Goal: Task Accomplishment & Management: Complete application form

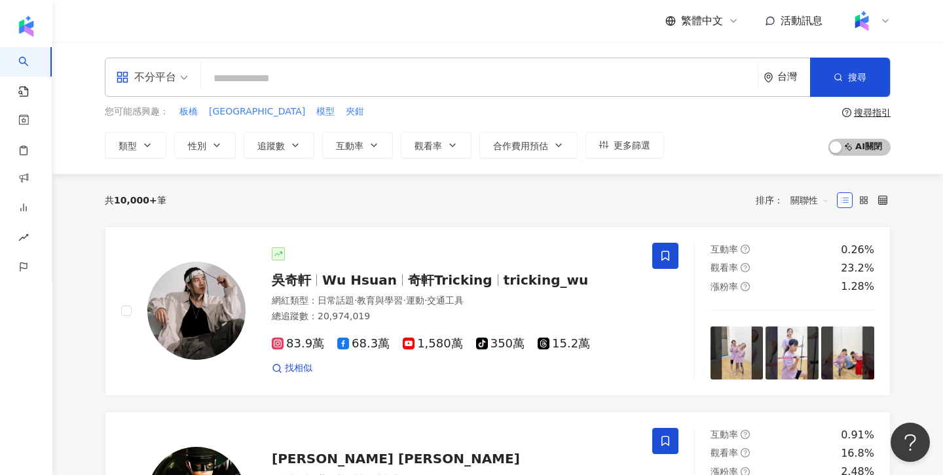
click at [153, 79] on div "不分平台" at bounding box center [146, 77] width 60 height 21
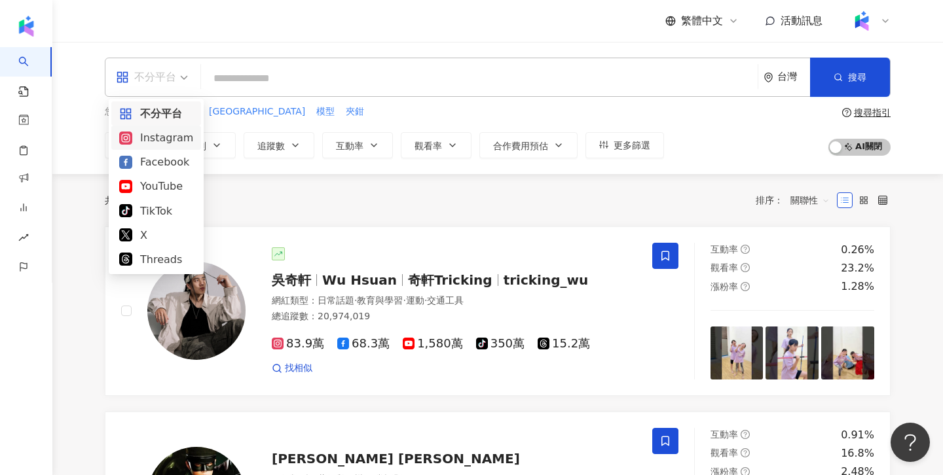
click at [152, 141] on div "Instagram" at bounding box center [156, 138] width 74 height 16
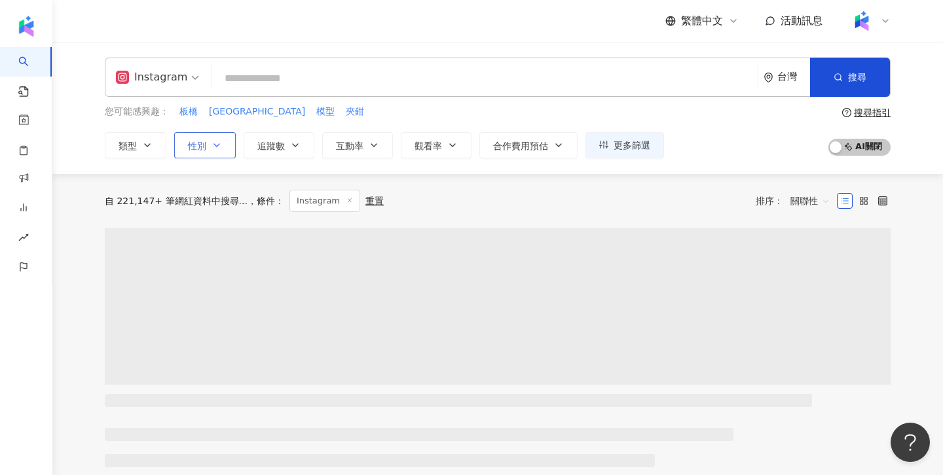
click at [216, 155] on button "性別" at bounding box center [205, 145] width 62 height 26
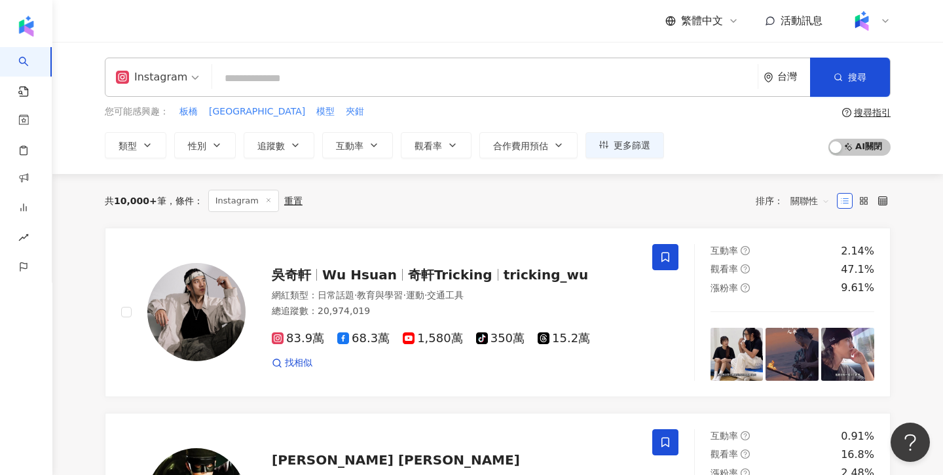
click at [254, 88] on input "search" at bounding box center [484, 78] width 535 height 25
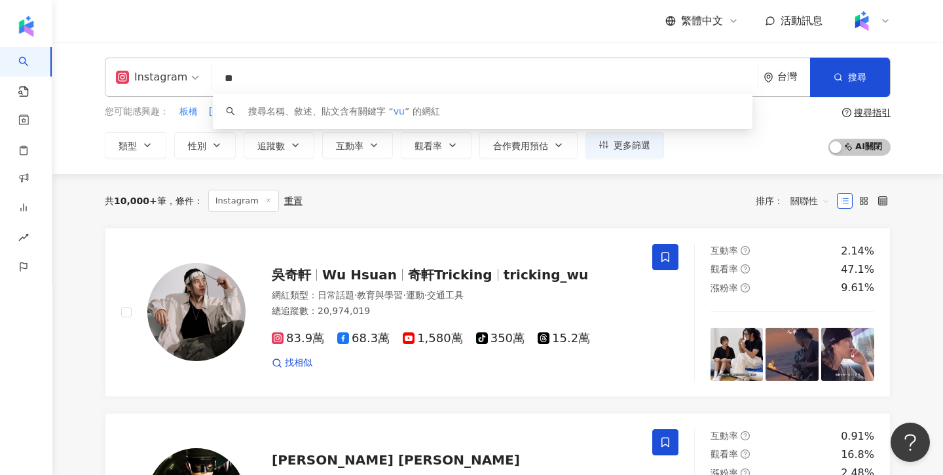
type input "*"
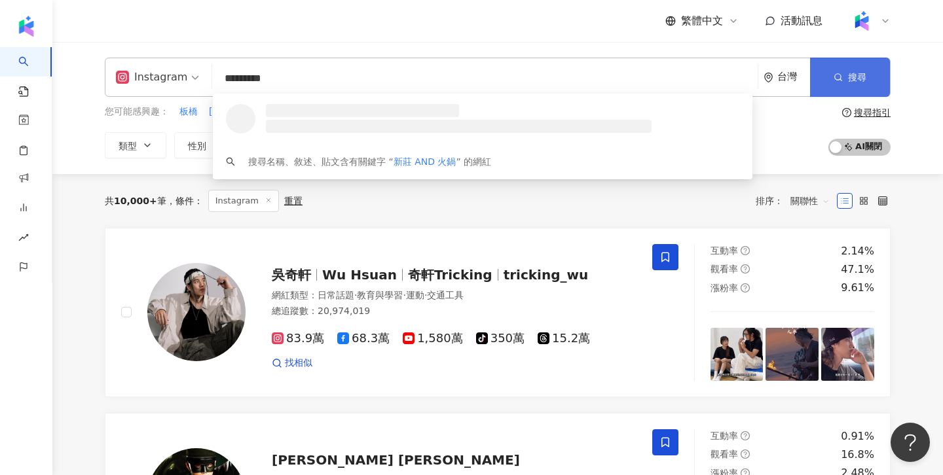
type input "*********"
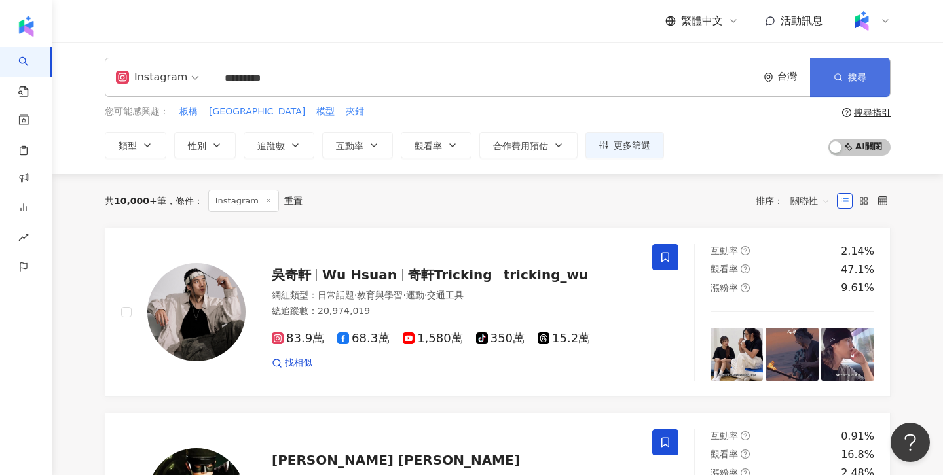
click at [881, 81] on button "搜尋" at bounding box center [850, 77] width 80 height 39
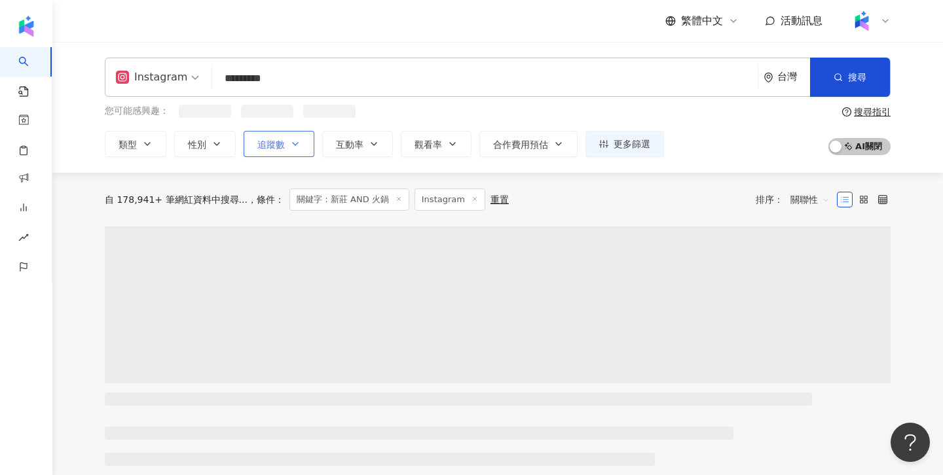
click at [292, 155] on button "追蹤數" at bounding box center [279, 144] width 71 height 26
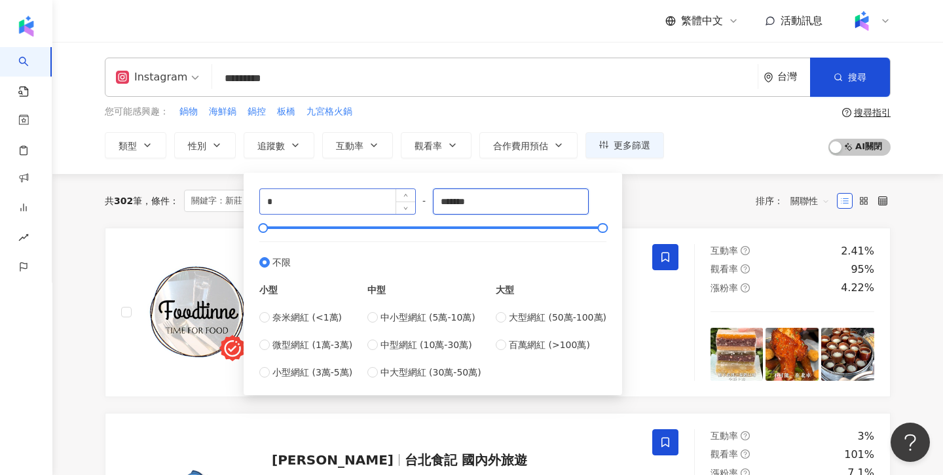
drag, startPoint x: 496, startPoint y: 197, endPoint x: 272, endPoint y: 197, distance: 224.6
click at [272, 197] on div "* - ******* 不限 小型 奈米網紅 (<1萬) 微型網紅 (1萬-3萬) 小型網紅 (3萬-5萬) 中型 中小型網紅 (5萬-10萬) 中型網紅 (…" at bounding box center [432, 284] width 347 height 191
click at [458, 200] on input "*******" at bounding box center [511, 201] width 155 height 25
type input "******"
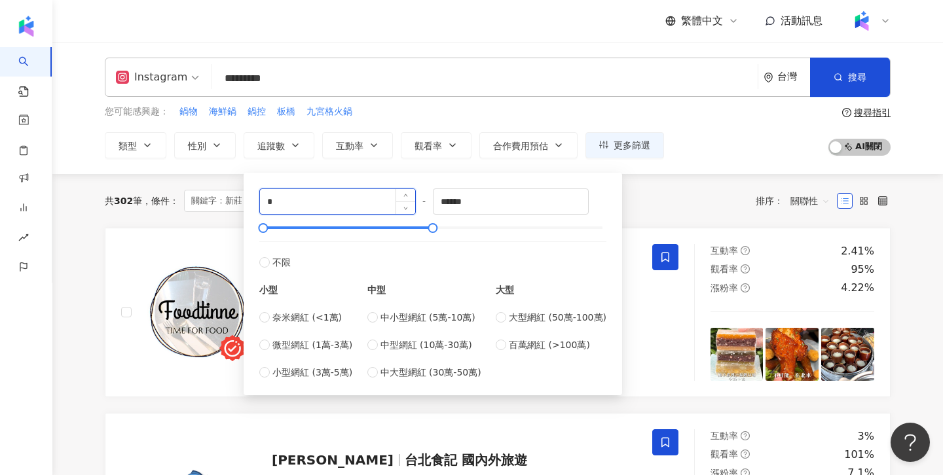
click at [358, 210] on input "*" at bounding box center [337, 201] width 155 height 25
type input "*****"
click at [221, 186] on div "共 302 筆 條件 ： 關鍵字：新莊 AND 火鍋 Instagram 重置 排序： 關聯性" at bounding box center [498, 201] width 786 height 54
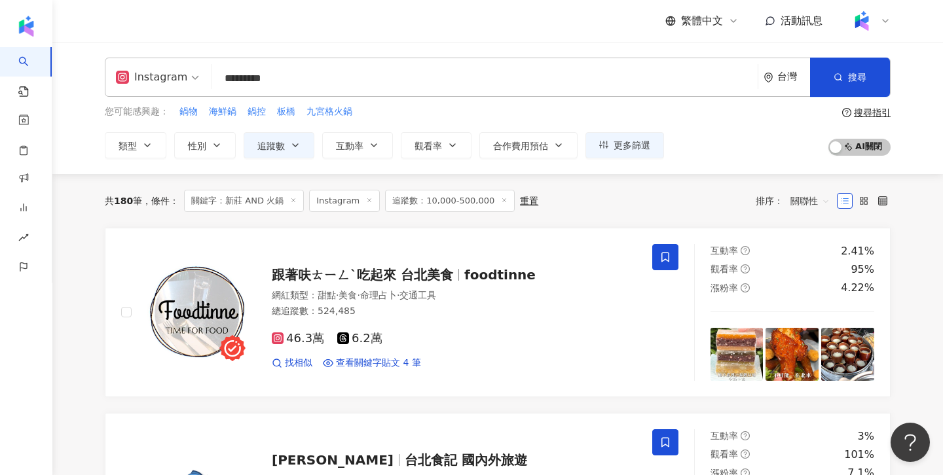
click at [885, 14] on div at bounding box center [870, 21] width 42 height 26
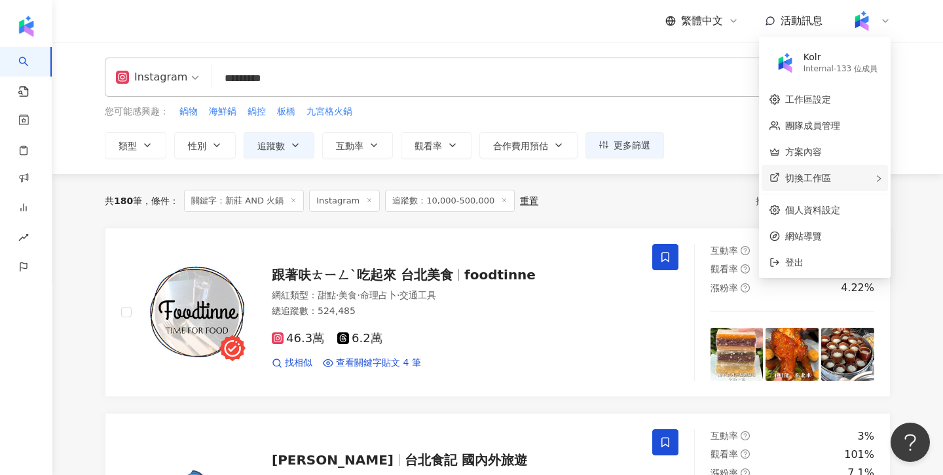
click at [870, 170] on div "切換工作區" at bounding box center [825, 178] width 126 height 26
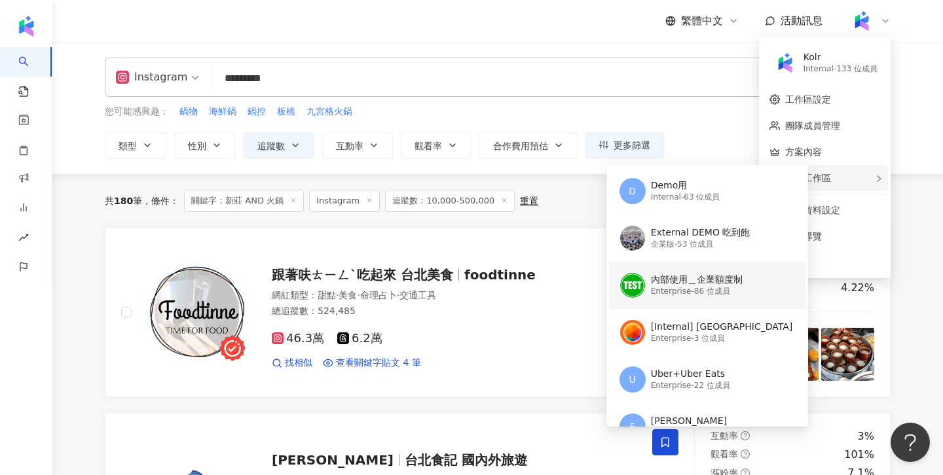
click at [685, 287] on div "Enterprise - 86 位成員" at bounding box center [697, 291] width 92 height 11
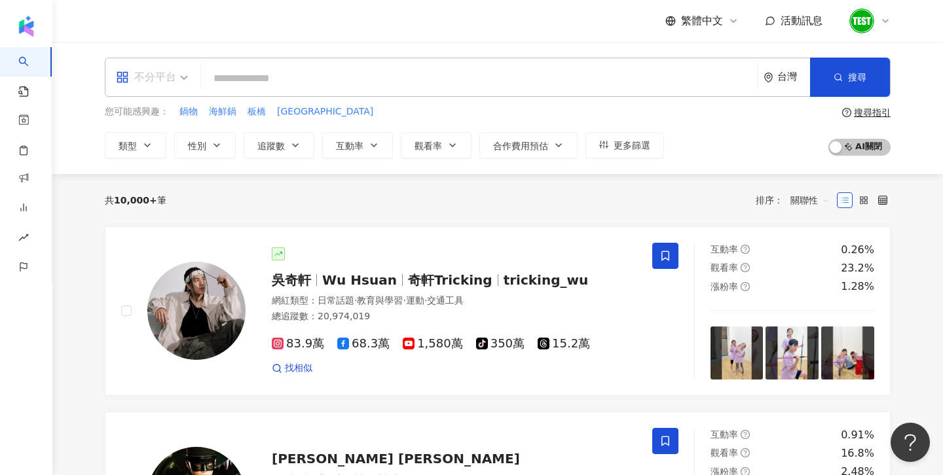
click at [189, 89] on div "不分平台" at bounding box center [152, 77] width 86 height 38
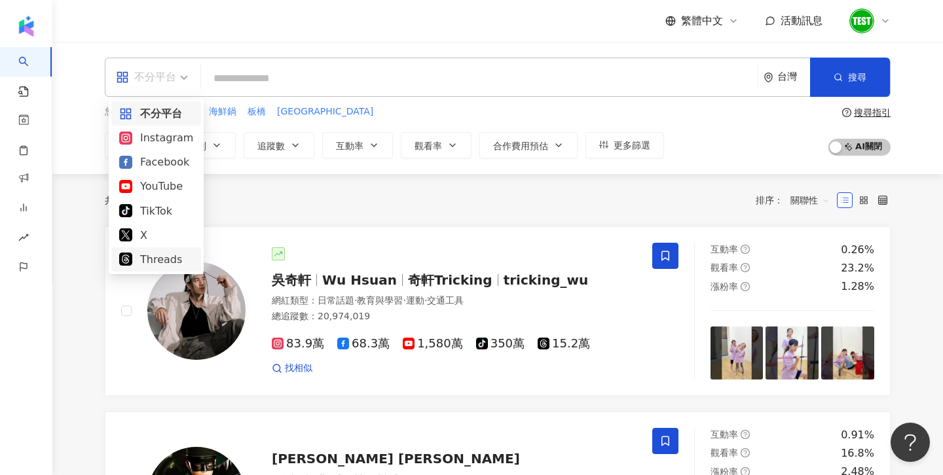
click at [343, 213] on div "共 10,000+ 筆 排序： 關聯性" at bounding box center [498, 200] width 786 height 52
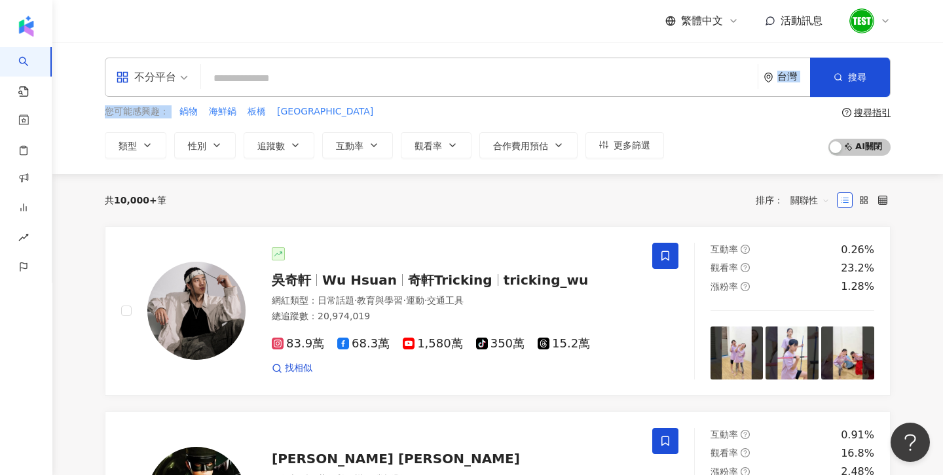
drag, startPoint x: 109, startPoint y: 161, endPoint x: 122, endPoint y: 88, distance: 74.0
click at [122, 88] on div "不分平台 台灣 搜尋 您可能感興趣： 鍋物 海鮮鍋 板橋 南崁 類型 性別 追蹤數 互動率 觀看率 合作費用預估 更多篩選 搜尋指引 AI 開啟 AI 關閉" at bounding box center [497, 108] width 891 height 132
click at [322, 79] on input "search" at bounding box center [479, 78] width 546 height 25
click at [177, 80] on span "不分平台" at bounding box center [152, 77] width 72 height 21
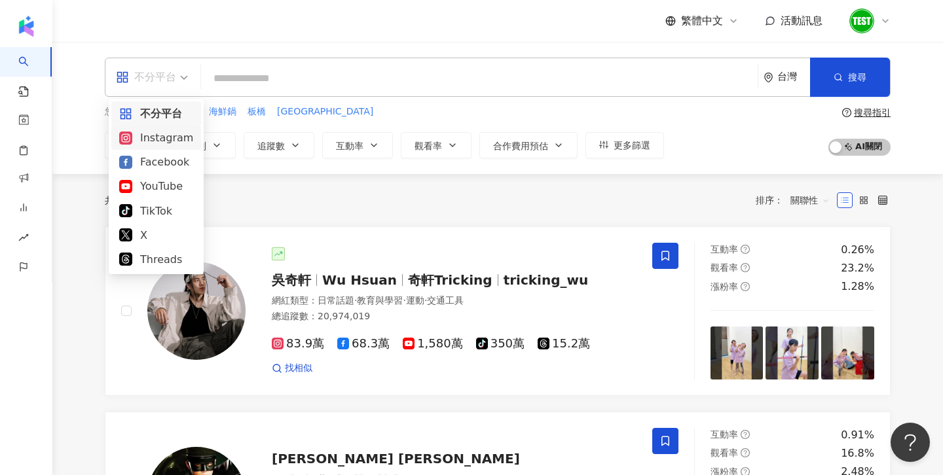
click at [161, 146] on div "Instagram" at bounding box center [156, 138] width 90 height 24
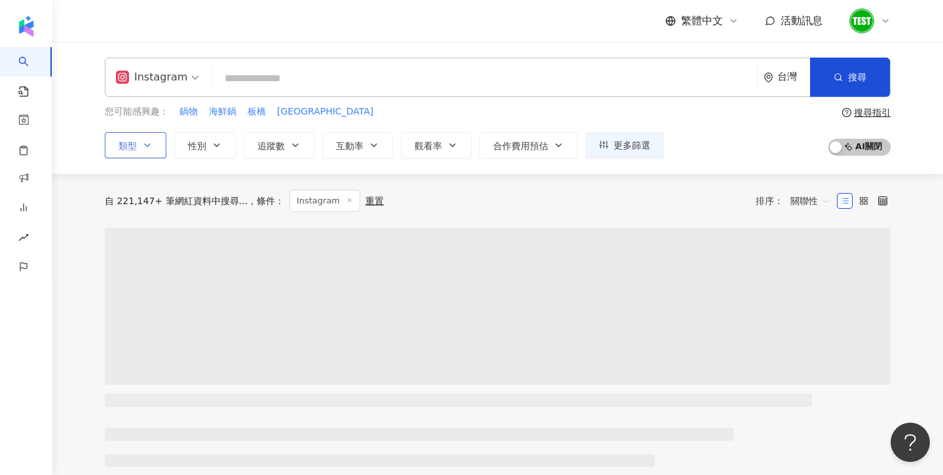
click at [161, 157] on button "類型" at bounding box center [136, 145] width 62 height 26
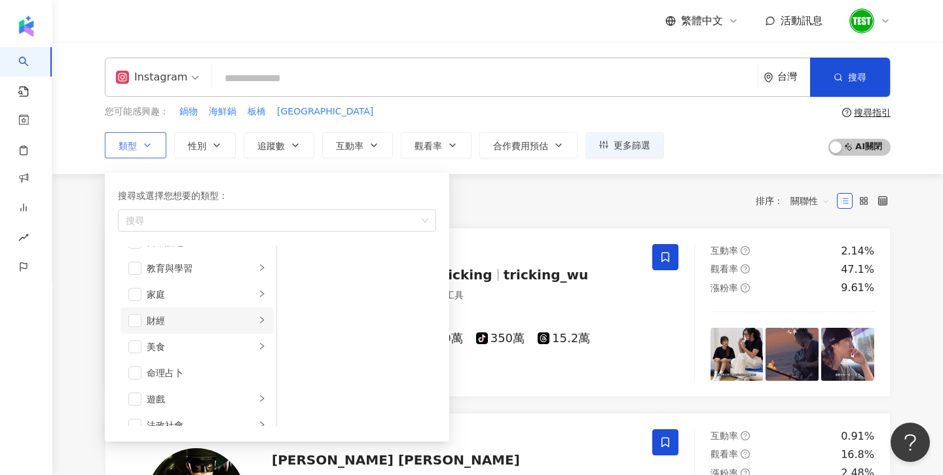
scroll to position [92, 0]
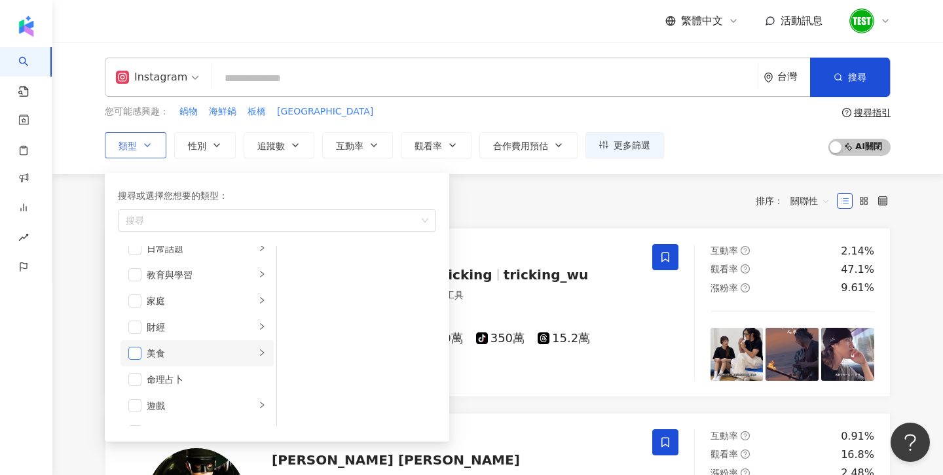
click at [138, 358] on span "button" at bounding box center [134, 353] width 13 height 13
click at [111, 286] on div "搜尋或選擇您想要的類型： 美食 藝術與娛樂 美妝時尚 氣候和環境 日常話題 教育與學習 家庭 財經 美食 命理占卜 遊戲 法政社會 生活風格 影視娛樂 醫療與…" at bounding box center [277, 307] width 344 height 269
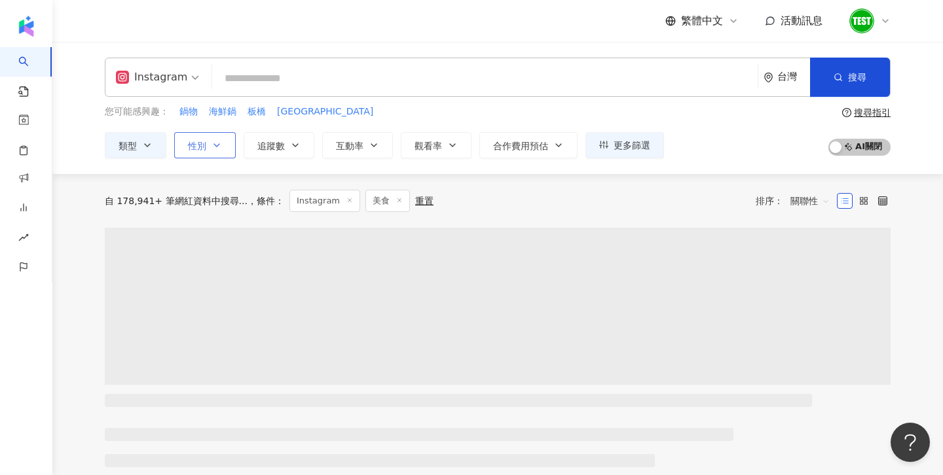
click at [205, 141] on span "性別" at bounding box center [197, 146] width 18 height 10
click at [269, 148] on span "追蹤數" at bounding box center [271, 146] width 28 height 10
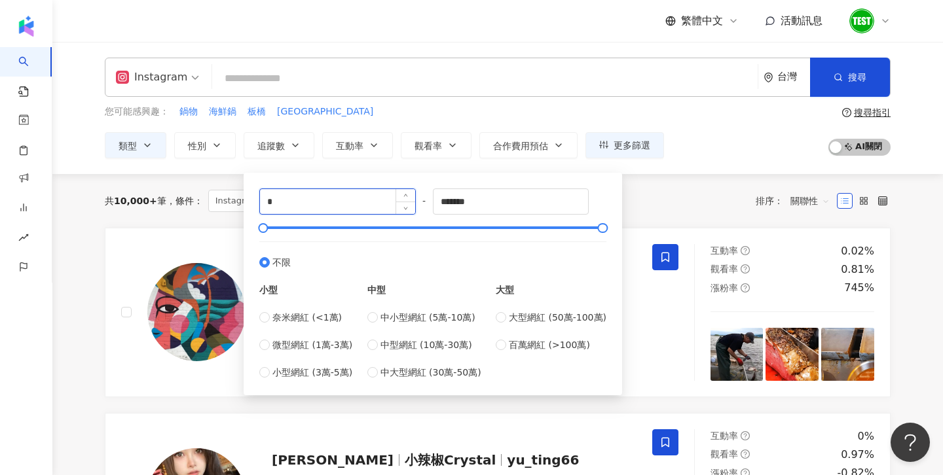
click at [335, 202] on input "*" at bounding box center [337, 201] width 155 height 25
drag, startPoint x: 344, startPoint y: 202, endPoint x: 213, endPoint y: 202, distance: 130.3
click at [416, 352] on div "中小型網紅 (5萬-10萬) 中型網紅 (10萬-30萬) 中大型網紅 (30萬-50萬)" at bounding box center [424, 344] width 114 height 69
click at [407, 343] on span "中型網紅 (10萬-30萬)" at bounding box center [426, 345] width 92 height 14
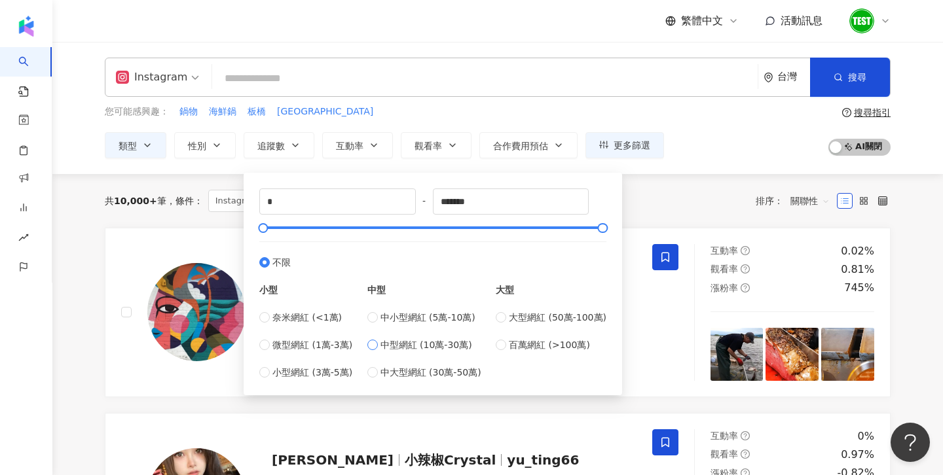
type input "******"
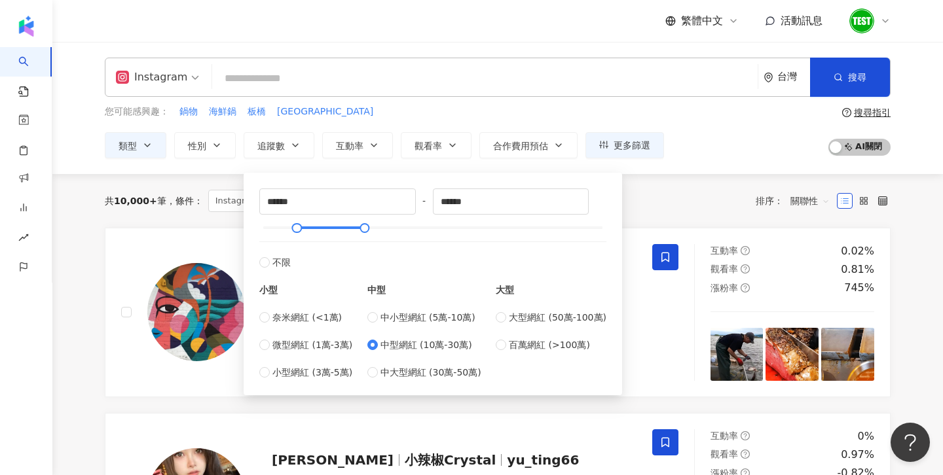
click at [671, 157] on div "您可能感興趣： 鍋物 海鮮鍋 板橋 南崁 類型 性別 追蹤數 互動率 觀看率 合作費用預估 更多篩選 不限 女 男 其他 ****** - ****** 不限…" at bounding box center [498, 132] width 786 height 54
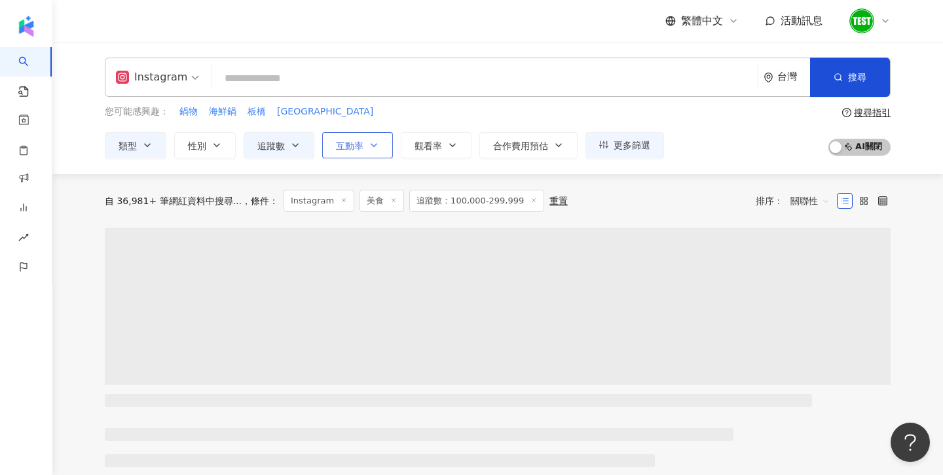
click at [367, 136] on button "互動率" at bounding box center [357, 145] width 71 height 26
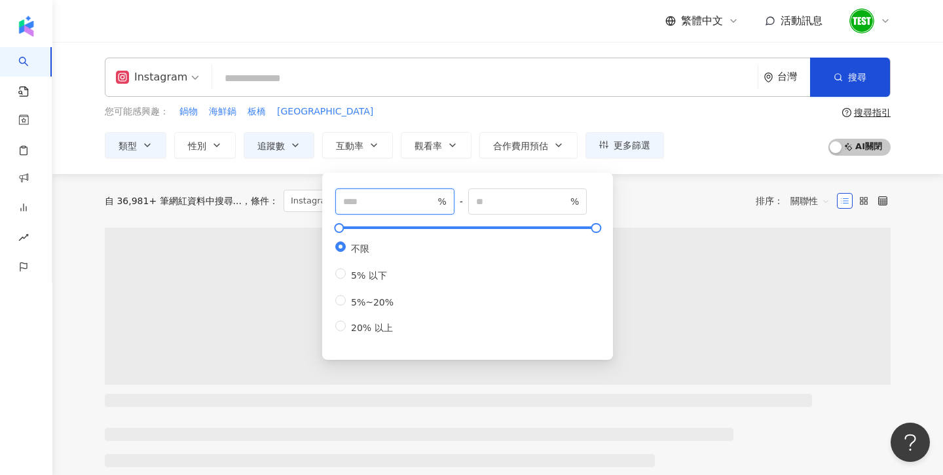
click at [396, 195] on input "number" at bounding box center [389, 202] width 92 height 14
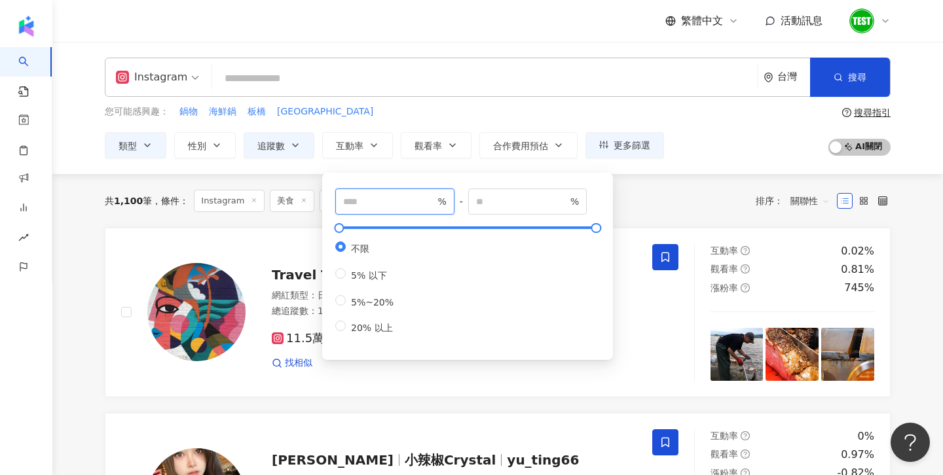
click at [396, 195] on input "number" at bounding box center [389, 202] width 92 height 14
type input "*"
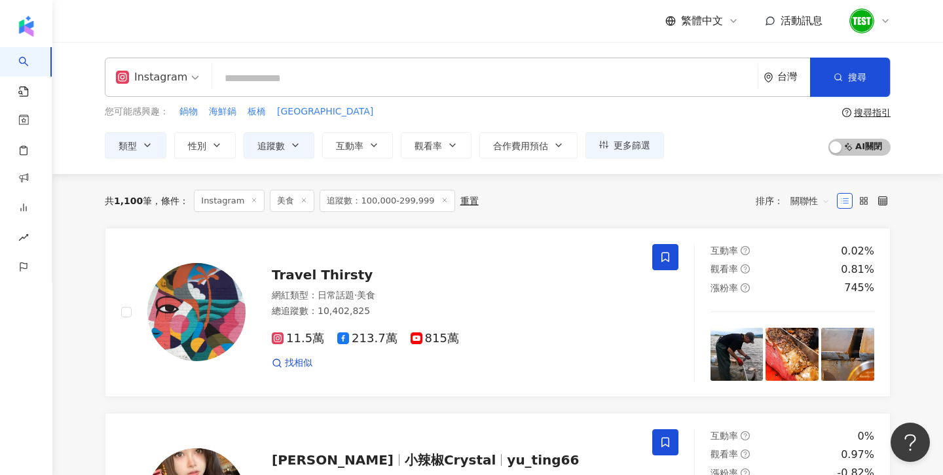
click at [698, 194] on div "共 1,100 筆 條件 ： Instagram 美食 追蹤數：100,000-299,999 重置 排序： 關聯性" at bounding box center [498, 201] width 786 height 22
click at [435, 155] on button "觀看率" at bounding box center [436, 145] width 71 height 26
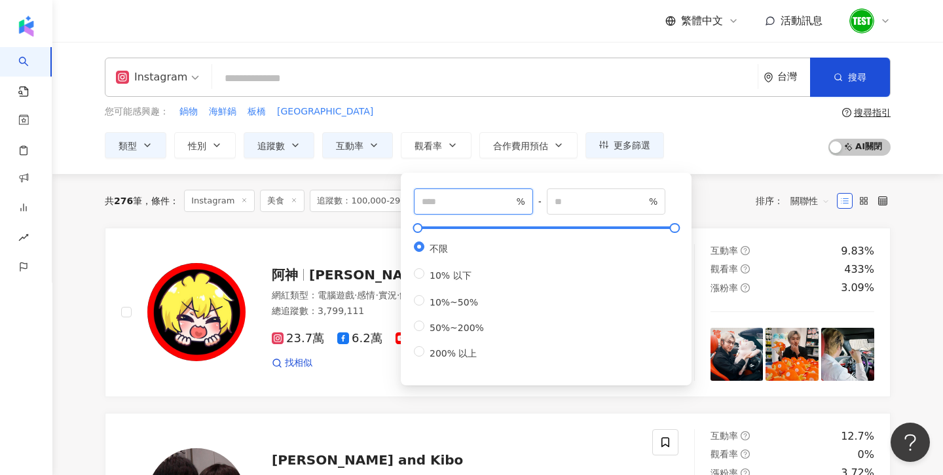
click at [443, 198] on input "number" at bounding box center [468, 202] width 92 height 14
type input "**"
drag, startPoint x: 699, startPoint y: 121, endPoint x: 693, endPoint y: 121, distance: 6.6
click at [693, 121] on div "您可能感興趣： 鍋物 海鮮鍋 板橋 南崁 類型 性別 追蹤數 互動率 觀看率 合作費用預估 更多篩選 不限 女 男 其他 ****** - ****** 不限…" at bounding box center [498, 132] width 786 height 54
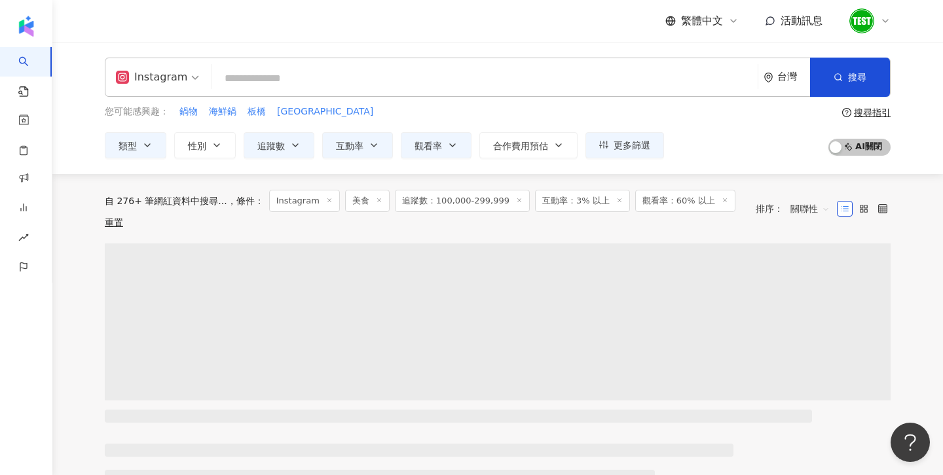
click at [386, 83] on input "search" at bounding box center [484, 78] width 535 height 25
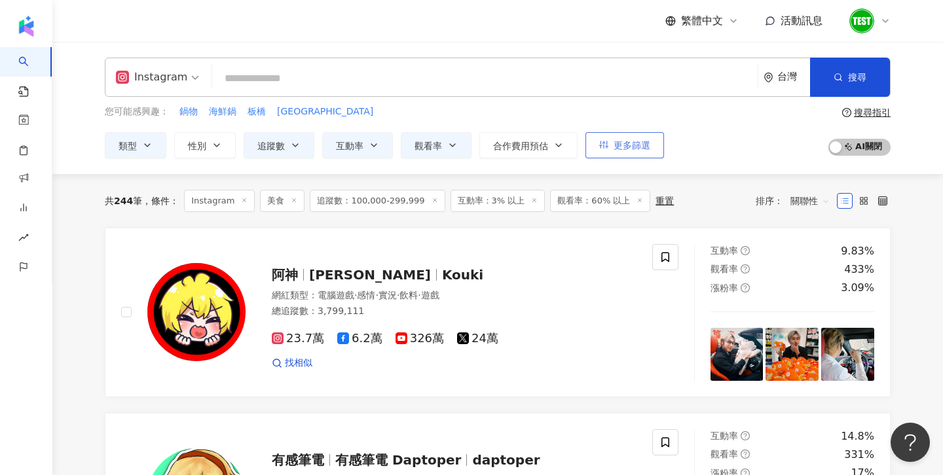
click at [626, 147] on span "更多篩選" at bounding box center [632, 145] width 37 height 10
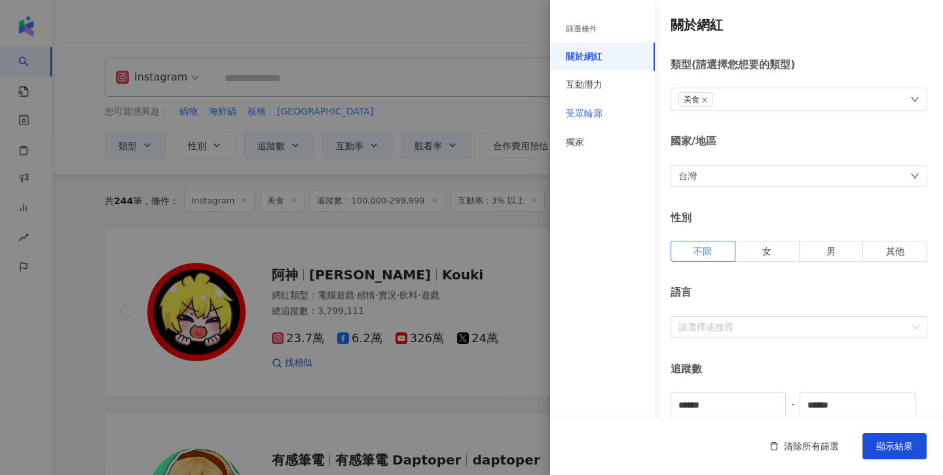
click at [617, 114] on div "受眾輪廓" at bounding box center [602, 114] width 105 height 29
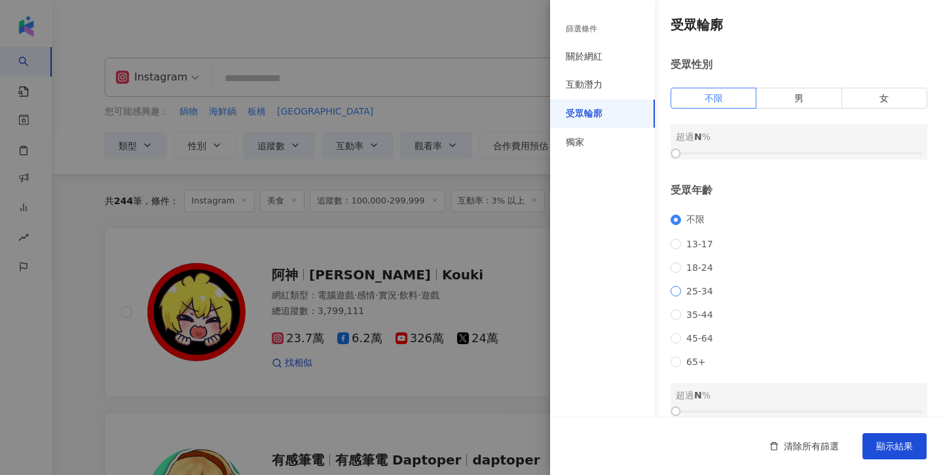
click at [694, 297] on span "25-34" at bounding box center [699, 291] width 37 height 10
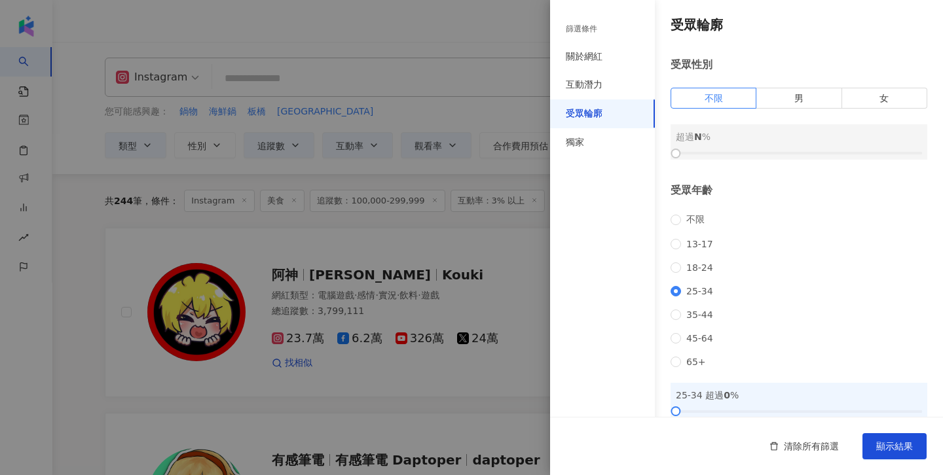
scroll to position [83, 0]
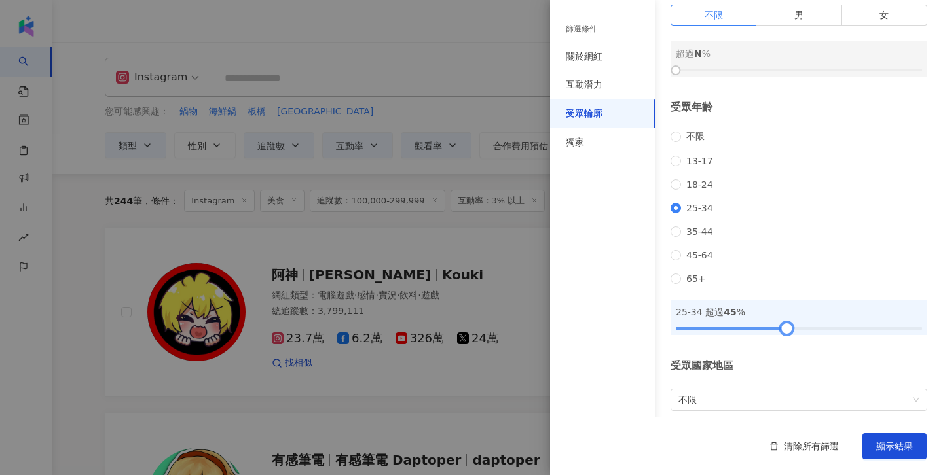
drag, startPoint x: 675, startPoint y: 352, endPoint x: 785, endPoint y: 354, distance: 109.4
click at [785, 332] on div at bounding box center [786, 328] width 7 height 7
click at [897, 447] on span "顯示結果" at bounding box center [894, 446] width 37 height 10
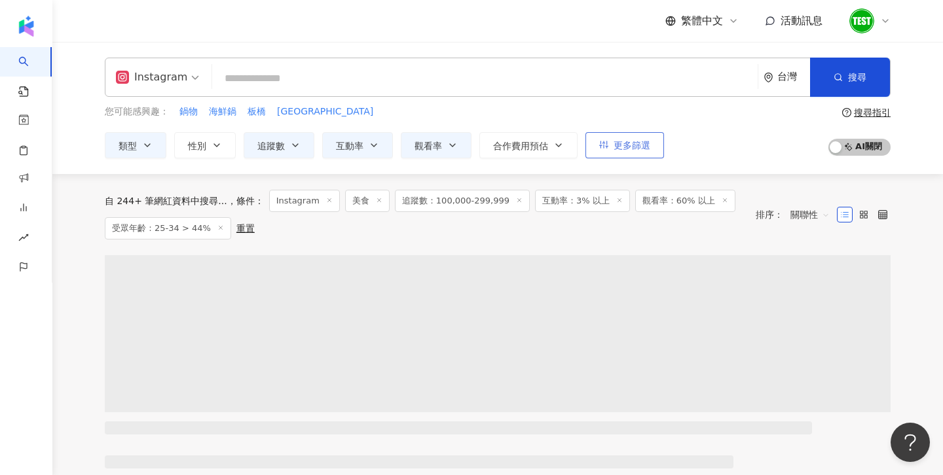
click at [656, 150] on button "更多篩選" at bounding box center [624, 145] width 79 height 26
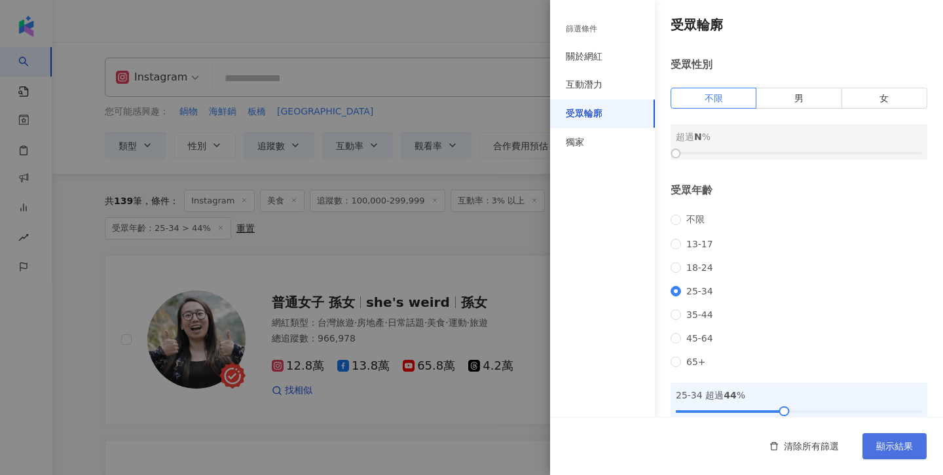
click at [893, 455] on button "顯示結果" at bounding box center [894, 447] width 64 height 26
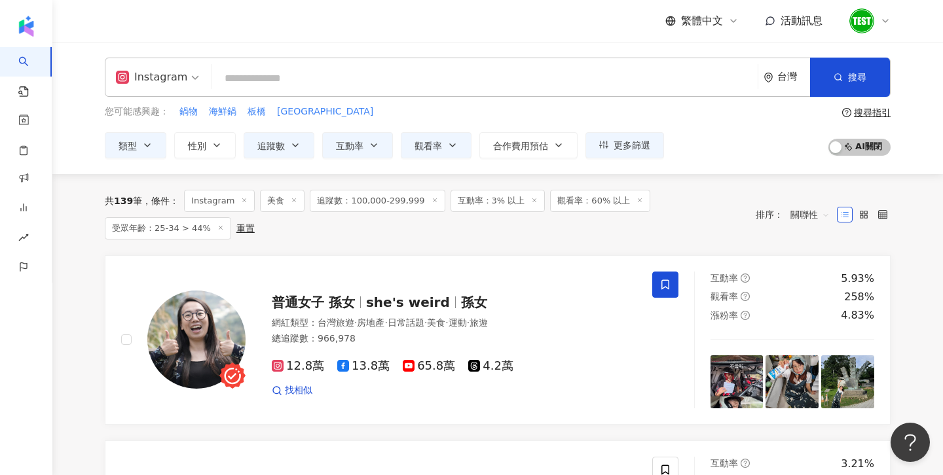
click at [260, 71] on input "search" at bounding box center [484, 78] width 535 height 25
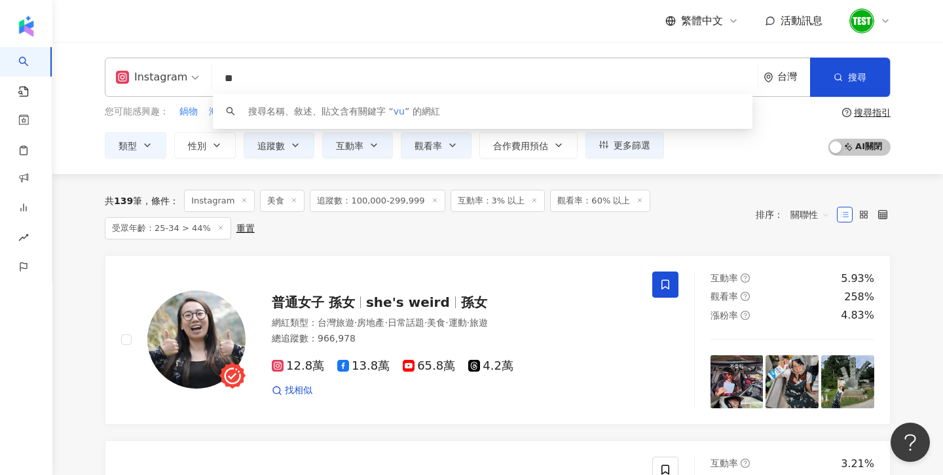
type input "*"
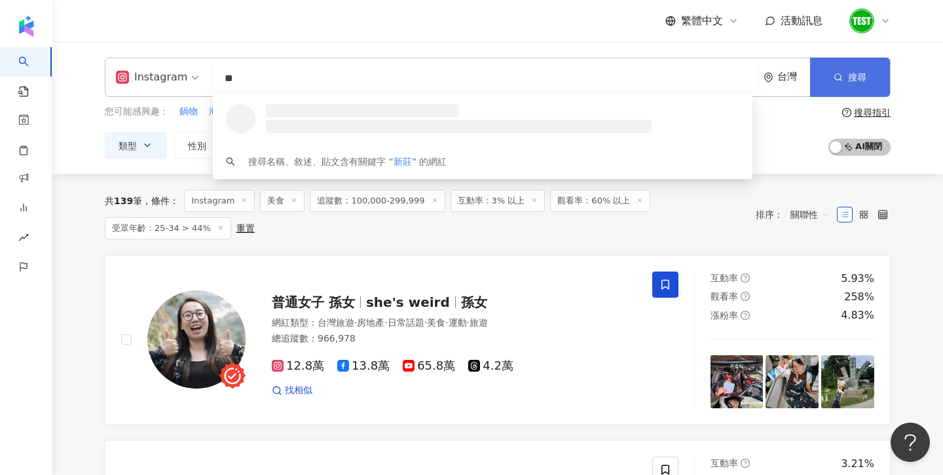
type input "**"
click at [880, 81] on button "搜尋" at bounding box center [850, 77] width 80 height 39
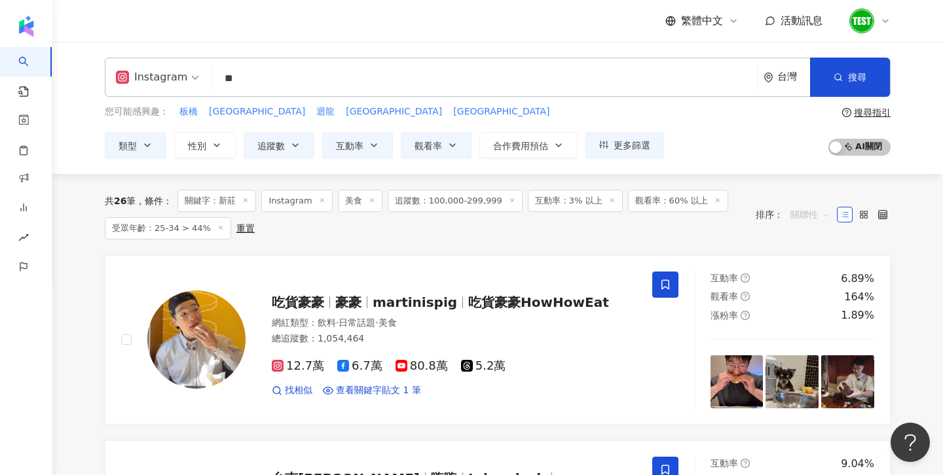
click at [806, 219] on span "關聯性" at bounding box center [809, 214] width 39 height 21
click at [793, 356] on div "關鍵字" at bounding box center [810, 353] width 48 height 22
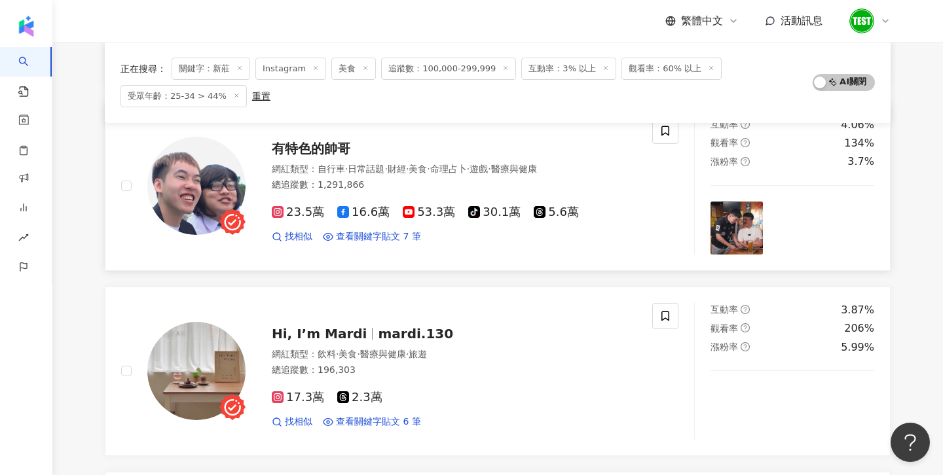
scroll to position [340, 0]
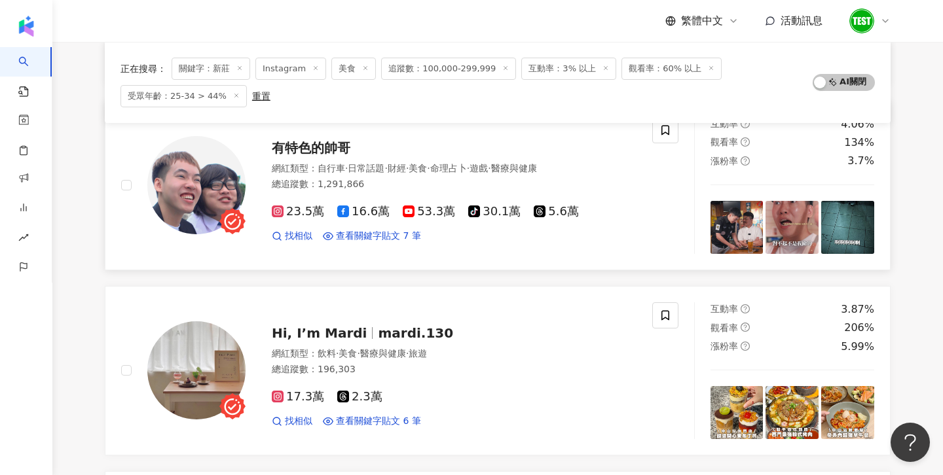
click at [219, 174] on img at bounding box center [196, 185] width 98 height 98
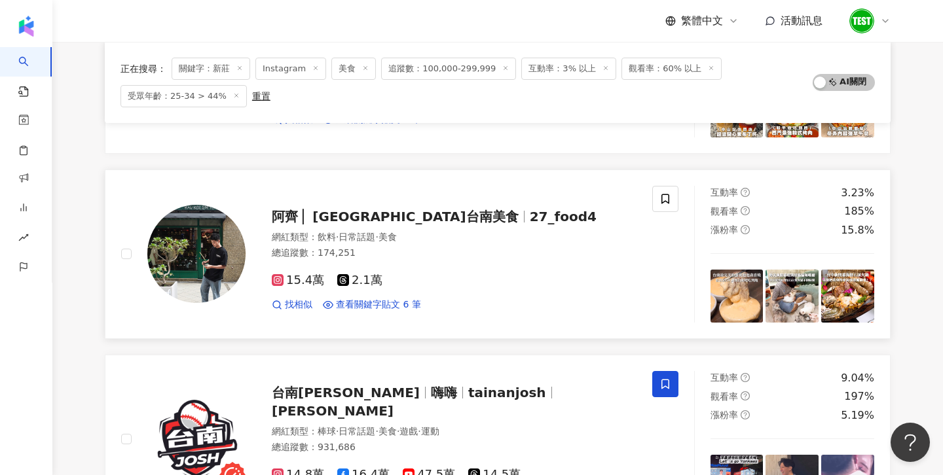
click at [193, 252] on img at bounding box center [196, 254] width 98 height 98
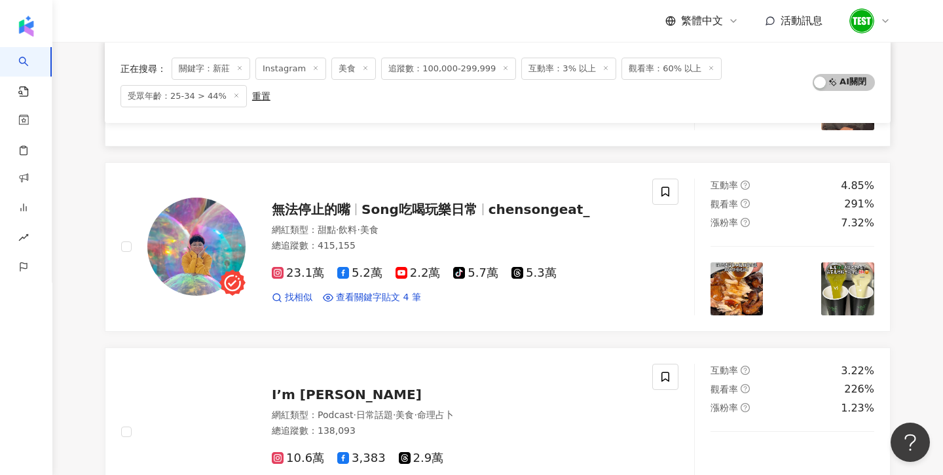
scroll to position [1206, 0]
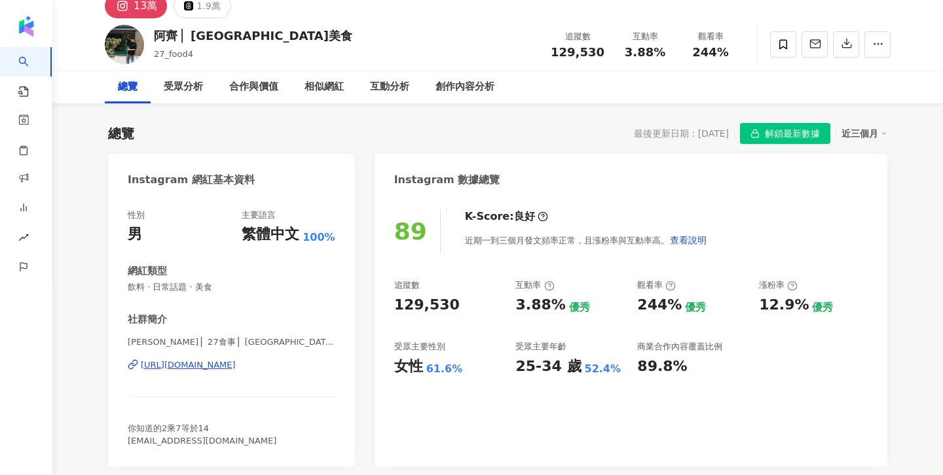
scroll to position [21, 0]
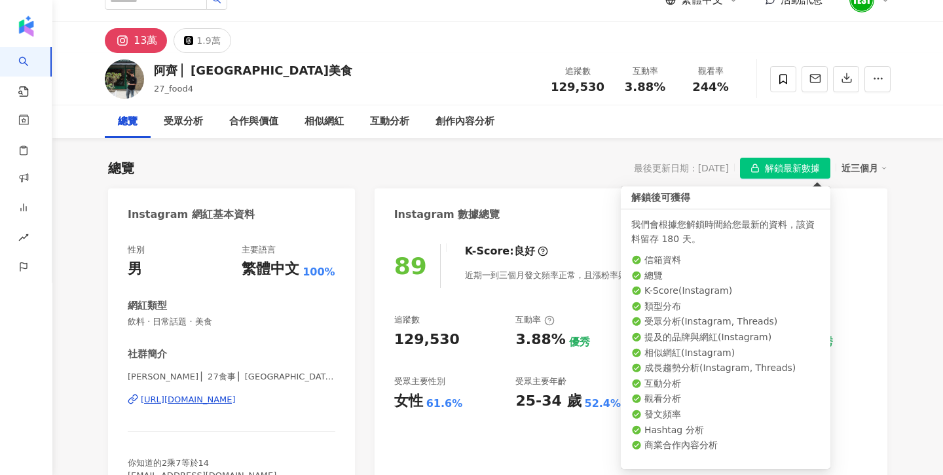
click at [821, 172] on button "解鎖最新數據" at bounding box center [785, 168] width 90 height 21
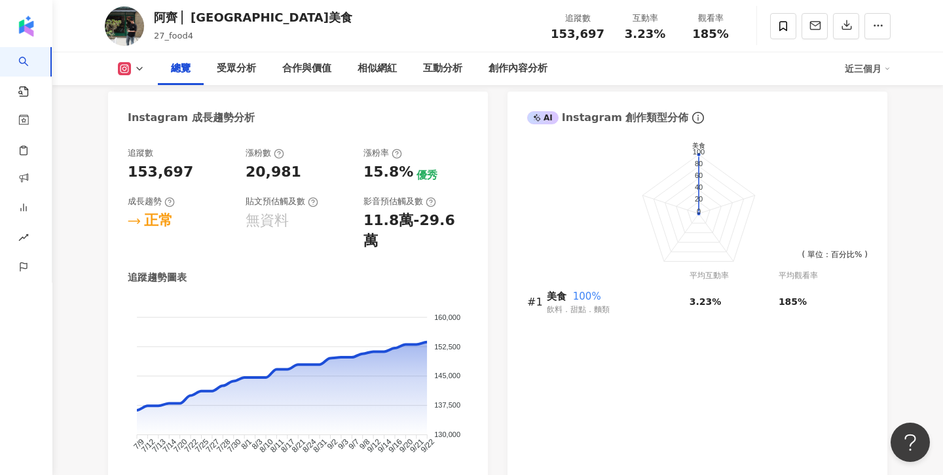
scroll to position [684, 0]
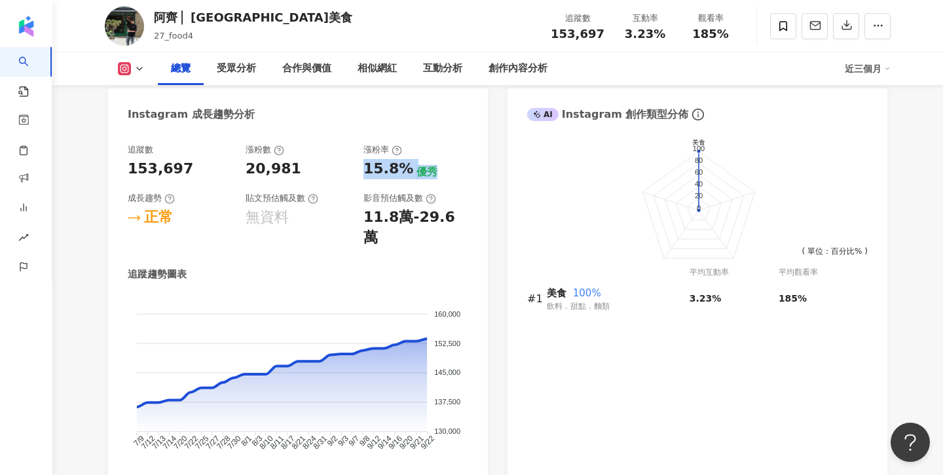
drag, startPoint x: 360, startPoint y: 176, endPoint x: 465, endPoint y: 179, distance: 105.5
click at [465, 179] on div "追蹤數 153,697 漲粉數 20,981 漲粉率 15.8% 優秀 成長趨勢 正常 貼文預估觸及數 無資料 影音預估觸及數 11.8萬-29.6萬" at bounding box center [298, 196] width 341 height 104
click at [443, 146] on div "漲粉率" at bounding box center [415, 150] width 105 height 12
drag, startPoint x: 356, startPoint y: 170, endPoint x: 409, endPoint y: 177, distance: 52.9
click at [409, 177] on div "追蹤數 153,697 漲粉數 20,981 漲粉率 15.8% 優秀 成長趨勢 正常 貼文預估觸及數 無資料 影音預估觸及數 11.8萬-29.6萬" at bounding box center [298, 196] width 341 height 104
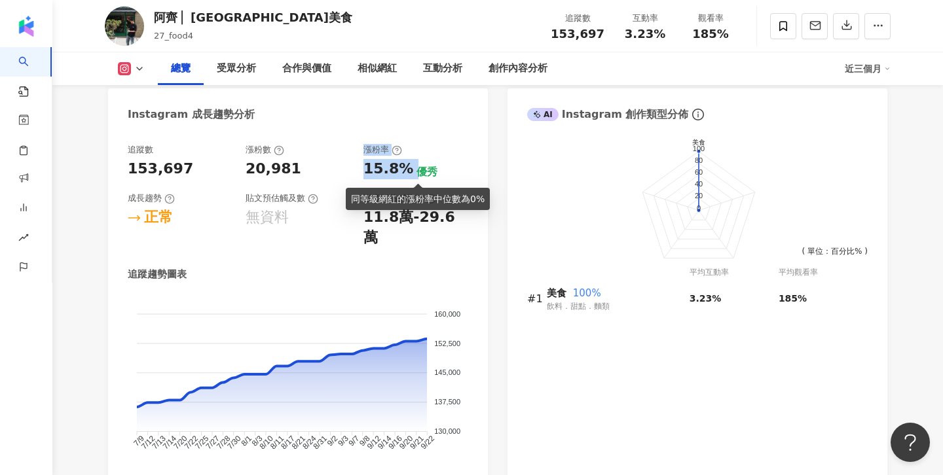
click at [417, 177] on div "優秀" at bounding box center [427, 172] width 21 height 14
drag, startPoint x: 350, startPoint y: 170, endPoint x: 447, endPoint y: 172, distance: 96.9
click at [447, 172] on div "追蹤數 153,697 漲粉數 20,981 漲粉率 15.8% 優秀 成長趨勢 正常 貼文預估觸及數 無資料 影音預估觸及數 11.8萬-29.6萬" at bounding box center [298, 196] width 341 height 104
click at [447, 172] on div "15.8% 優秀" at bounding box center [415, 169] width 105 height 20
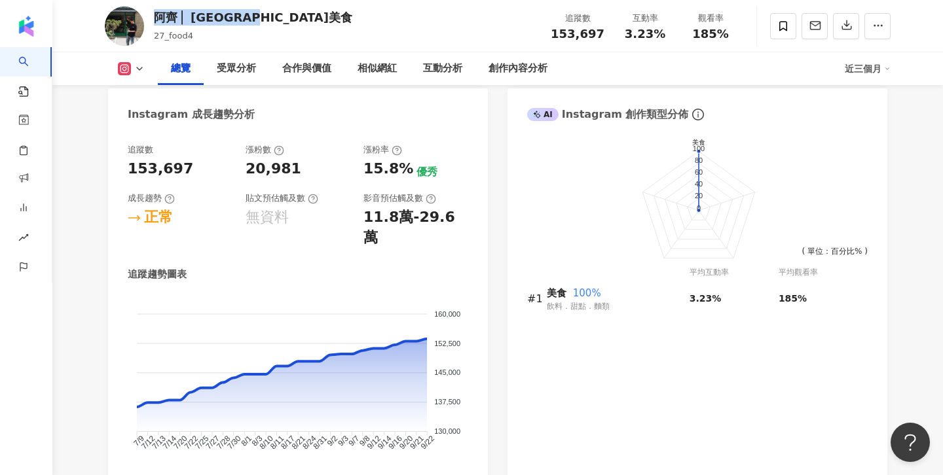
drag, startPoint x: 150, startPoint y: 19, endPoint x: 310, endPoint y: 15, distance: 160.5
click at [310, 15] on div "阿齊 ▏[GEOGRAPHIC_DATA] 27_food4 追蹤數 153,697 互動率 3.23% 觀看率 185%" at bounding box center [498, 26] width 838 height 52
click at [280, 268] on div "追蹤趨勢圖表" at bounding box center [298, 275] width 341 height 14
drag, startPoint x: 360, startPoint y: 166, endPoint x: 422, endPoint y: 180, distance: 63.7
click at [422, 180] on div "追蹤數 153,697 漲粉數 20,981 漲粉率 15.8% 優秀 成長趨勢 正常 貼文預估觸及數 無資料 影音預估觸及數 11.8萬-29.6萬" at bounding box center [298, 196] width 341 height 104
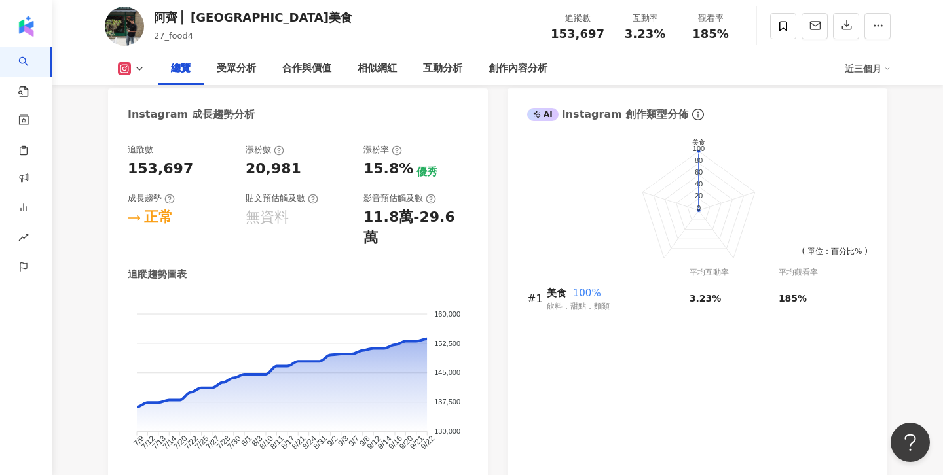
click at [448, 175] on div "15.8% 優秀" at bounding box center [415, 169] width 105 height 20
click at [864, 66] on div "近三個月" at bounding box center [868, 68] width 46 height 21
click at [881, 120] on link "近六個月" at bounding box center [873, 124] width 37 height 14
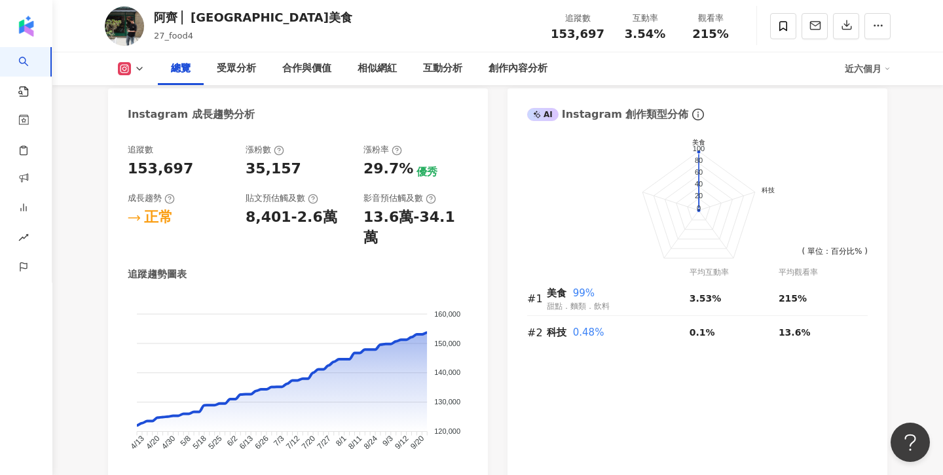
click at [867, 69] on div "近六個月" at bounding box center [868, 68] width 46 height 21
click at [868, 99] on link "近三個月" at bounding box center [873, 97] width 37 height 14
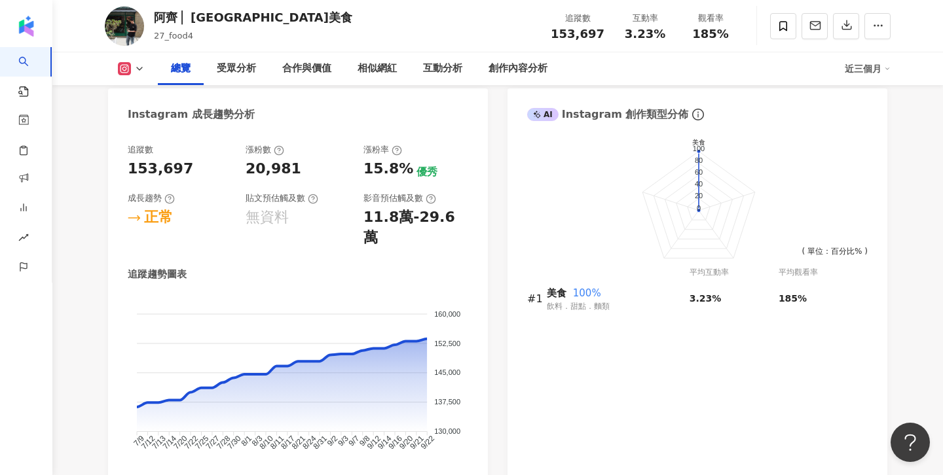
click at [126, 66] on icon at bounding box center [124, 68] width 7 height 7
click at [197, 268] on div "追蹤趨勢圖表 160,000 160,000 152,500 152,500 145,000 145,000 137,500 137,500 130,000 …" at bounding box center [298, 374] width 341 height 213
drag, startPoint x: 358, startPoint y: 162, endPoint x: 446, endPoint y: 168, distance: 88.0
click at [446, 168] on div "追蹤數 153,697 漲粉數 20,981 漲粉率 15.8% 優秀 成長趨勢 正常 貼文預估觸及數 無資料 影音預估觸及數 11.8萬-29.6萬" at bounding box center [298, 196] width 341 height 104
click at [461, 188] on div "追蹤數 153,697 漲粉數 20,981 漲粉率 15.8% 優秀 成長趨勢 正常 貼文預估觸及數 無資料 影音預估觸及數 11.8萬-29.6萬" at bounding box center [298, 196] width 341 height 104
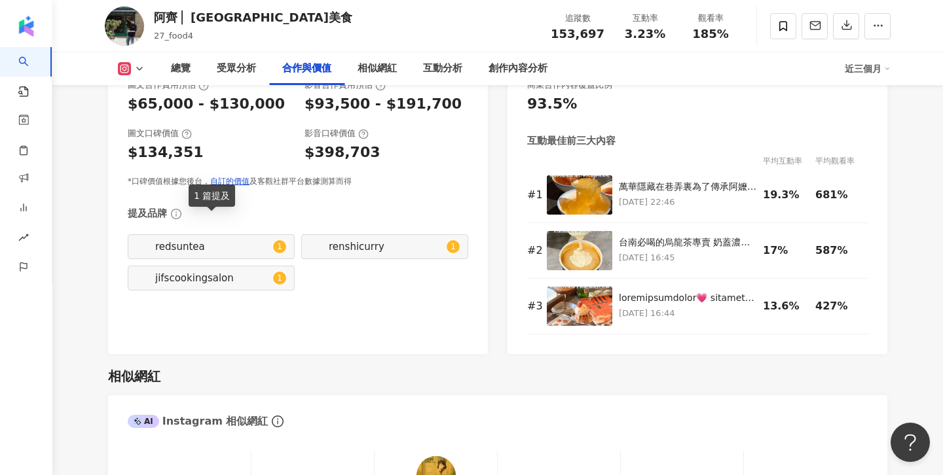
scroll to position [1737, 0]
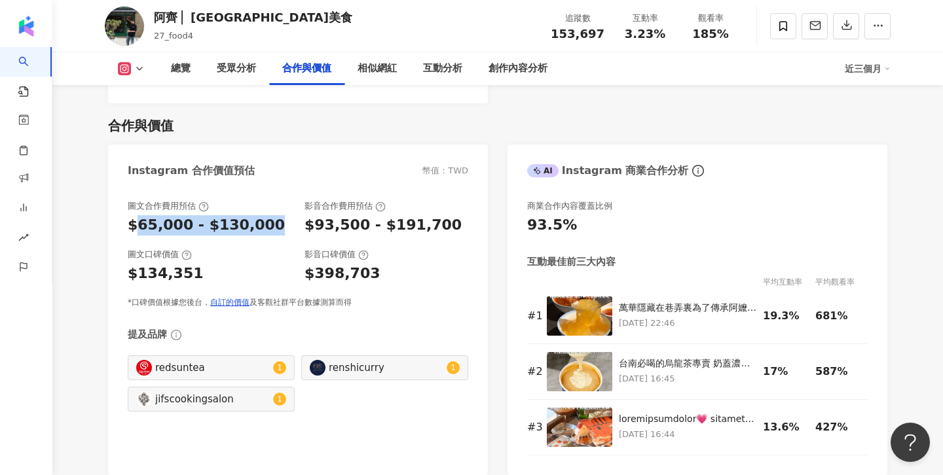
drag, startPoint x: 136, startPoint y: 204, endPoint x: 256, endPoint y: 205, distance: 119.8
click at [256, 215] on div "$65,000 - $130,000" at bounding box center [206, 225] width 157 height 20
drag, startPoint x: 187, startPoint y: 18, endPoint x: 337, endPoint y: 22, distance: 150.0
click at [337, 22] on div "阿齊 ▏[GEOGRAPHIC_DATA] 27_food4 追蹤數 153,697 互動率 3.23% 觀看率 185%" at bounding box center [498, 26] width 838 height 52
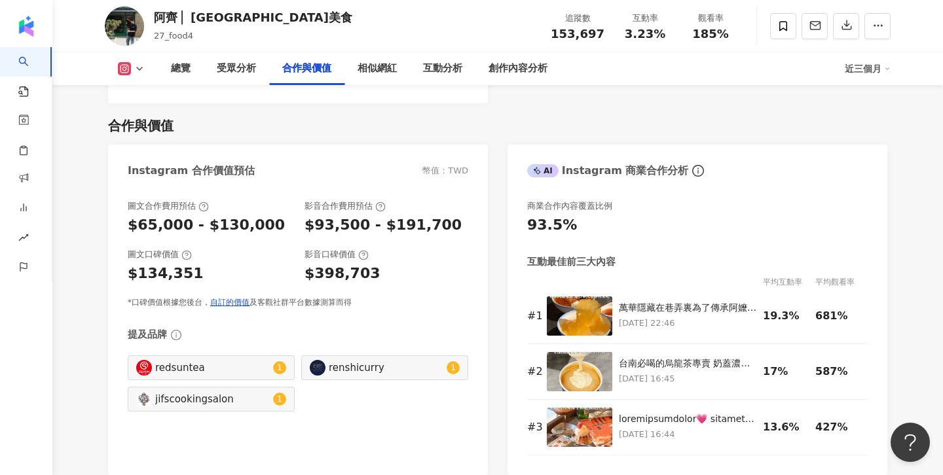
click at [253, 249] on div "圖文口碑價值" at bounding box center [210, 255] width 164 height 12
drag, startPoint x: 117, startPoint y: 202, endPoint x: 275, endPoint y: 202, distance: 158.5
click at [275, 202] on div "圖文合作費用預估 $65,000 - $130,000 影音合作費用預估 $93,500 - $191,700 圖文口碑價值 $134,351 影音口碑價值 …" at bounding box center [298, 331] width 380 height 288
click at [301, 249] on div "圖文口碑價值 $134,351 影音口碑價值 $398,703" at bounding box center [298, 266] width 341 height 35
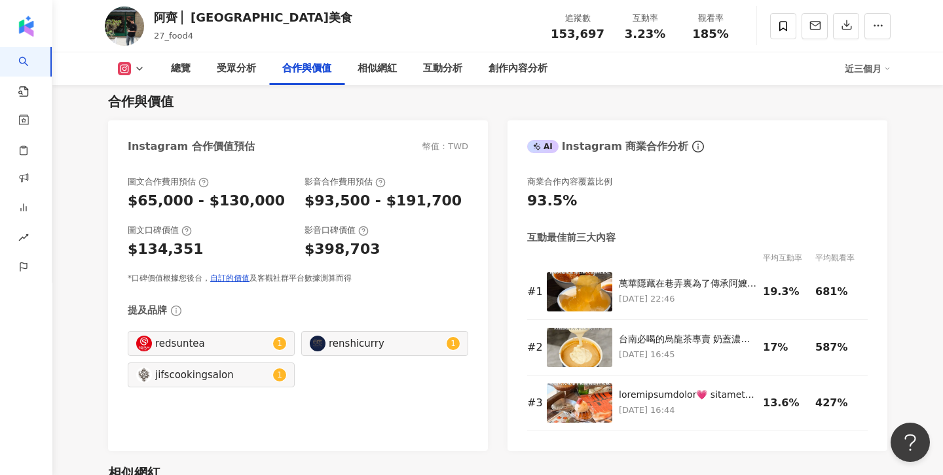
scroll to position [1760, 0]
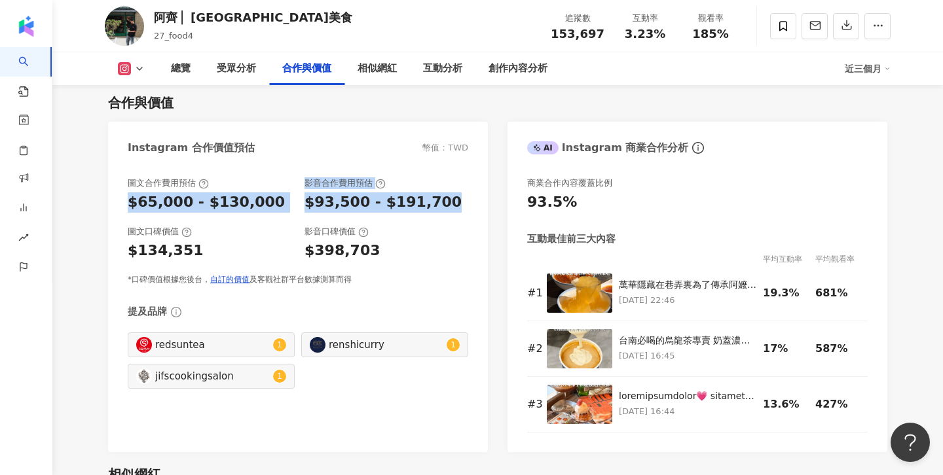
drag, startPoint x: 128, startPoint y: 179, endPoint x: 444, endPoint y: 187, distance: 316.4
click at [444, 187] on div "圖文合作費用預估 $65,000 - $130,000 影音合作費用預估 $93,500 - $191,700" at bounding box center [298, 194] width 341 height 35
click at [444, 193] on div "$93,500 - $191,700" at bounding box center [387, 203] width 164 height 20
drag, startPoint x: 114, startPoint y: 181, endPoint x: 285, endPoint y: 183, distance: 170.9
click at [285, 183] on div "圖文合作費用預估 $65,000 - $130,000 影音合作費用預估 $93,500 - $191,700 圖文口碑價值 $134,351 影音口碑價值 …" at bounding box center [298, 308] width 380 height 288
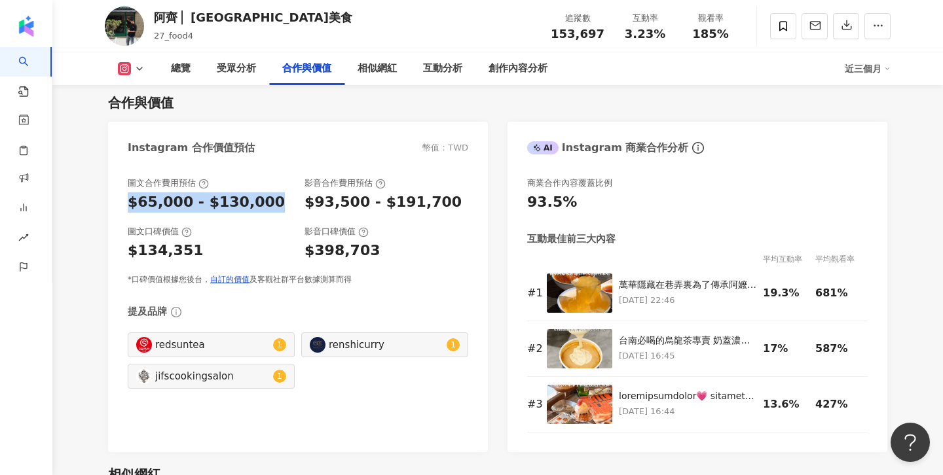
click at [218, 193] on div "$65,000 - $130,000" at bounding box center [206, 203] width 157 height 20
drag, startPoint x: 126, startPoint y: 179, endPoint x: 297, endPoint y: 175, distance: 171.6
click at [297, 175] on div "圖文合作費用預估 $65,000 - $130,000 影音合作費用預估 $93,500 - $191,700 圖文口碑價值 $134,351 影音口碑價值 …" at bounding box center [298, 308] width 380 height 288
click at [282, 193] on div "$65,000 - $130,000" at bounding box center [210, 203] width 164 height 20
drag, startPoint x: 122, startPoint y: 187, endPoint x: 262, endPoint y: 183, distance: 139.6
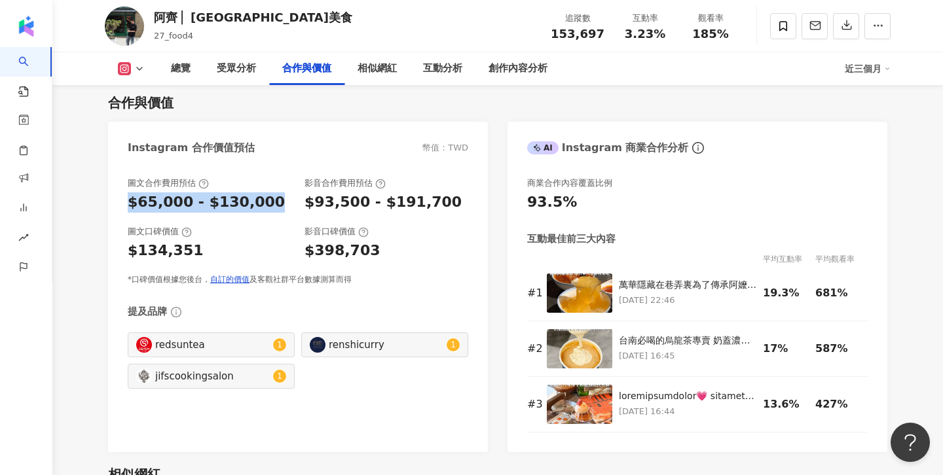
click at [262, 183] on div "圖文合作費用預估 $65,000 - $130,000 影音合作費用預估 $93,500 - $191,700 圖文口碑價值 $134,351 影音口碑價值 …" at bounding box center [298, 308] width 380 height 288
click at [262, 193] on div "$65,000 - $130,000" at bounding box center [210, 203] width 164 height 20
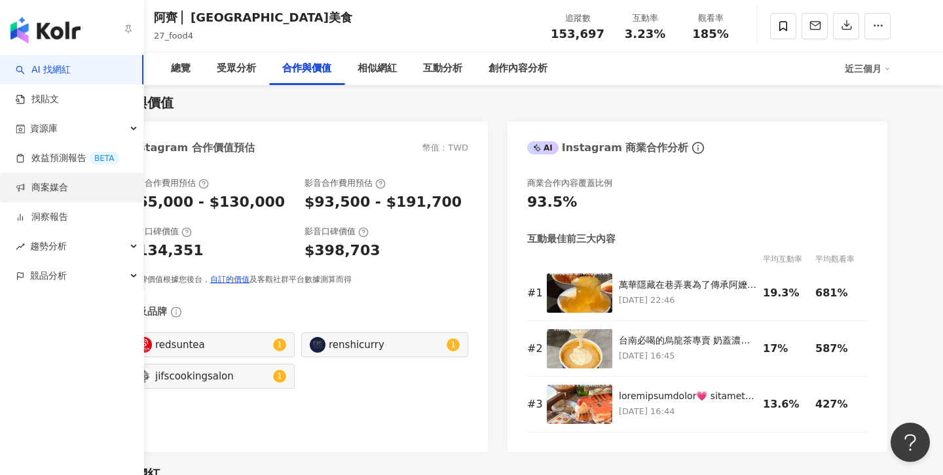
click at [68, 195] on link "商案媒合" at bounding box center [42, 187] width 52 height 13
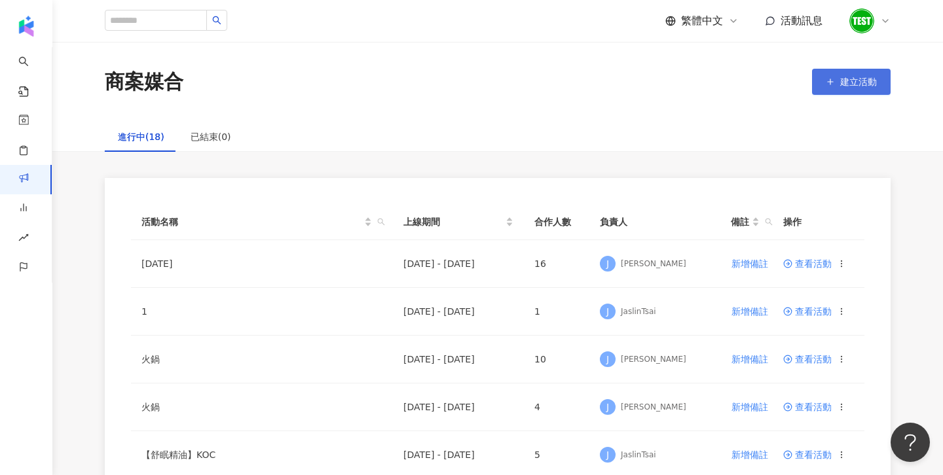
click at [869, 88] on button "建立活動" at bounding box center [851, 82] width 79 height 26
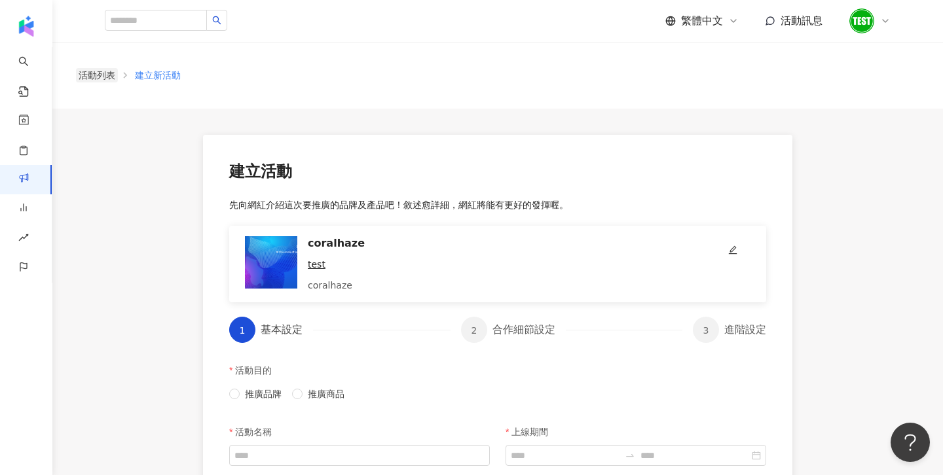
click at [98, 75] on link "活動列表" at bounding box center [97, 75] width 42 height 14
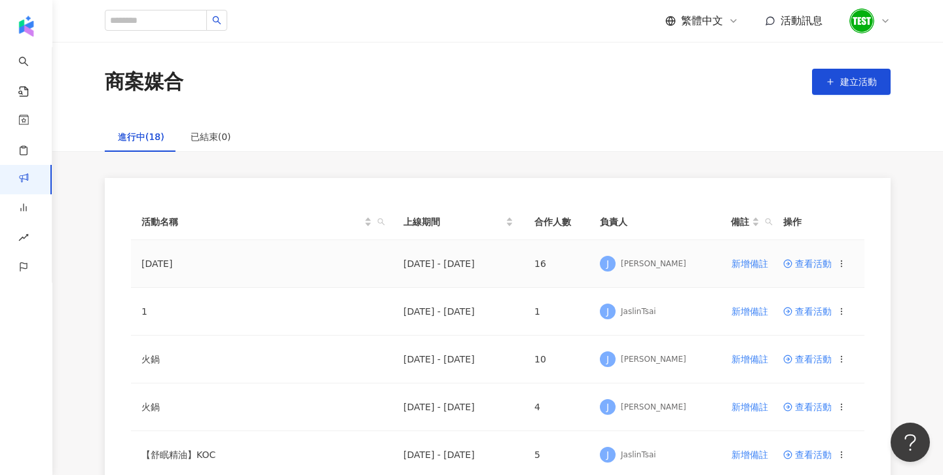
click at [802, 270] on td "查看活動" at bounding box center [819, 264] width 92 height 48
click at [800, 256] on td "查看活動" at bounding box center [819, 264] width 92 height 48
click at [811, 265] on span "查看活動" at bounding box center [807, 263] width 48 height 9
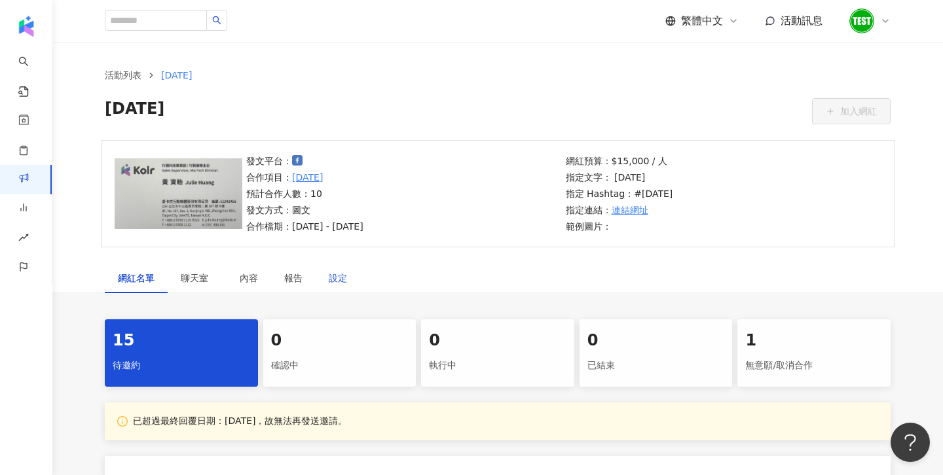
click at [343, 278] on div "設定" at bounding box center [338, 278] width 18 height 14
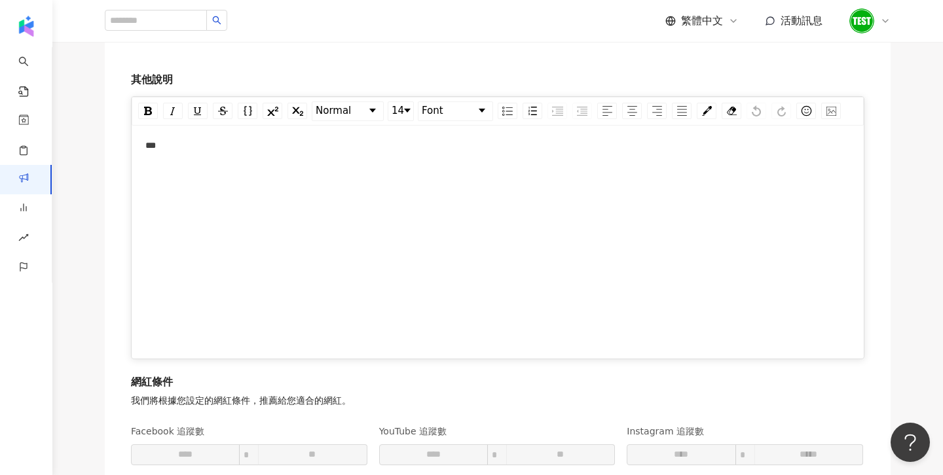
scroll to position [1500, 0]
click at [253, 185] on div "***" at bounding box center [497, 237] width 705 height 196
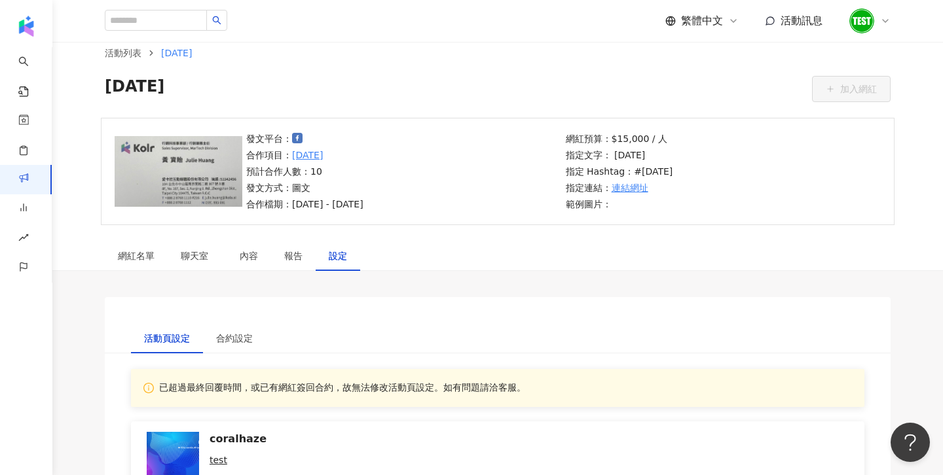
scroll to position [0, 0]
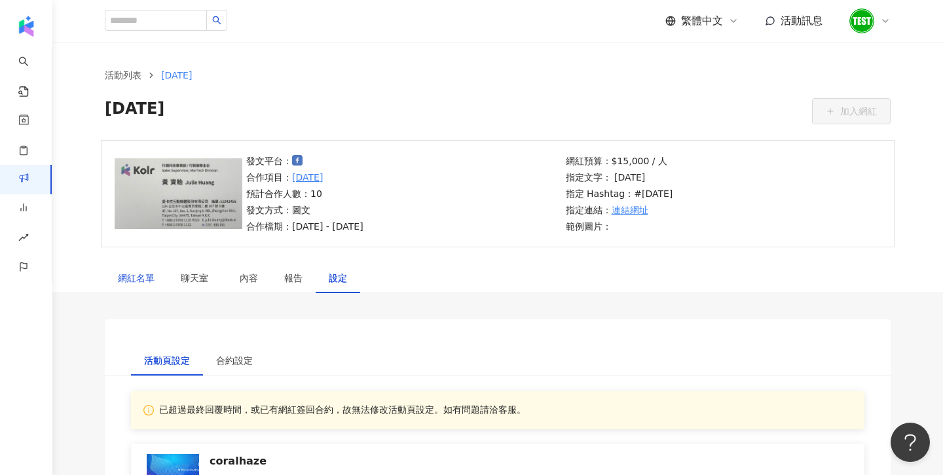
click at [135, 279] on div "網紅名單" at bounding box center [136, 278] width 37 height 14
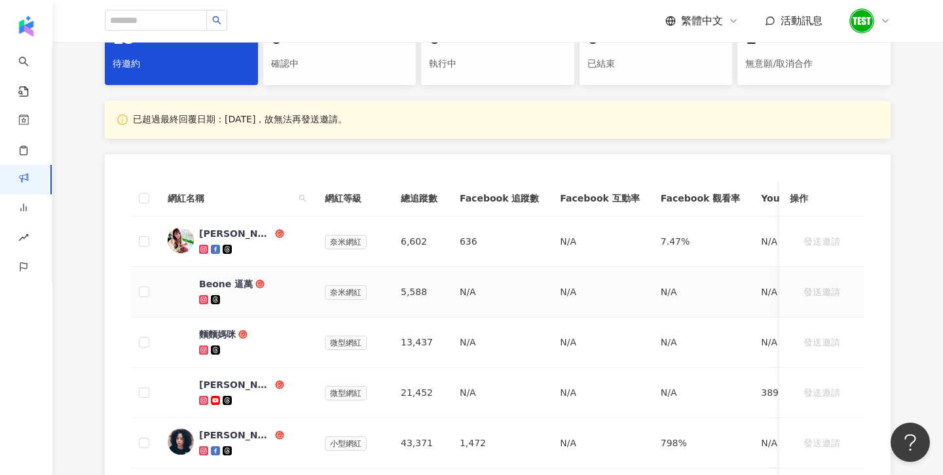
scroll to position [324, 0]
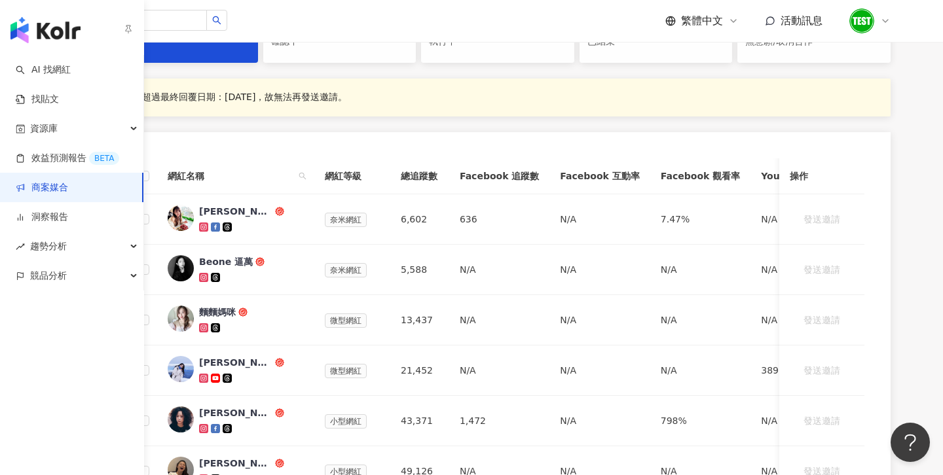
click at [45, 190] on link "商案媒合" at bounding box center [42, 187] width 52 height 13
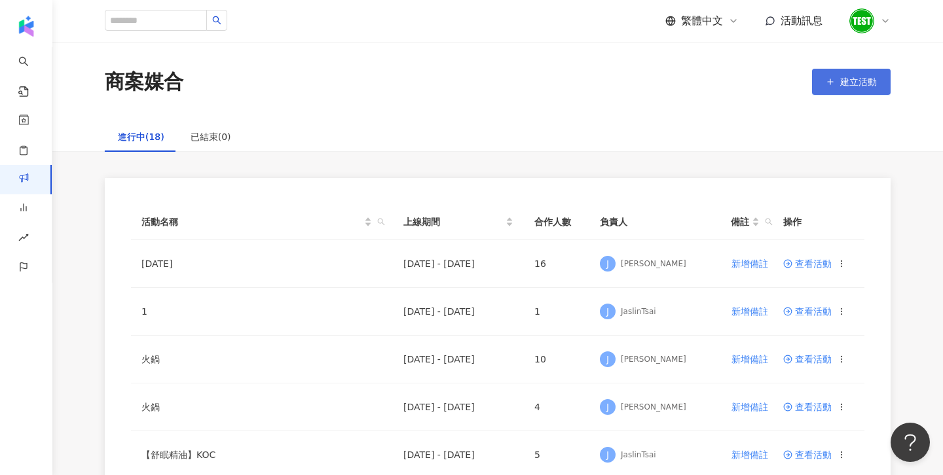
click at [830, 94] on button "建立活動" at bounding box center [851, 82] width 79 height 26
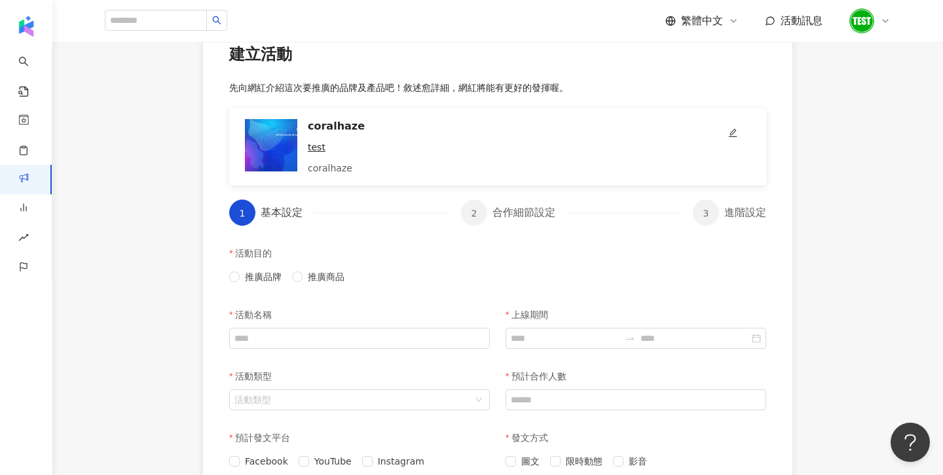
scroll to position [116, 0]
click at [262, 278] on span "推廣品牌" at bounding box center [263, 278] width 47 height 14
click at [328, 284] on span "推廣商品" at bounding box center [326, 278] width 47 height 14
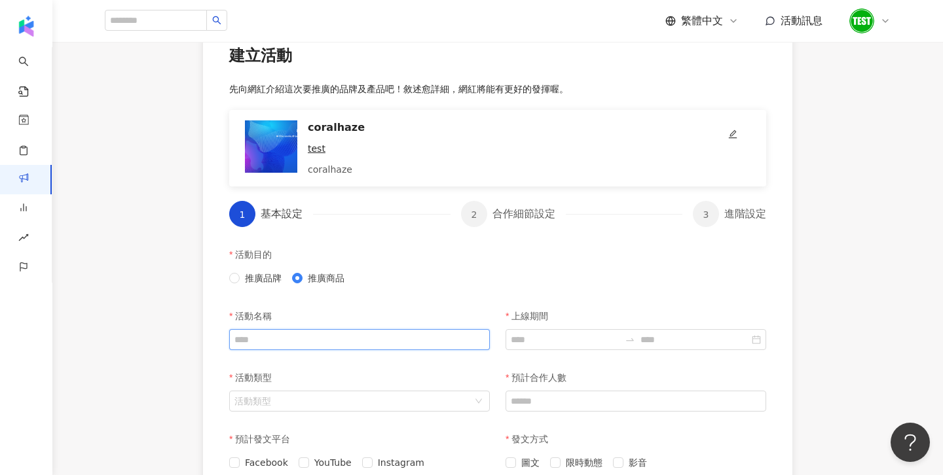
click at [315, 341] on input "活動名稱" at bounding box center [359, 339] width 261 height 21
type input "**"
drag, startPoint x: 282, startPoint y: 329, endPoint x: 234, endPoint y: 327, distance: 47.8
click at [234, 327] on div "活動名稱" at bounding box center [359, 316] width 261 height 26
drag, startPoint x: 261, startPoint y: 341, endPoint x: 180, endPoint y: 339, distance: 80.6
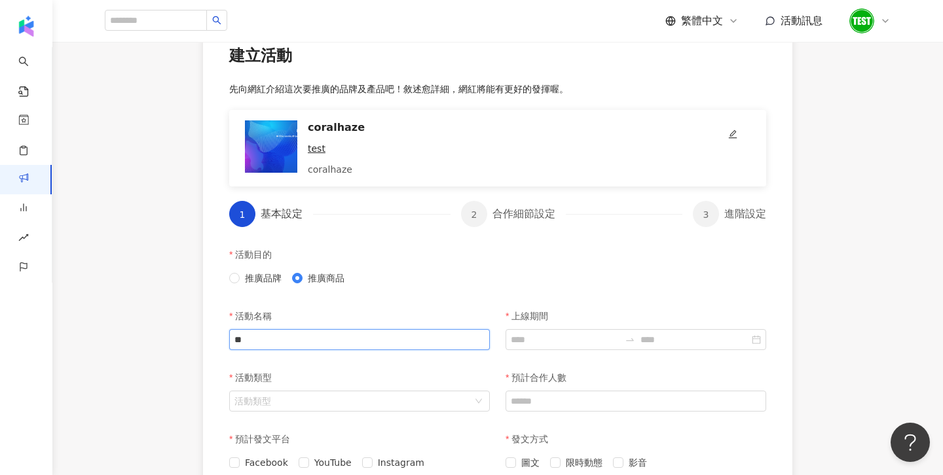
click at [180, 339] on div "建立活動 先向網紅介紹這次要推廣的品牌及產品吧！敘述愈詳細，網紅將能有更好的發揮喔。 coralhaze test coralhaze 1 基本設定 2 合作…" at bounding box center [497, 470] width 891 height 954
click at [252, 399] on input "活動類型" at bounding box center [352, 402] width 236 height 20
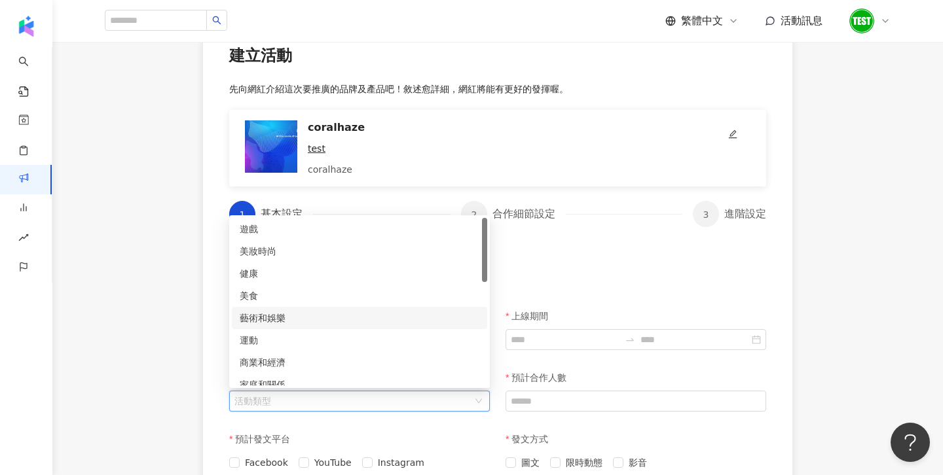
click at [254, 297] on div "美食" at bounding box center [360, 296] width 240 height 14
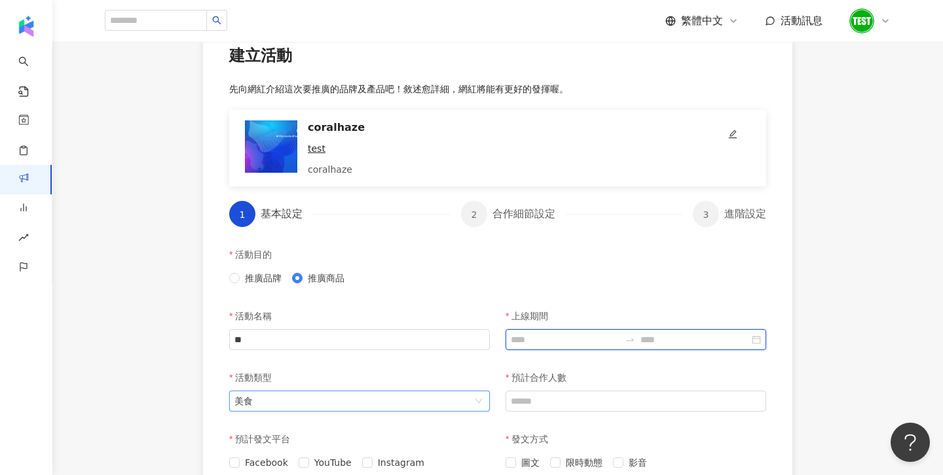
click at [515, 346] on input "上線期間" at bounding box center [565, 340] width 109 height 14
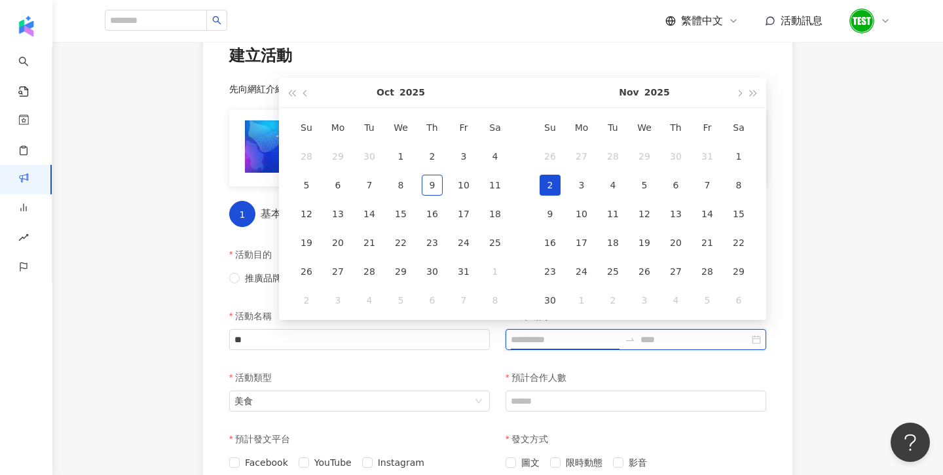
type input "**********"
click at [743, 154] on div "1" at bounding box center [738, 156] width 21 height 21
type input "**********"
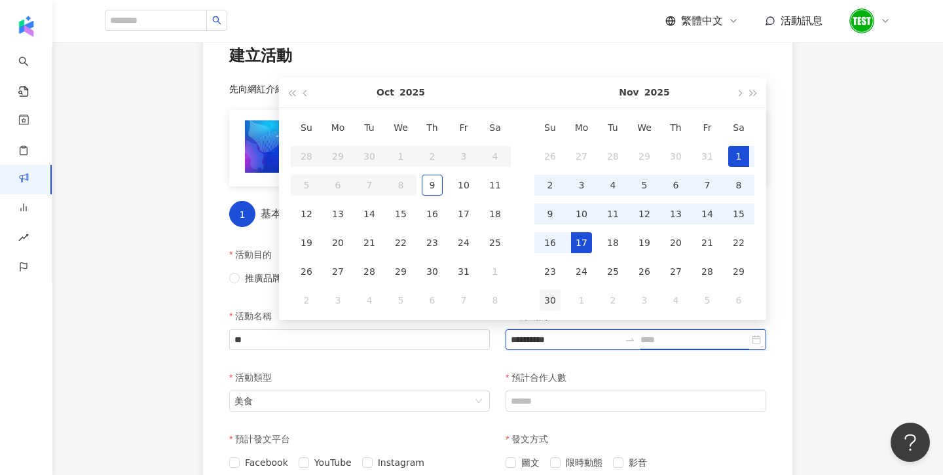
type input "**********"
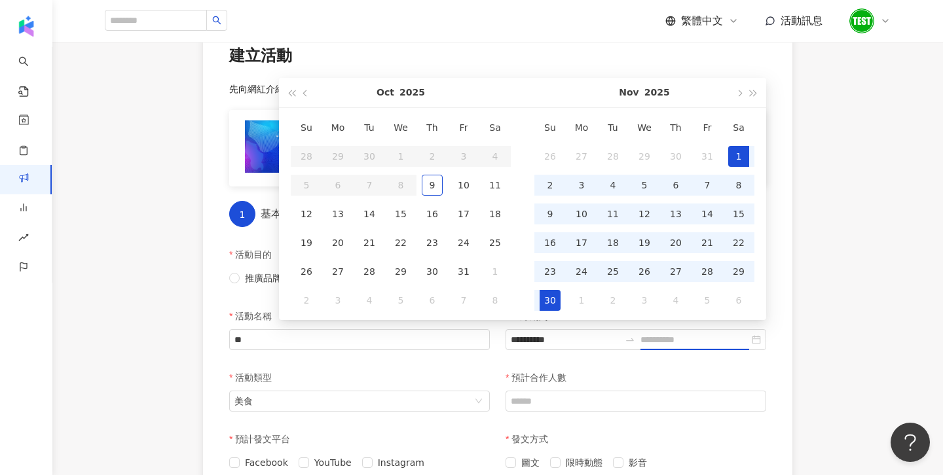
click at [542, 308] on div "30" at bounding box center [550, 300] width 21 height 21
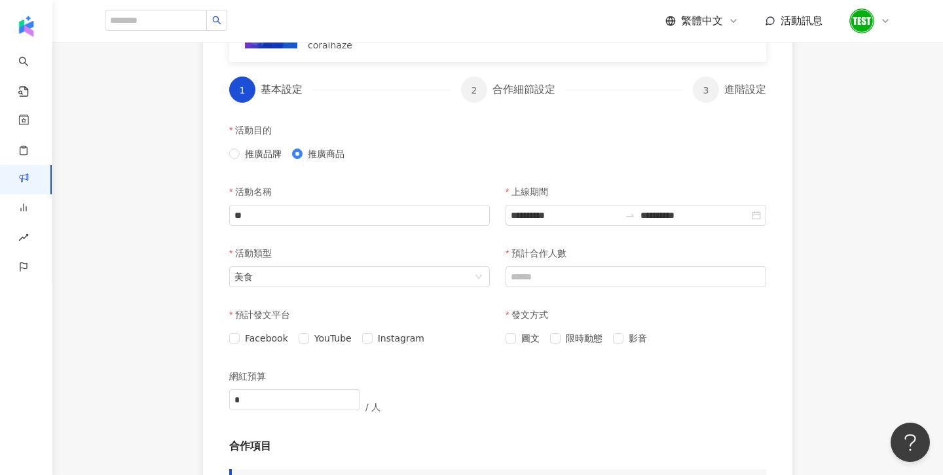
scroll to position [259, 0]
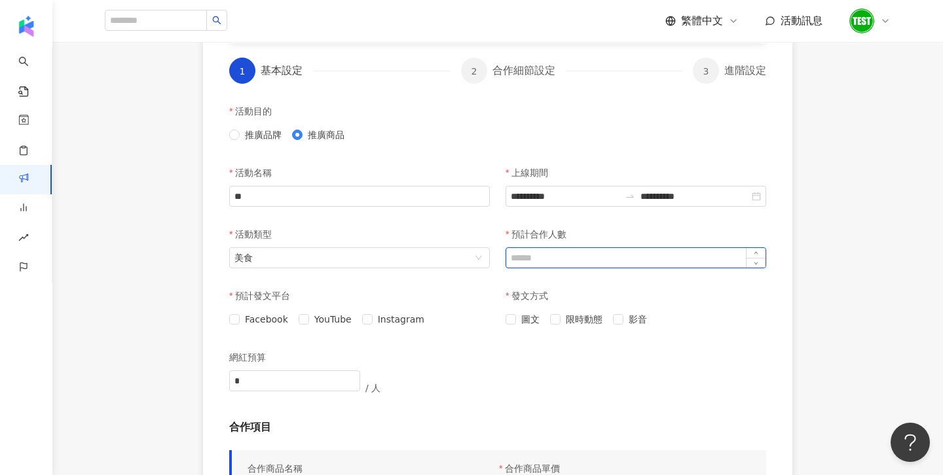
click at [557, 250] on input "預計合作人數" at bounding box center [635, 258] width 259 height 20
type input "*"
type input "**"
click at [625, 326] on span "影音" at bounding box center [637, 319] width 29 height 14
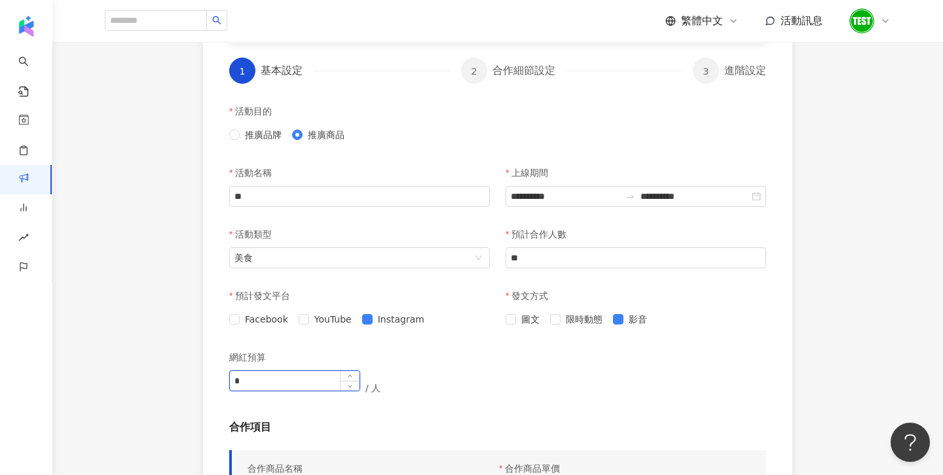
click at [287, 378] on input "*" at bounding box center [295, 381] width 130 height 20
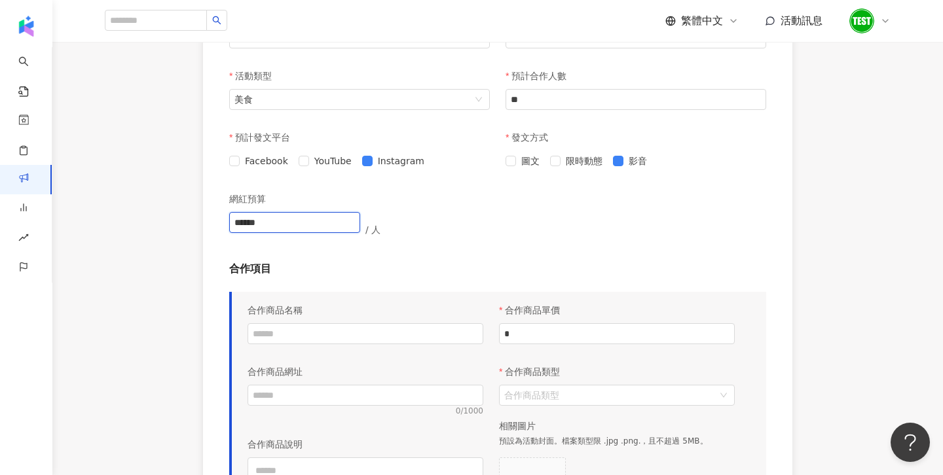
scroll to position [418, 0]
type input "******"
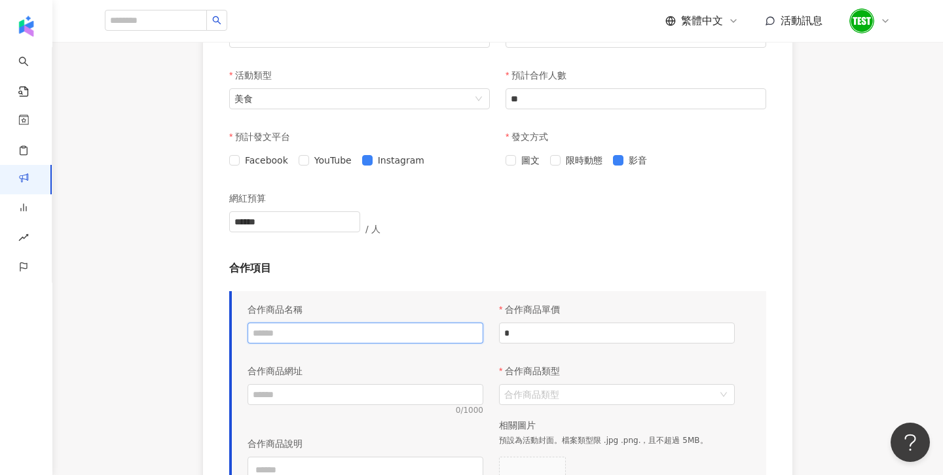
click at [322, 339] on input "text" at bounding box center [366, 333] width 236 height 21
click at [367, 335] on input "**" at bounding box center [366, 333] width 236 height 21
paste input "**"
type input "*****"
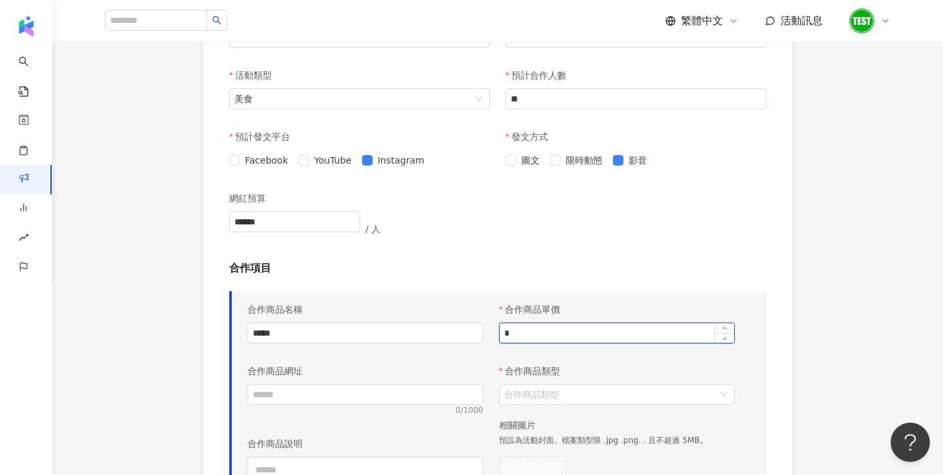
click at [580, 328] on input "*" at bounding box center [617, 334] width 234 height 20
type input "******"
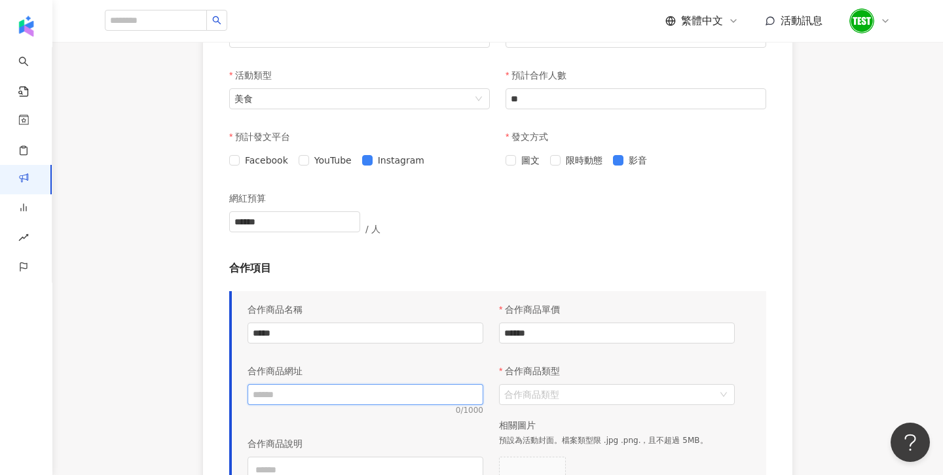
click at [411, 390] on input "text" at bounding box center [366, 394] width 236 height 21
paste input "**"
drag, startPoint x: 293, startPoint y: 391, endPoint x: 184, endPoint y: 391, distance: 108.7
click at [184, 391] on div "**********" at bounding box center [497, 167] width 891 height 954
click at [289, 401] on input "**" at bounding box center [366, 394] width 236 height 21
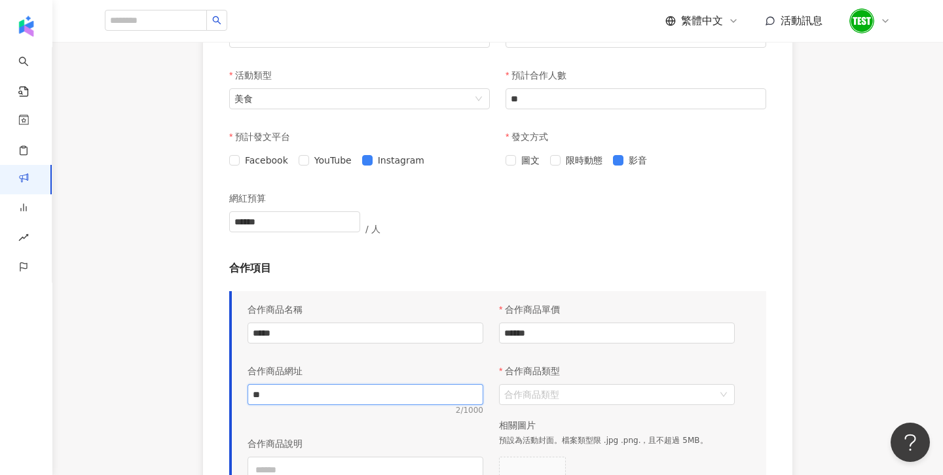
drag, startPoint x: 289, startPoint y: 401, endPoint x: 180, endPoint y: 401, distance: 108.7
click at [180, 401] on div "**********" at bounding box center [497, 167] width 891 height 954
paste input "**********"
type input "**********"
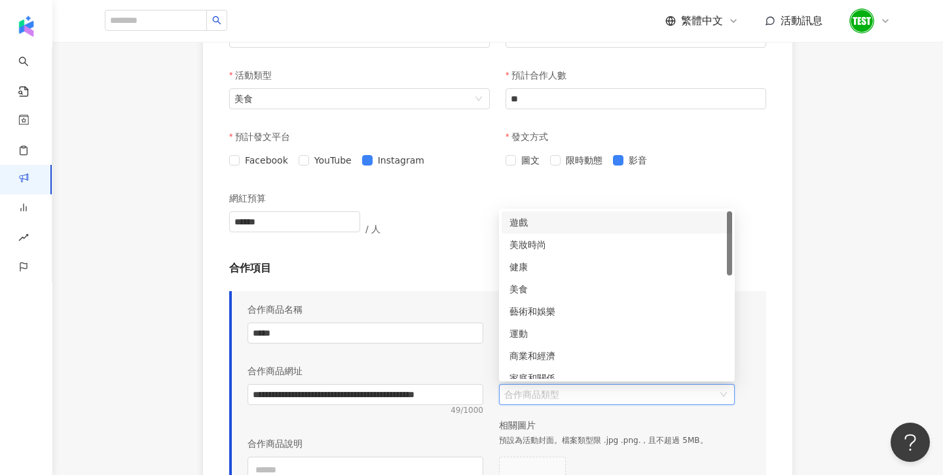
click at [548, 402] on input "合作商品類型" at bounding box center [610, 395] width 212 height 20
click at [538, 287] on div "美食" at bounding box center [617, 289] width 215 height 14
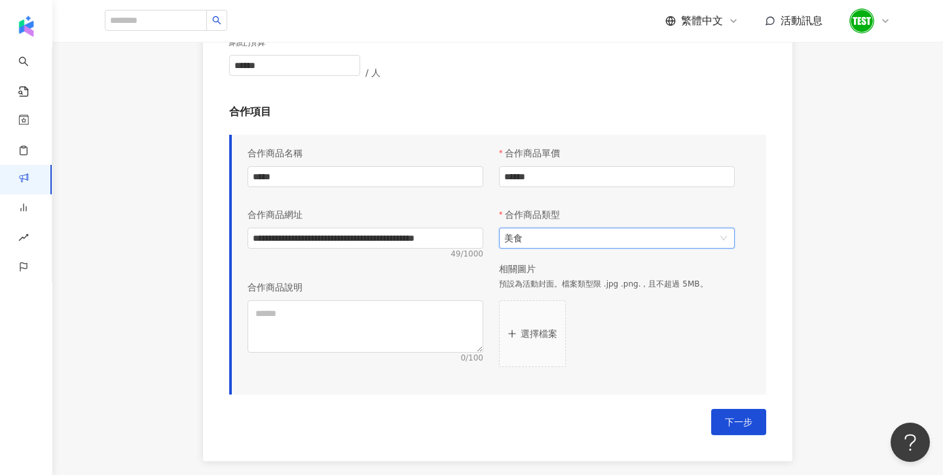
scroll to position [599, 0]
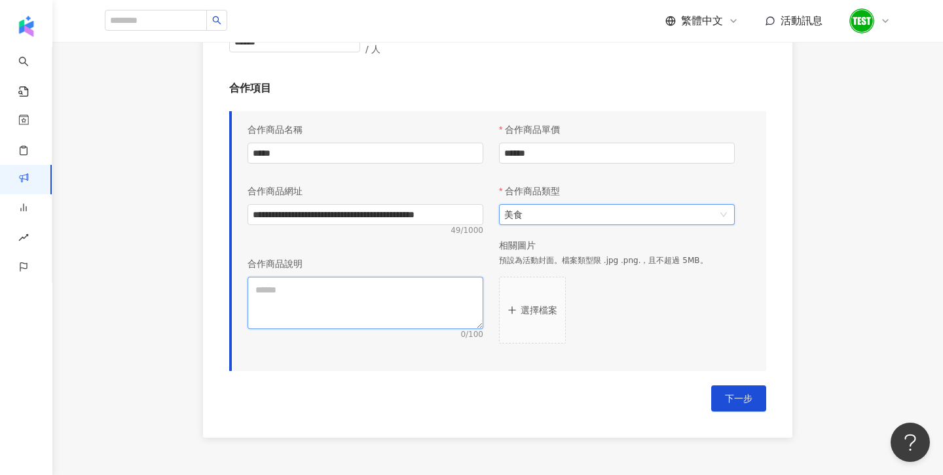
click at [392, 295] on textarea at bounding box center [366, 303] width 236 height 52
paste textarea "**********"
type textarea "**********"
click at [541, 300] on button "選擇檔案" at bounding box center [532, 310] width 67 height 67
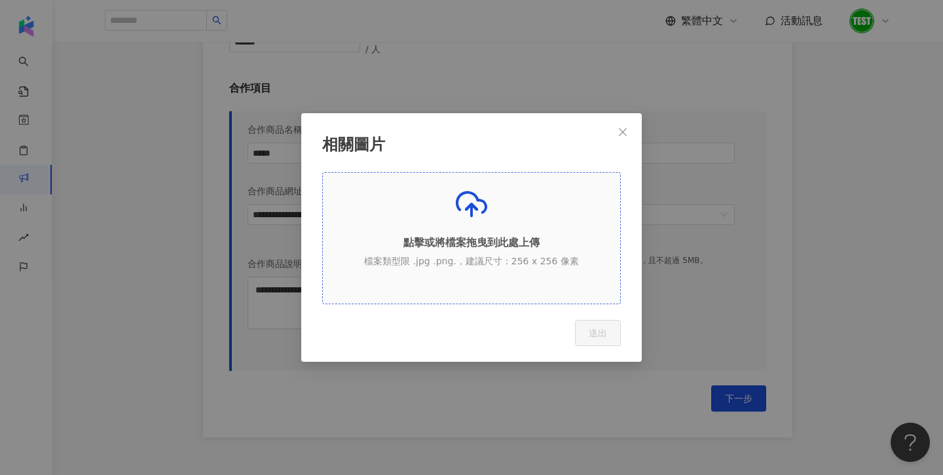
click at [454, 238] on p "點擊或將檔案拖曳到此處上傳" at bounding box center [471, 243] width 297 height 14
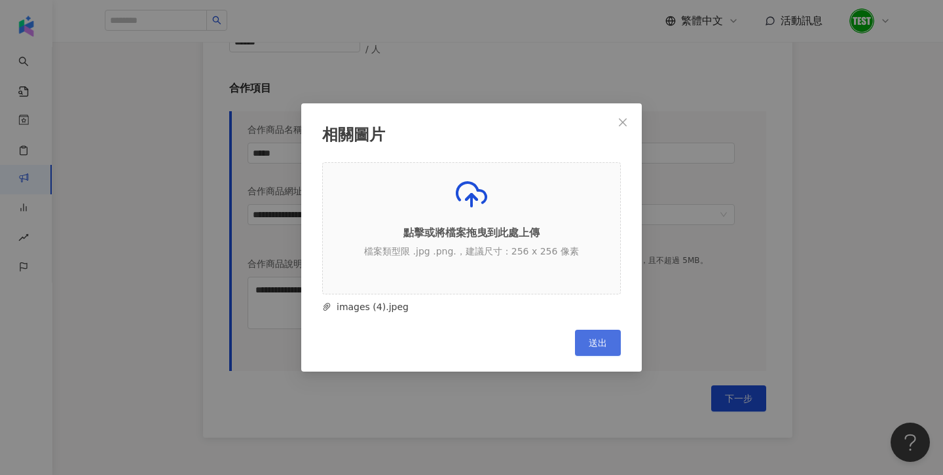
click at [609, 339] on button "送出" at bounding box center [598, 343] width 46 height 26
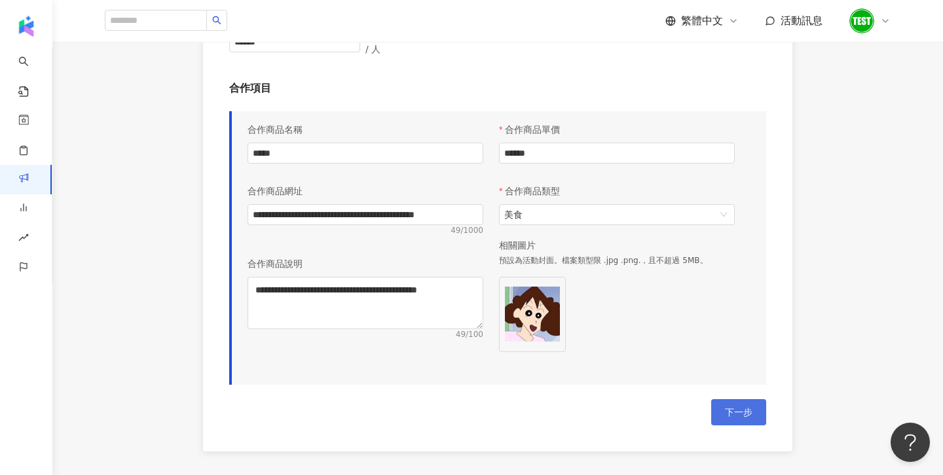
click at [720, 407] on button "下一步" at bounding box center [738, 412] width 55 height 26
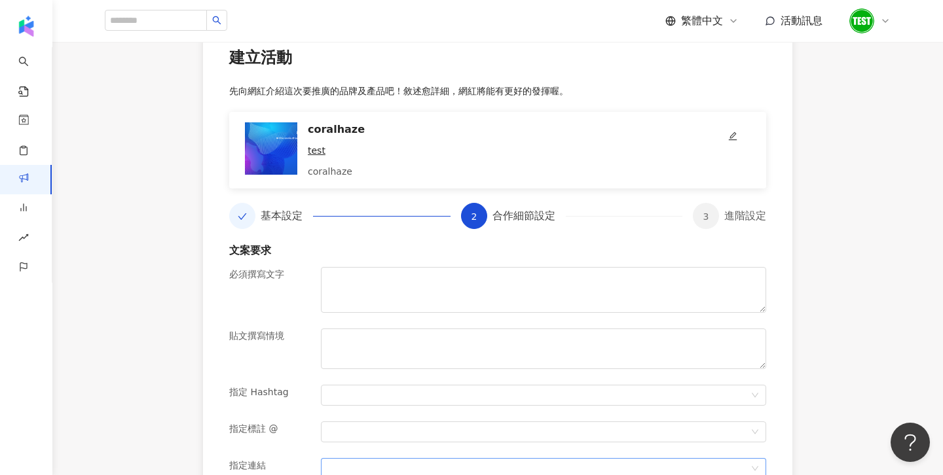
scroll to position [106, 0]
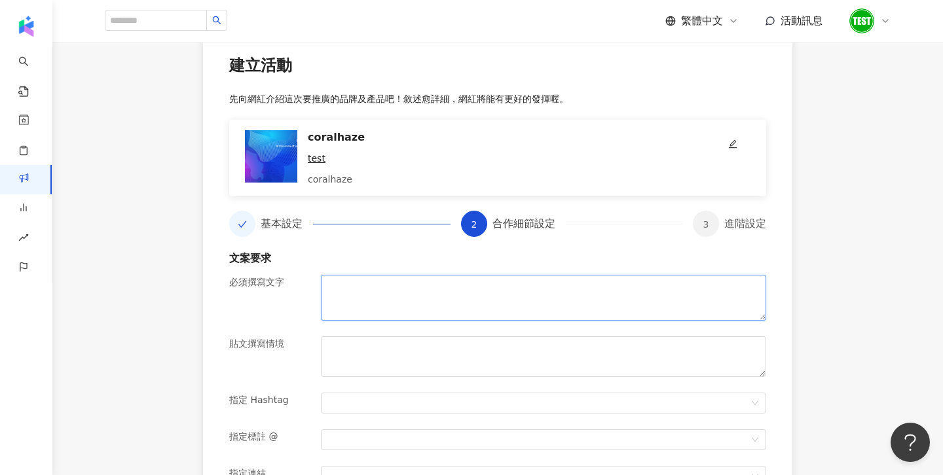
click at [384, 288] on textarea at bounding box center [543, 298] width 445 height 46
paste textarea "**********"
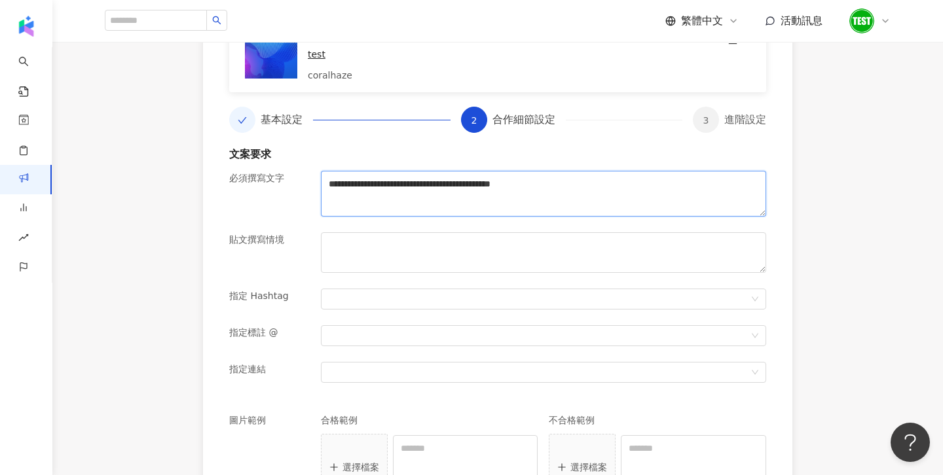
scroll to position [223, 0]
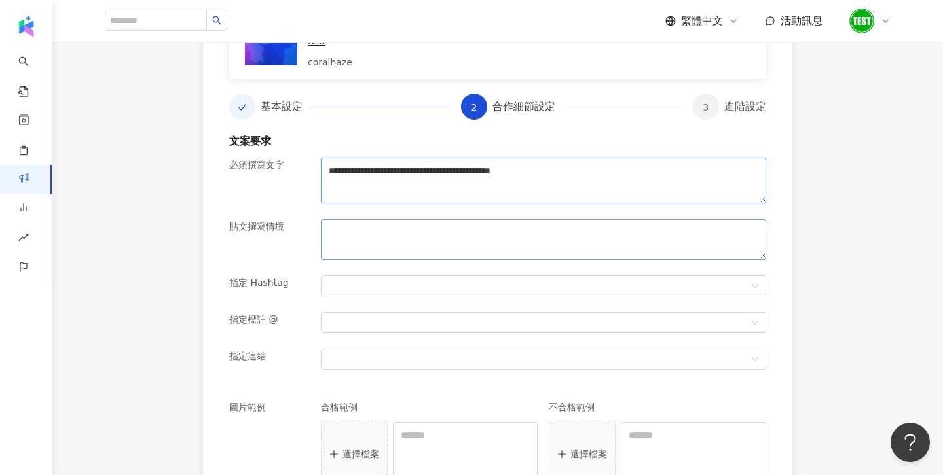
type textarea "**********"
click at [358, 221] on textarea at bounding box center [543, 239] width 445 height 41
paste textarea "**********"
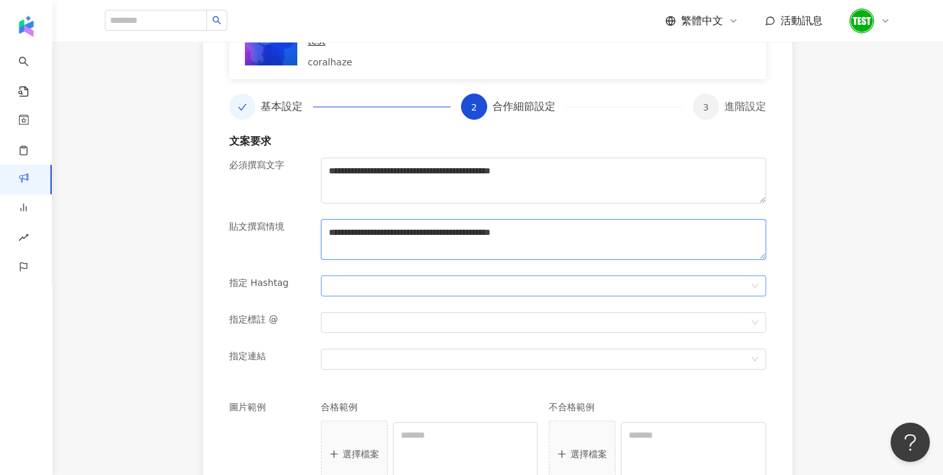
click at [358, 278] on div at bounding box center [543, 286] width 445 height 21
type textarea "**********"
paste input "**********"
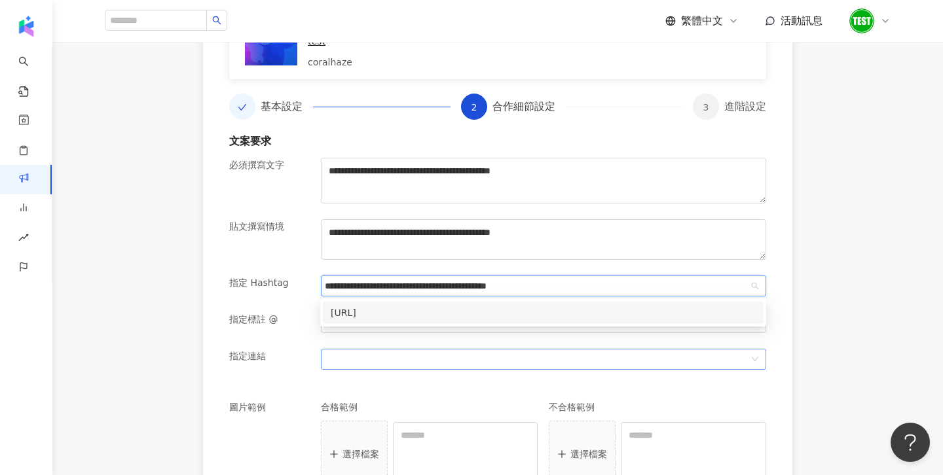
click at [339, 358] on div at bounding box center [537, 360] width 426 height 10
type input "**********"
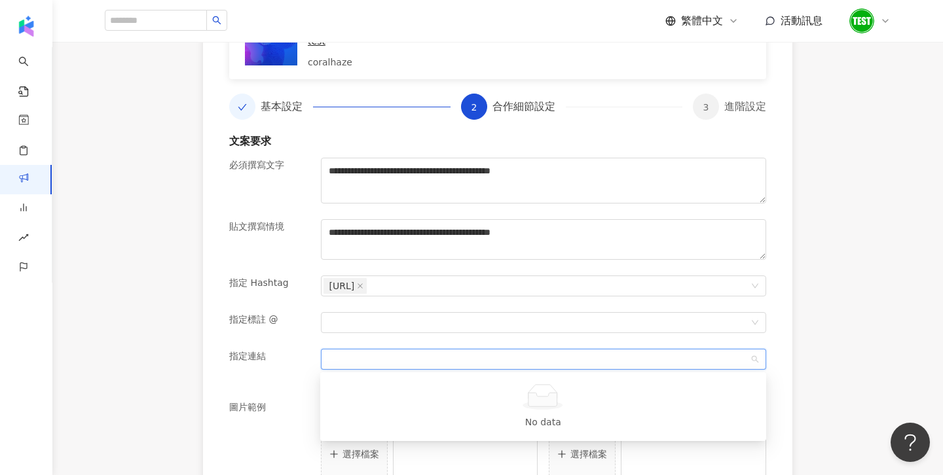
paste input "**********"
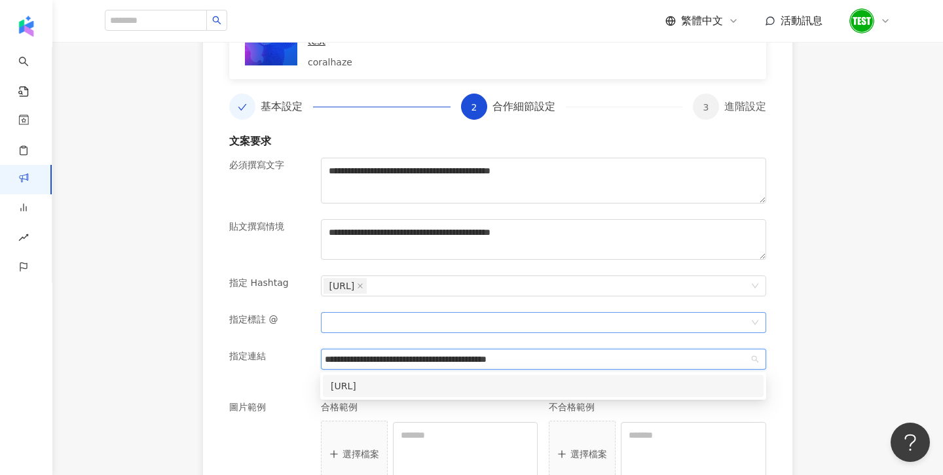
click at [332, 327] on div at bounding box center [537, 323] width 426 height 10
type input "**********"
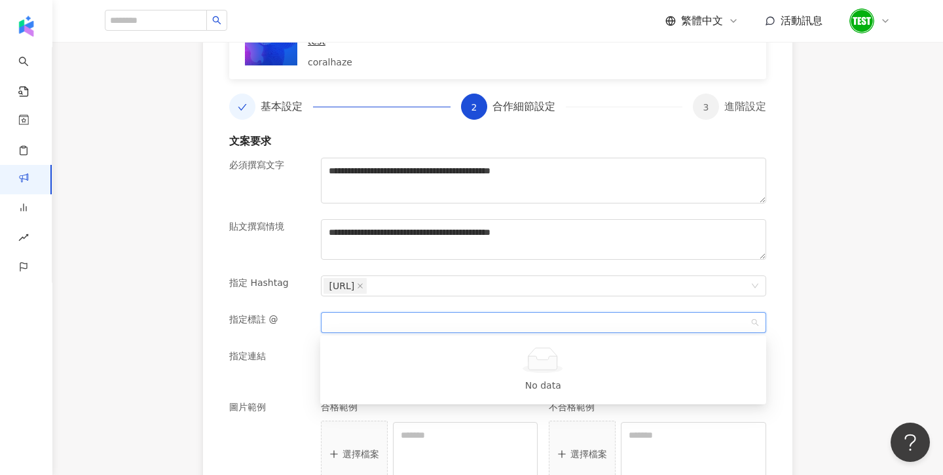
paste input "**********"
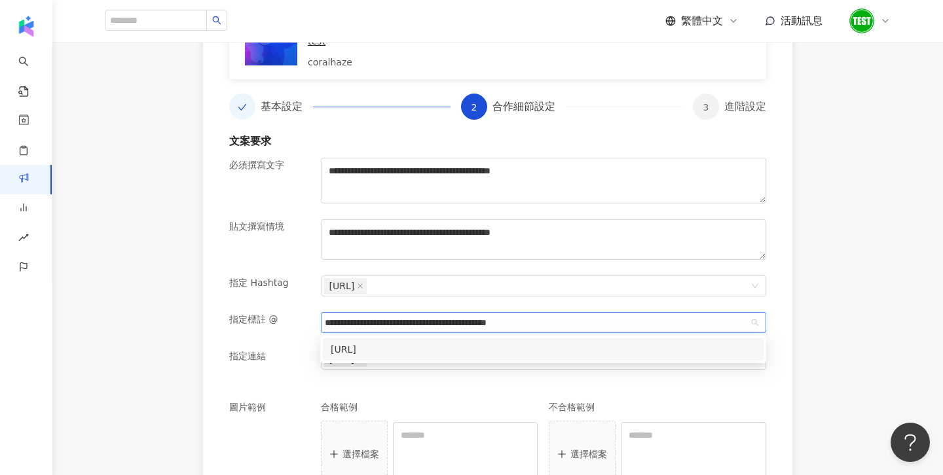
scroll to position [418, 0]
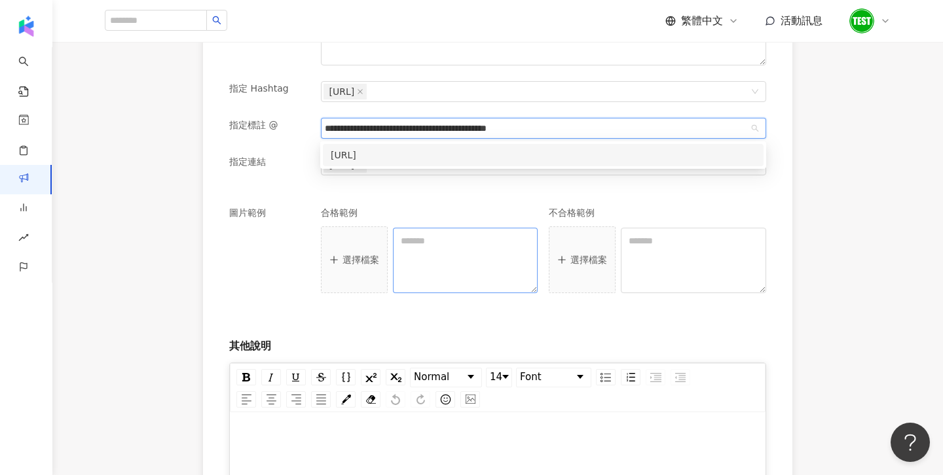
type input "**********"
click at [416, 274] on textarea at bounding box center [465, 260] width 145 height 65
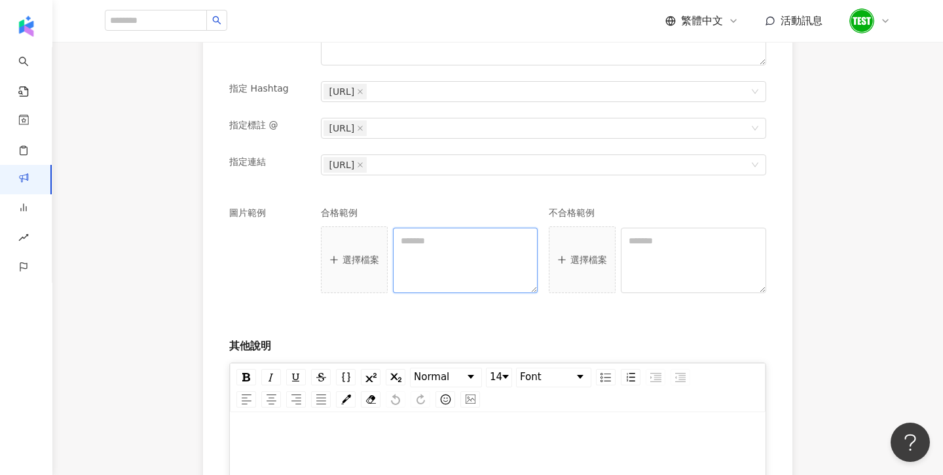
paste textarea "**********"
type textarea "**********"
click at [354, 256] on p "選擇檔案" at bounding box center [361, 260] width 37 height 10
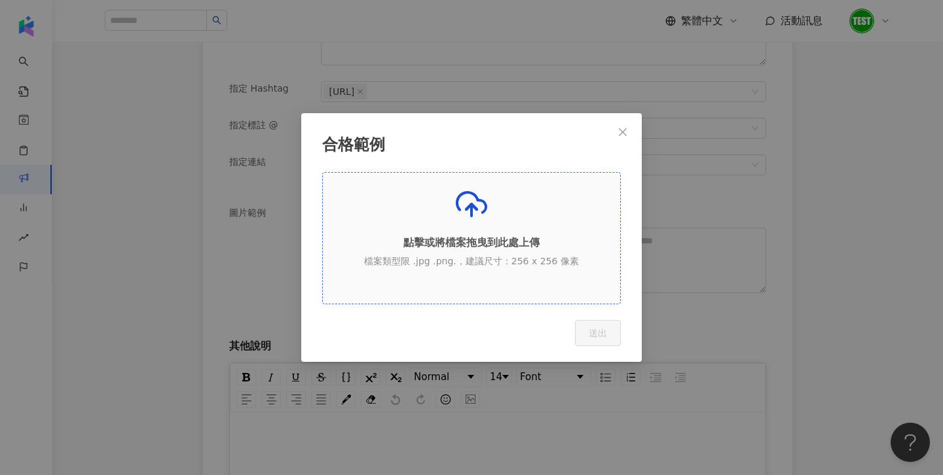
click at [450, 240] on p "點擊或將檔案拖曳到此處上傳" at bounding box center [471, 243] width 297 height 14
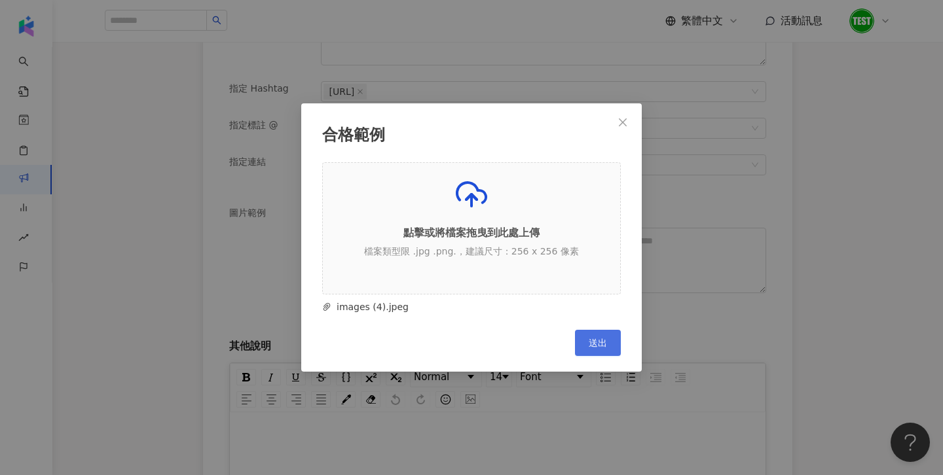
click at [618, 340] on button "送出" at bounding box center [598, 343] width 46 height 26
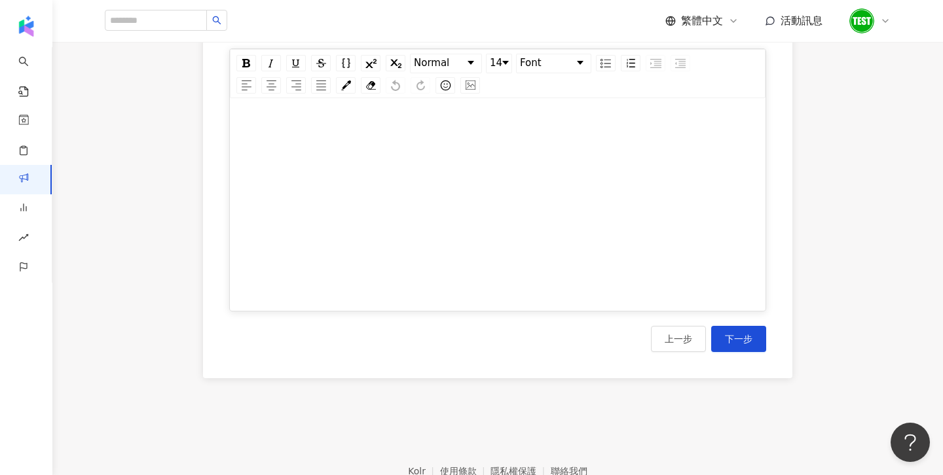
scroll to position [751, 0]
click at [325, 226] on div "rdw-editor" at bounding box center [498, 208] width 509 height 196
click at [754, 348] on button "下一步" at bounding box center [738, 338] width 55 height 26
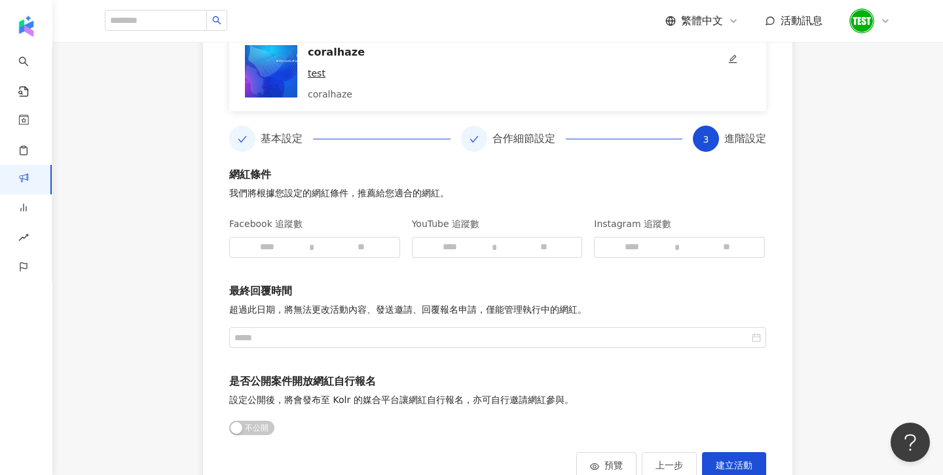
scroll to position [190, 0]
click at [620, 253] on input at bounding box center [632, 249] width 75 height 20
type input "****"
click at [703, 250] on input at bounding box center [727, 249] width 75 height 20
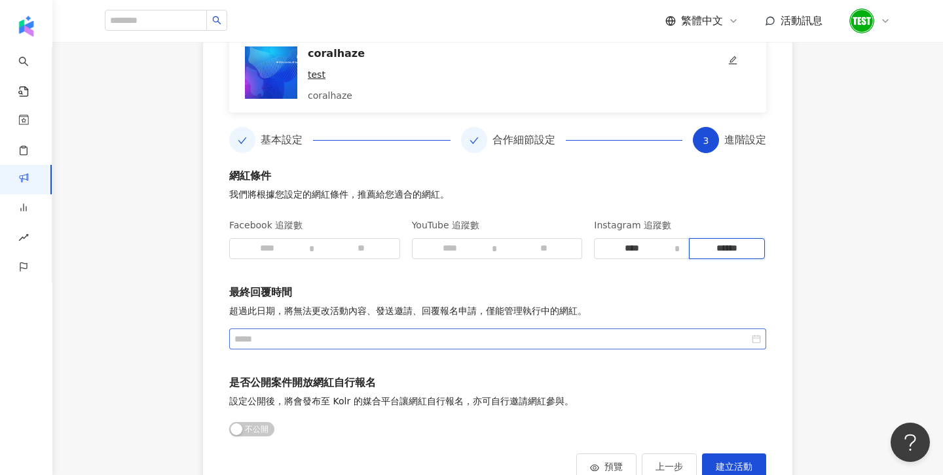
click at [753, 344] on div at bounding box center [497, 339] width 527 height 14
type input "******"
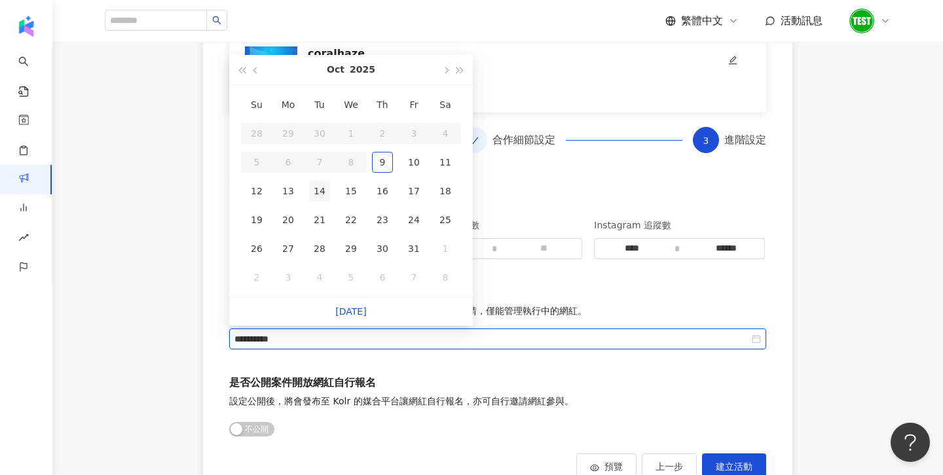
type input "**********"
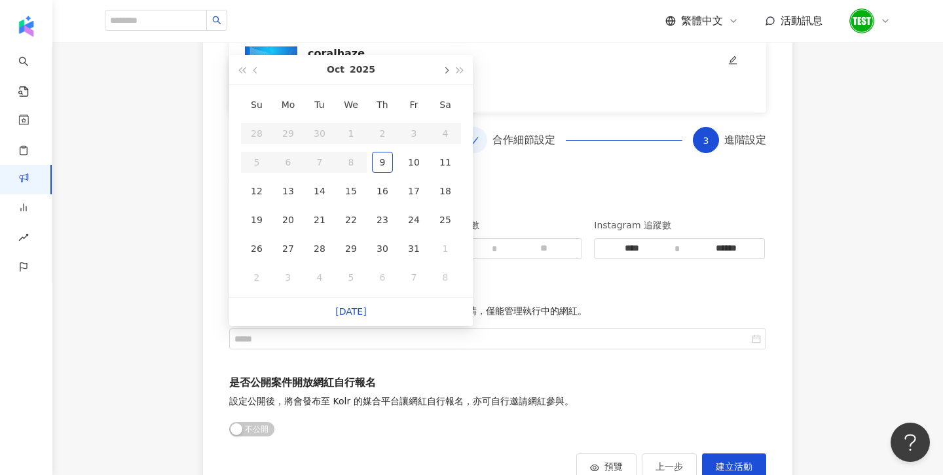
click at [449, 66] on button "button" at bounding box center [445, 69] width 14 height 29
type input "**********"
click at [258, 70] on span "button" at bounding box center [256, 70] width 7 height 7
type input "**********"
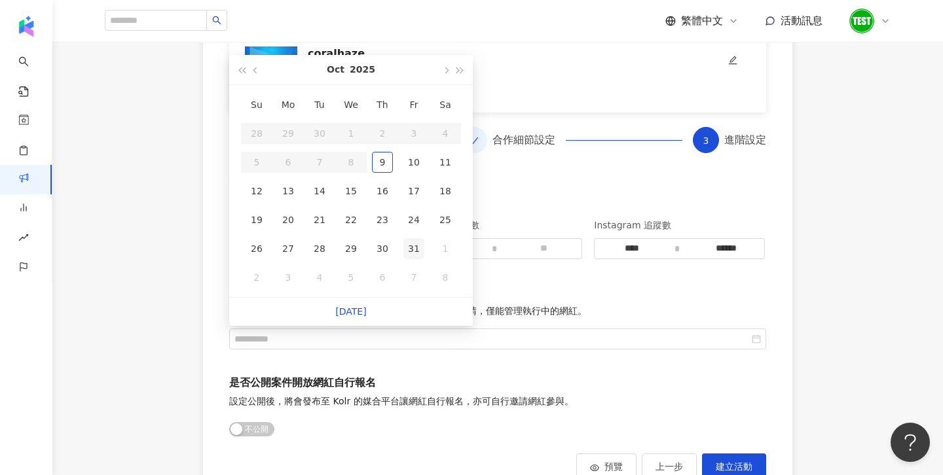
click at [403, 250] on div "31" at bounding box center [413, 248] width 21 height 21
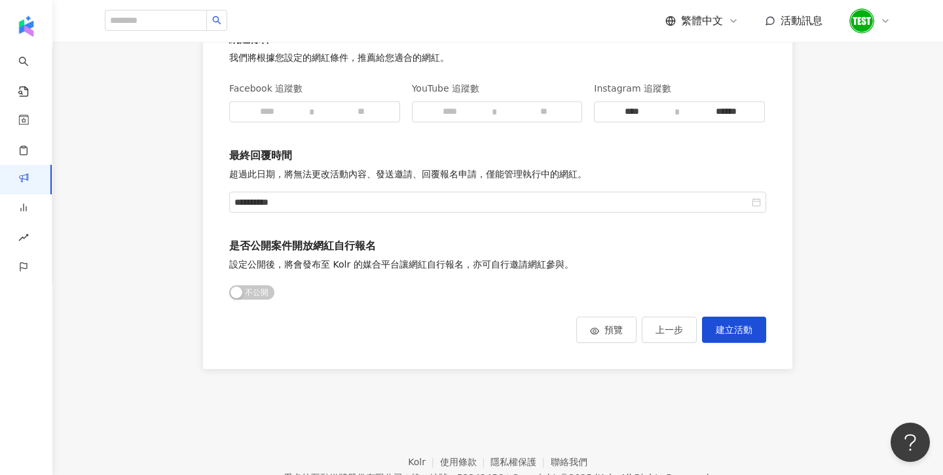
scroll to position [326, 0]
click at [263, 294] on span "公開 不公開" at bounding box center [251, 293] width 45 height 14
click at [263, 294] on div "button" at bounding box center [267, 293] width 12 height 12
click at [732, 333] on span "建立活動" at bounding box center [734, 330] width 37 height 10
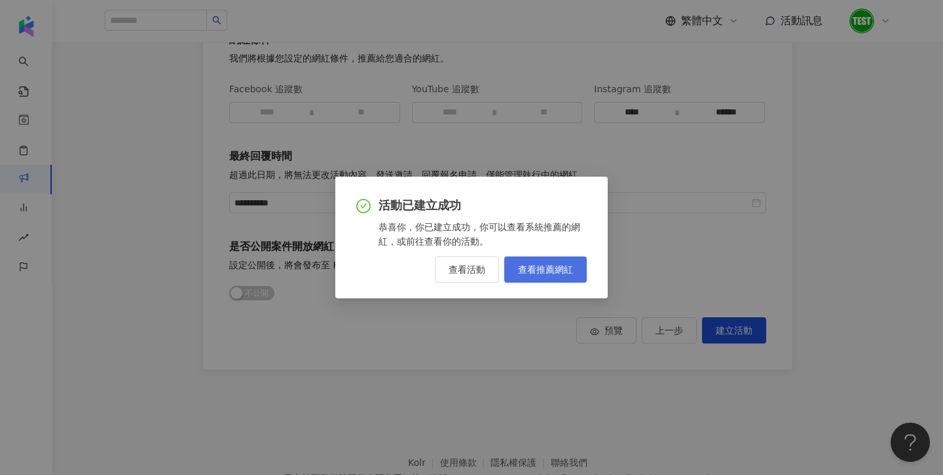
click at [525, 272] on span "查看推薦網紅" at bounding box center [545, 270] width 55 height 10
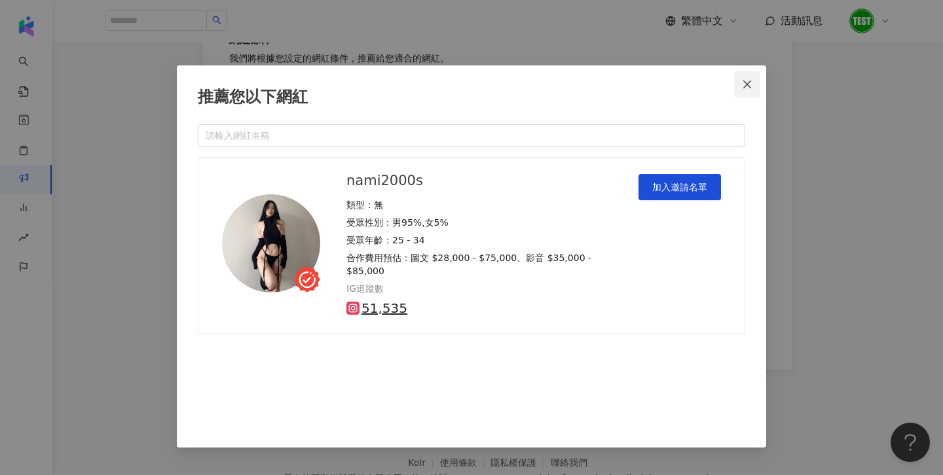
click at [749, 83] on icon "close" at bounding box center [747, 84] width 10 height 10
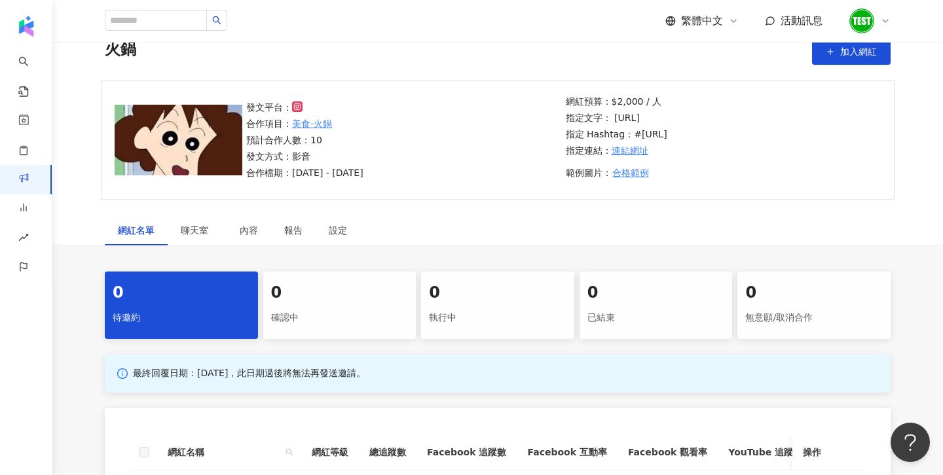
scroll to position [22, 0]
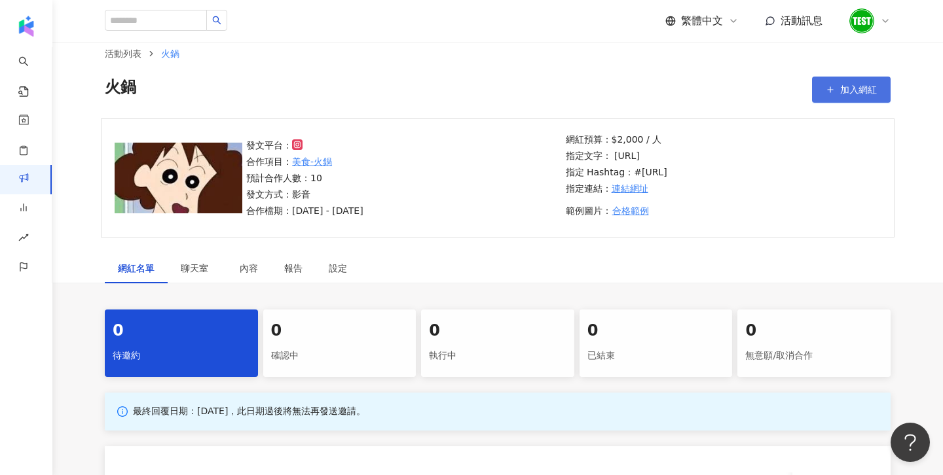
click at [876, 80] on button "加入網紅" at bounding box center [851, 90] width 79 height 26
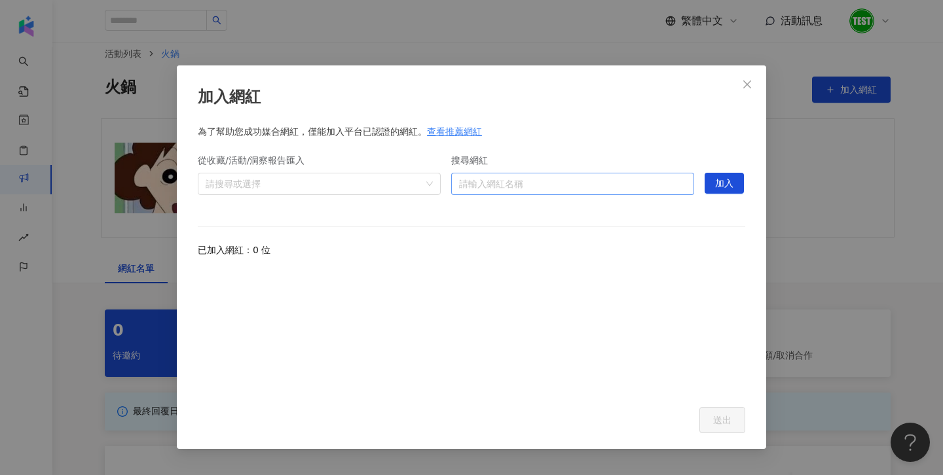
click at [549, 187] on input "搜尋網紅" at bounding box center [572, 184] width 227 height 21
type input "*"
type input "********"
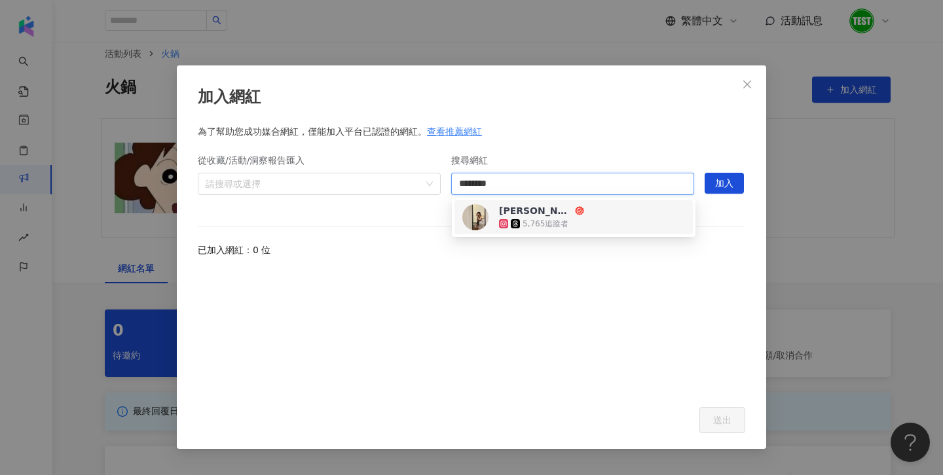
click at [519, 215] on div "[PERSON_NAME]" at bounding box center [535, 210] width 73 height 13
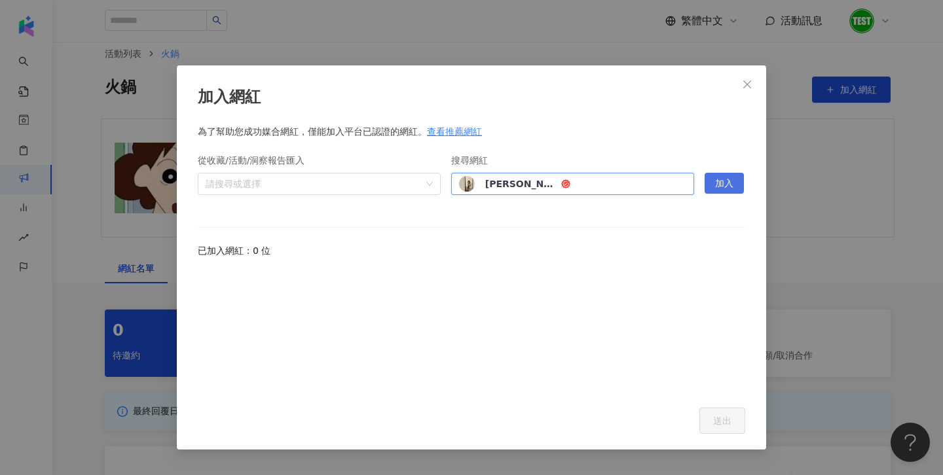
click at [721, 181] on span "加入" at bounding box center [724, 184] width 18 height 21
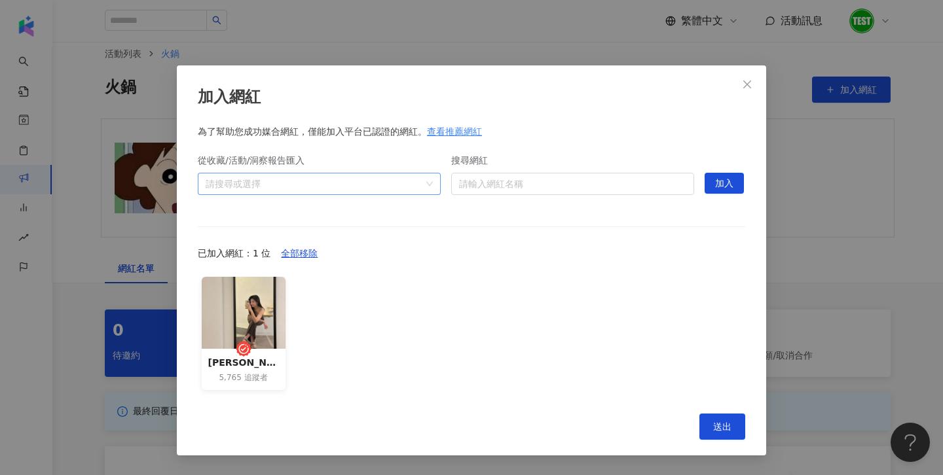
click at [434, 184] on div "請搜尋或選擇" at bounding box center [319, 184] width 243 height 22
click at [211, 210] on icon "caret-down" at bounding box center [211, 213] width 7 height 7
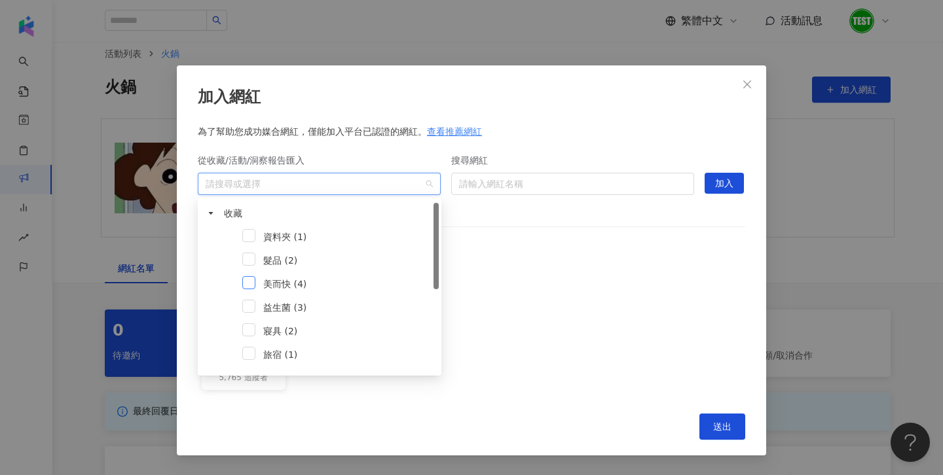
click at [253, 280] on span at bounding box center [248, 282] width 13 height 13
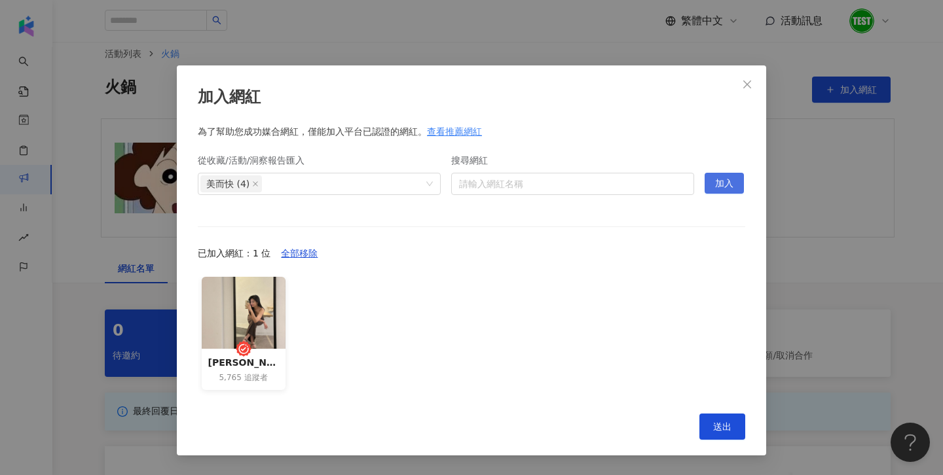
click at [733, 181] on span "加入" at bounding box center [724, 184] width 18 height 21
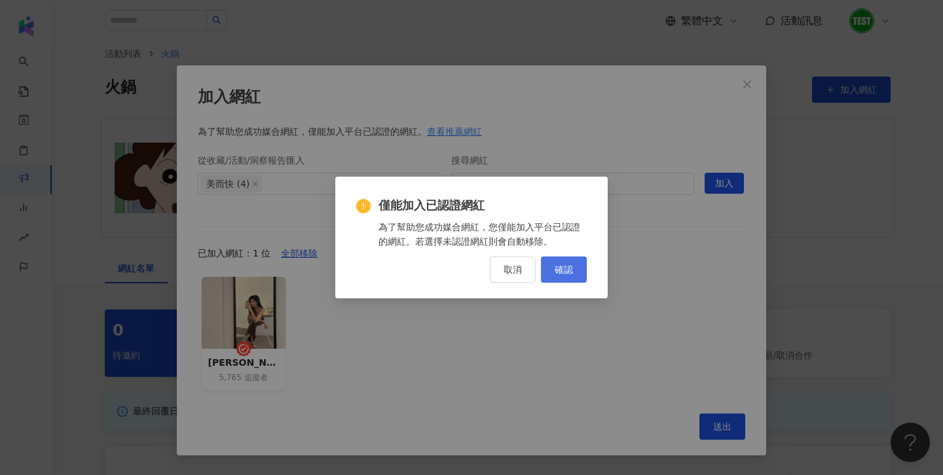
click at [550, 271] on button "確認" at bounding box center [564, 270] width 46 height 26
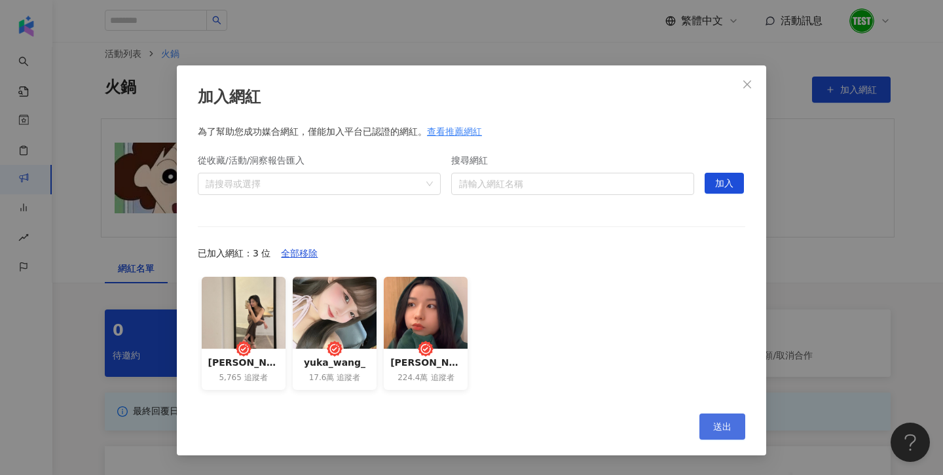
click at [714, 434] on button "送出" at bounding box center [722, 427] width 46 height 26
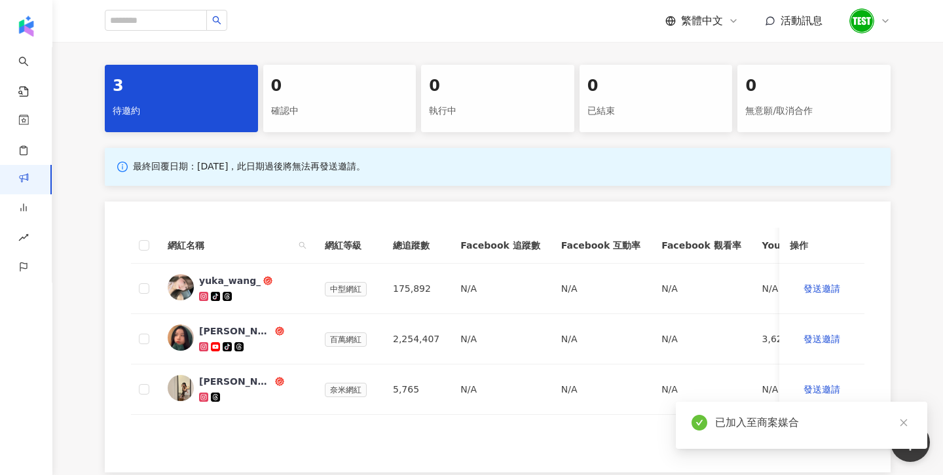
scroll to position [268, 0]
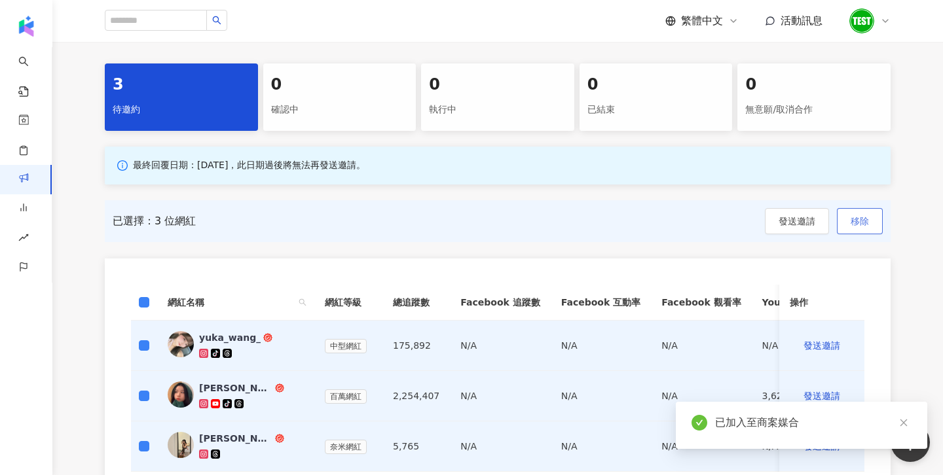
click at [849, 231] on button "移除" at bounding box center [860, 221] width 46 height 26
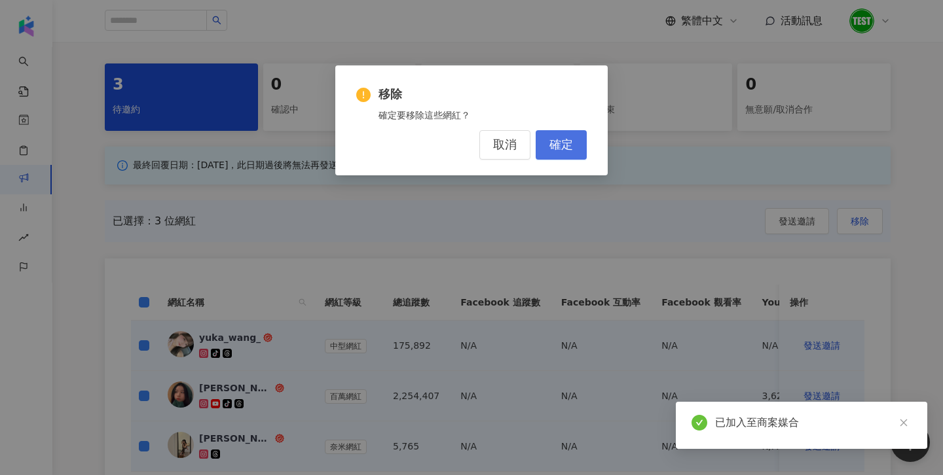
click at [569, 146] on span "確定" at bounding box center [561, 145] width 24 height 14
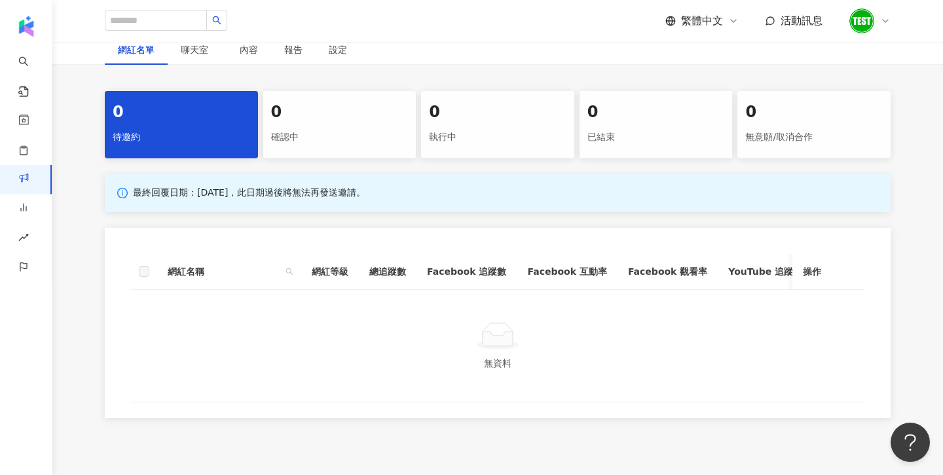
scroll to position [244, 0]
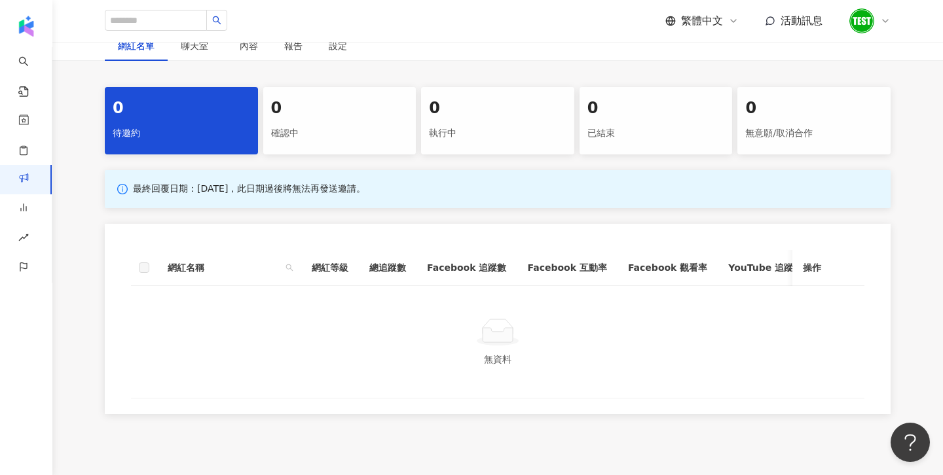
click at [300, 135] on div "確認中" at bounding box center [340, 133] width 138 height 22
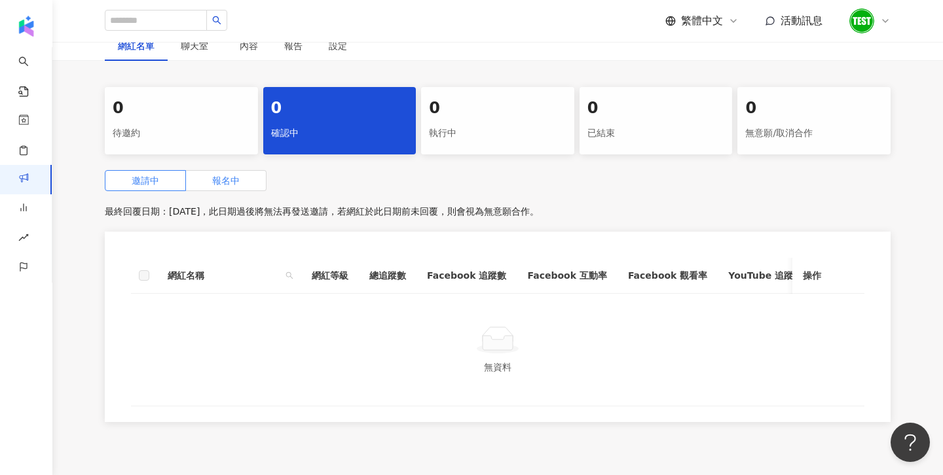
click at [248, 181] on label "報名中" at bounding box center [226, 180] width 81 height 21
click at [138, 185] on span "邀請中" at bounding box center [146, 181] width 28 height 10
click at [494, 132] on div "執行中" at bounding box center [498, 133] width 138 height 22
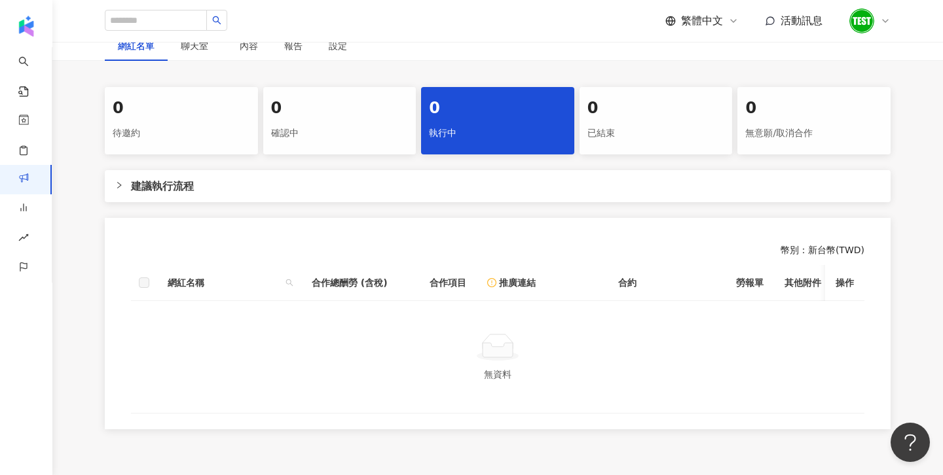
click at [115, 191] on div at bounding box center [123, 185] width 16 height 14
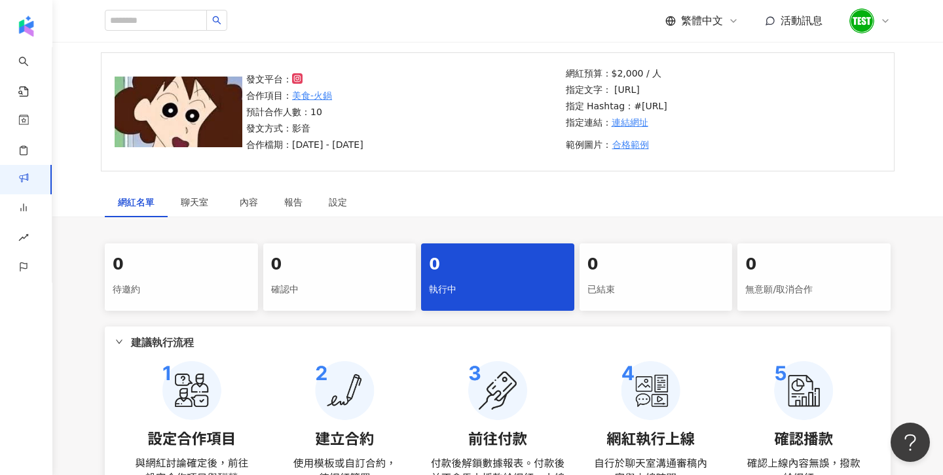
scroll to position [92, 0]
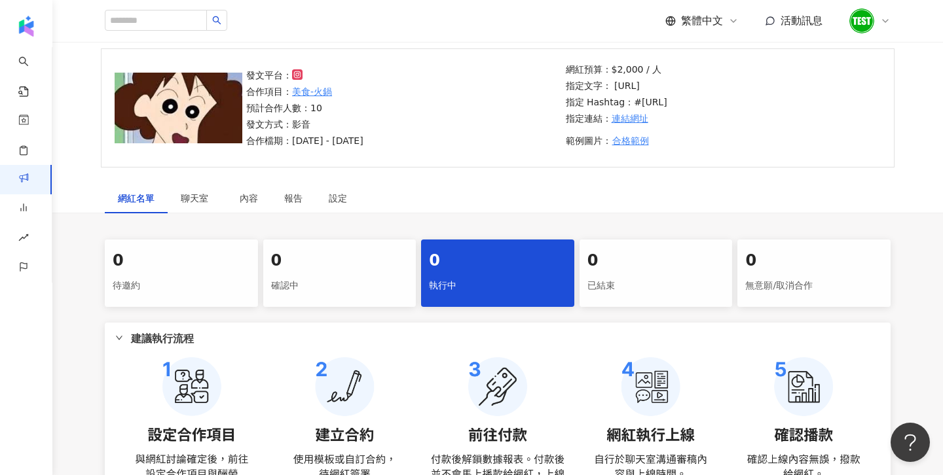
click at [890, 22] on icon at bounding box center [885, 21] width 10 height 10
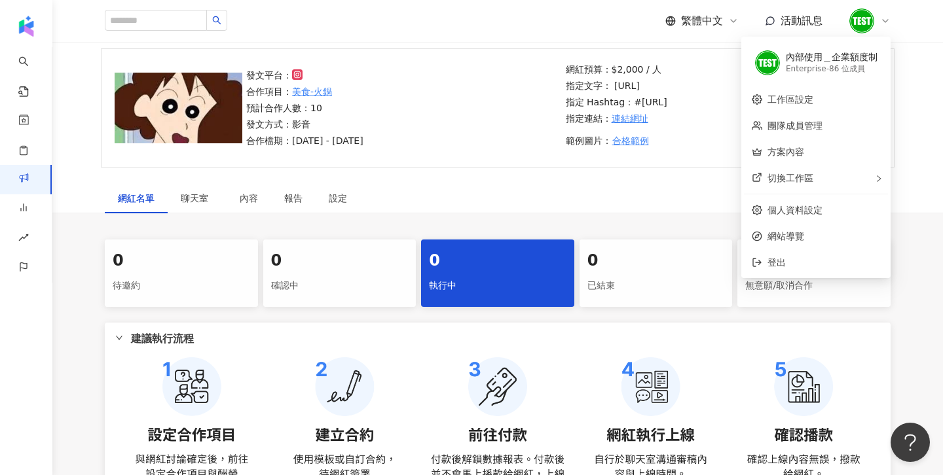
click at [473, 120] on div "發文平台： 合作項目： 美食-火鍋 預計合作人數：10 發文方式：影音 合作檔期：[DATE] - [DATE]" at bounding box center [402, 108] width 320 height 80
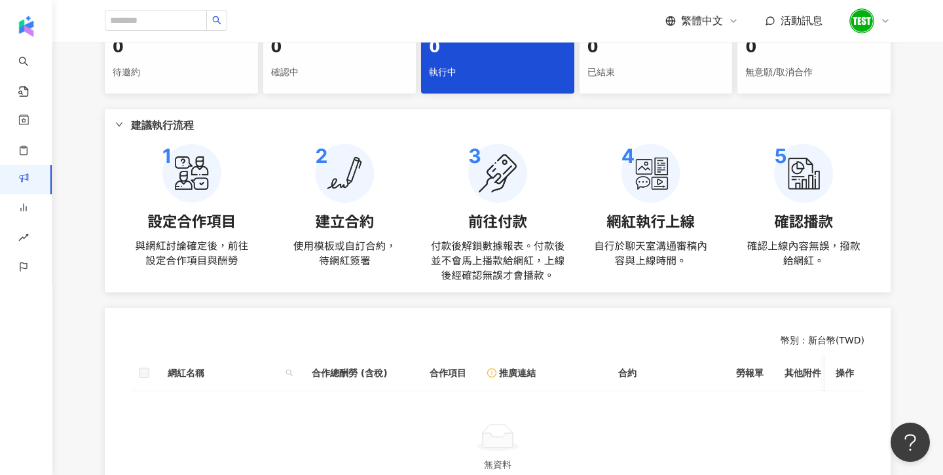
scroll to position [282, 0]
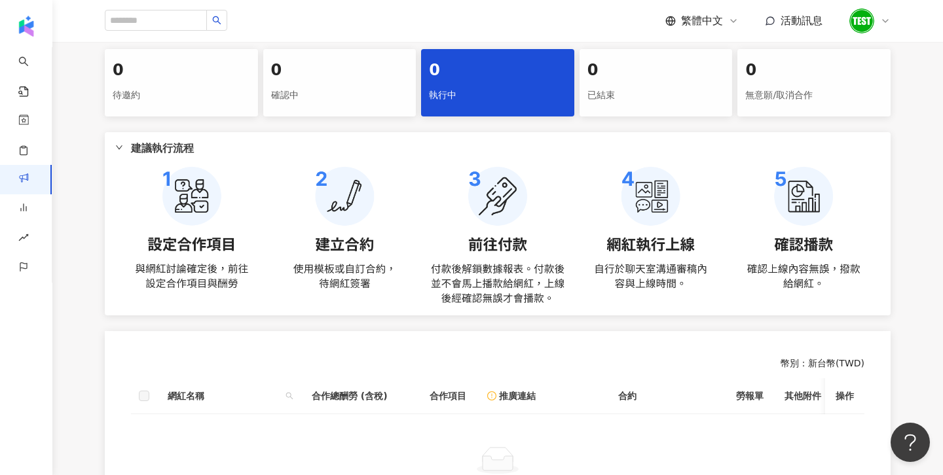
click at [640, 81] on div "0" at bounding box center [656, 71] width 138 height 22
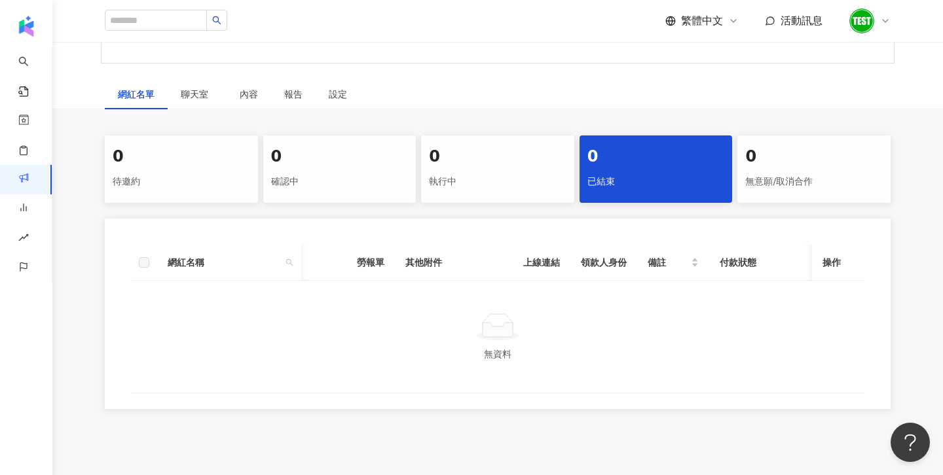
scroll to position [198, 0]
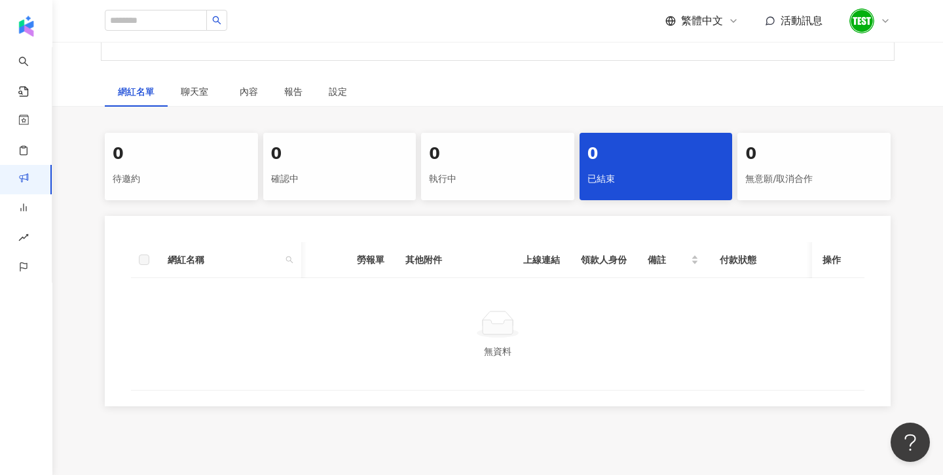
click at [139, 257] on label at bounding box center [144, 260] width 10 height 14
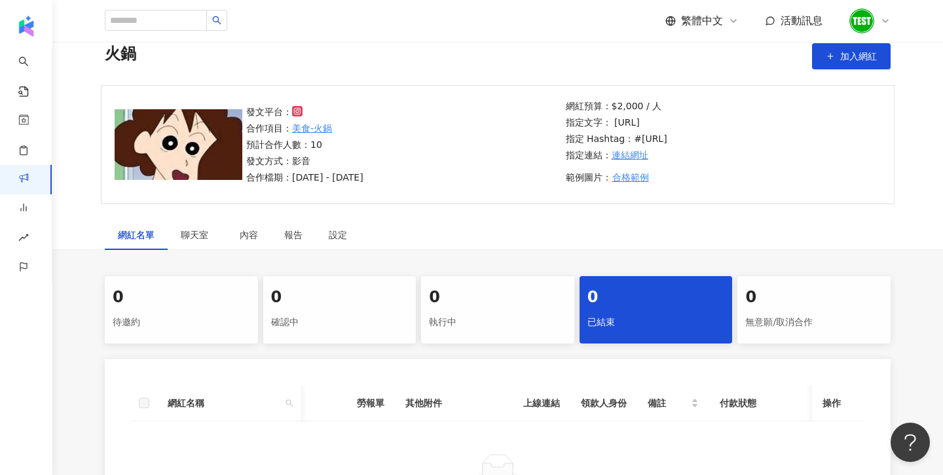
scroll to position [53, 0]
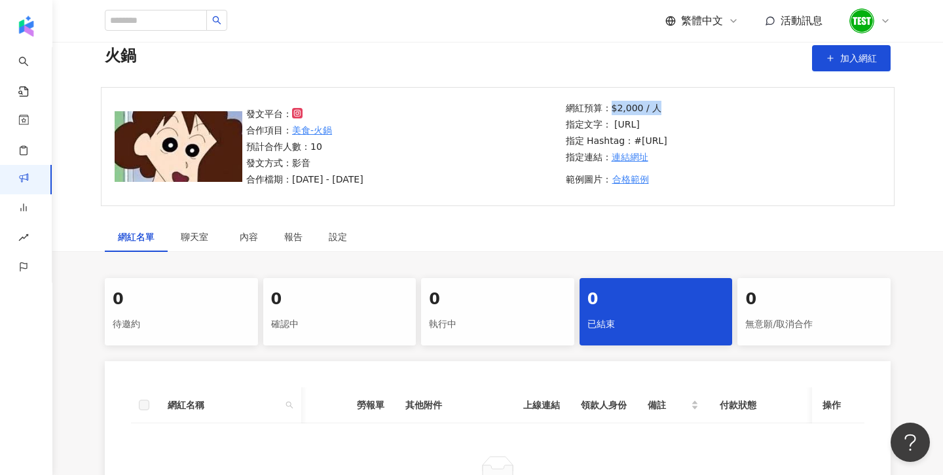
drag, startPoint x: 610, startPoint y: 106, endPoint x: 674, endPoint y: 107, distance: 64.2
click at [667, 107] on p "網紅預算：$2,000 / 人" at bounding box center [617, 108] width 102 height 14
click at [646, 107] on p "網紅預算：$2,000 / 人" at bounding box center [617, 108] width 102 height 14
drag, startPoint x: 612, startPoint y: 109, endPoint x: 684, endPoint y: 109, distance: 71.4
click at [667, 109] on p "網紅預算：$2,000 / 人" at bounding box center [617, 108] width 102 height 14
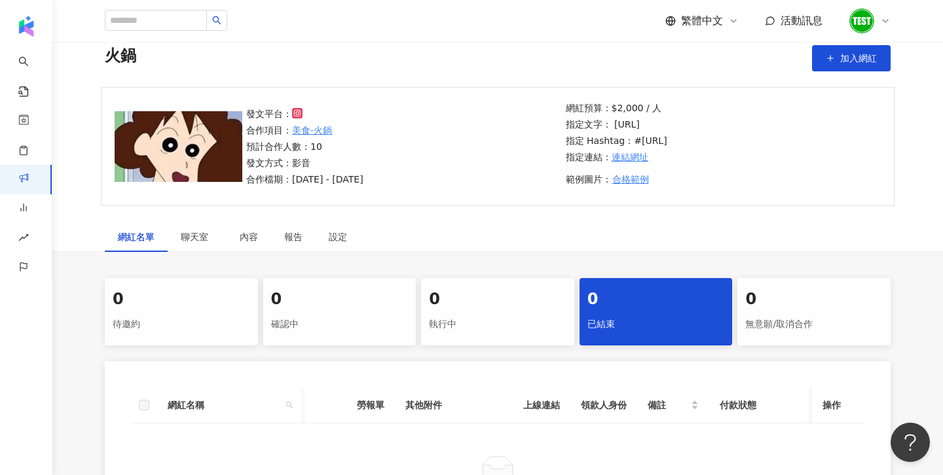
click at [609, 253] on div "網紅名單 聊天室 內容 報告 設定 0 待邀約 0 確認中 0 執行中 0 已結束 0 無意願/取消合作 網紅名稱 合作總酬勞 (含稅) 合作項目 推廣連結 …" at bounding box center [497, 391] width 891 height 338
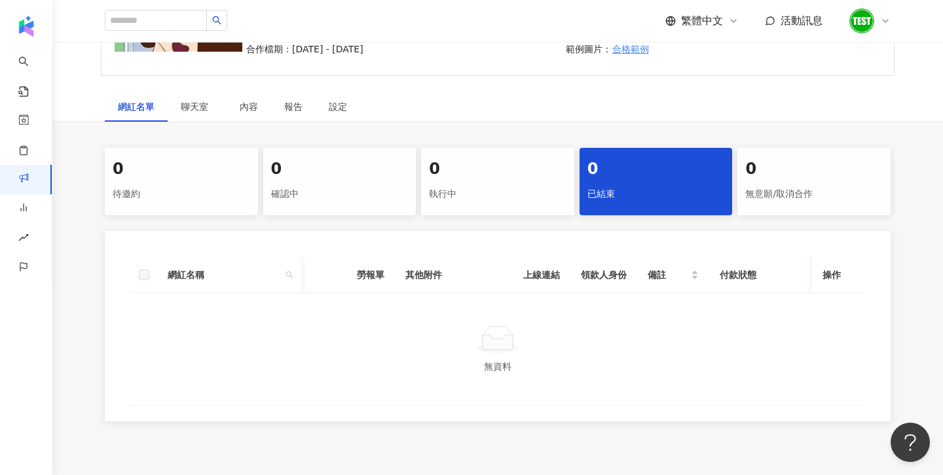
scroll to position [185, 0]
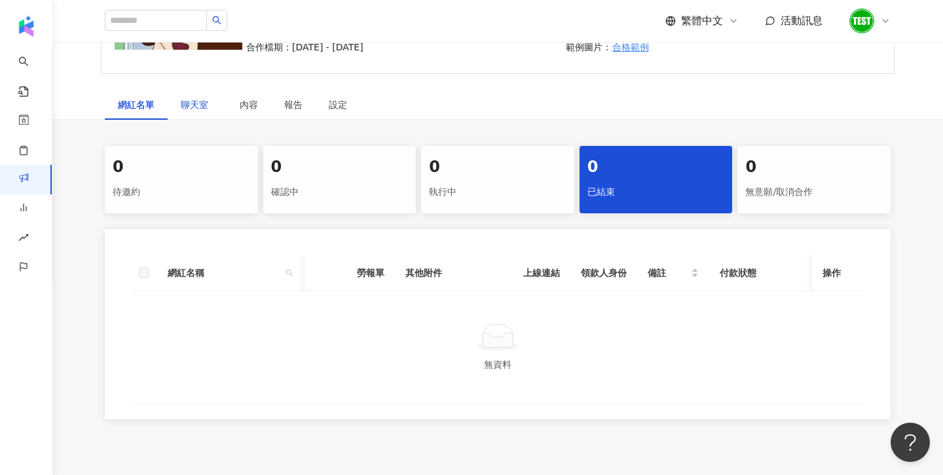
click at [182, 107] on span "聊天室" at bounding box center [197, 104] width 33 height 9
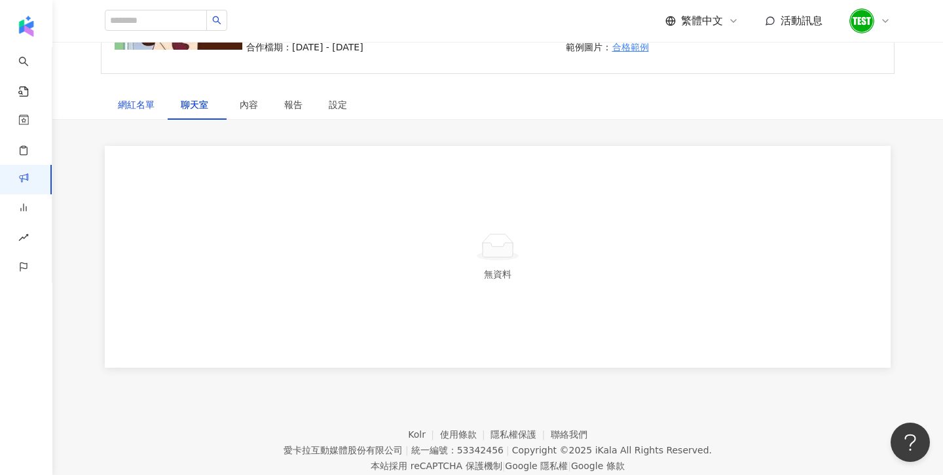
click at [121, 111] on div "網紅名單" at bounding box center [136, 105] width 37 height 14
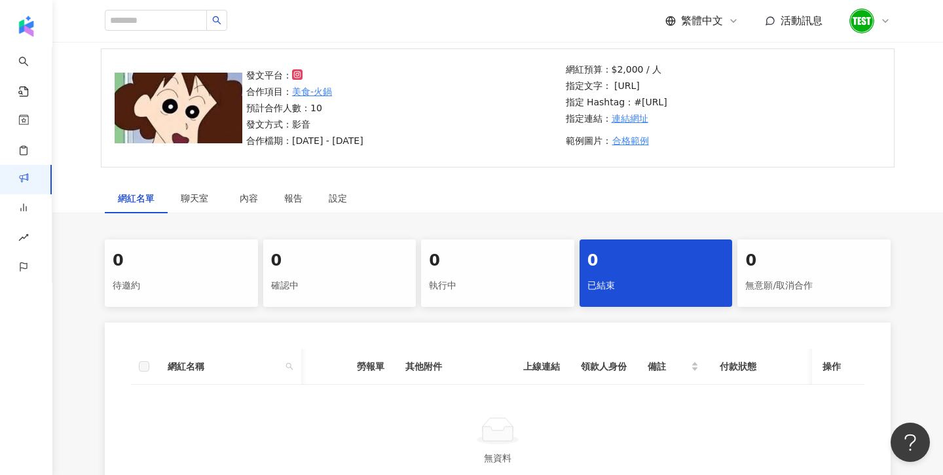
scroll to position [71, 0]
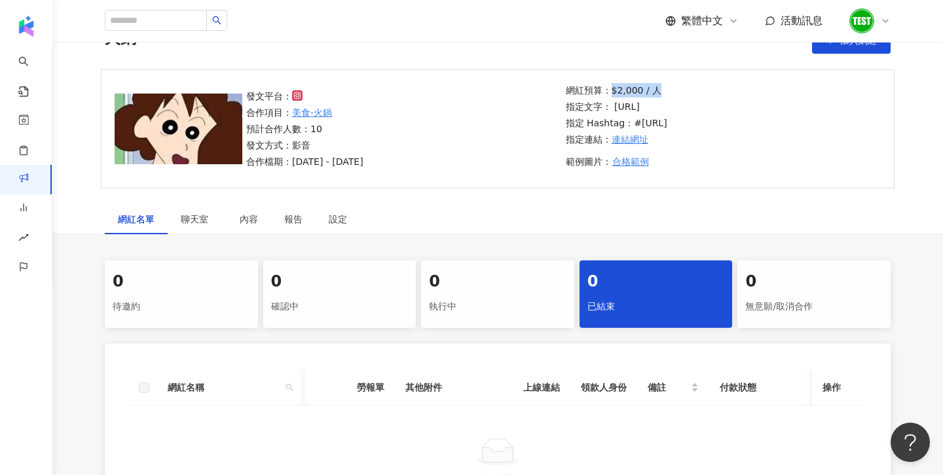
drag, startPoint x: 610, startPoint y: 93, endPoint x: 659, endPoint y: 94, distance: 49.1
click at [659, 94] on p "網紅預算：$2,000 / 人" at bounding box center [617, 90] width 102 height 14
click at [308, 255] on div "網紅名單 聊天室 內容 報告 設定 0 待邀約 0 確認中 0 執行中 0 已結束 0 無意願/取消合作 網紅名稱 合作總酬勞 (含稅) 合作項目 推廣連結 …" at bounding box center [497, 373] width 891 height 338
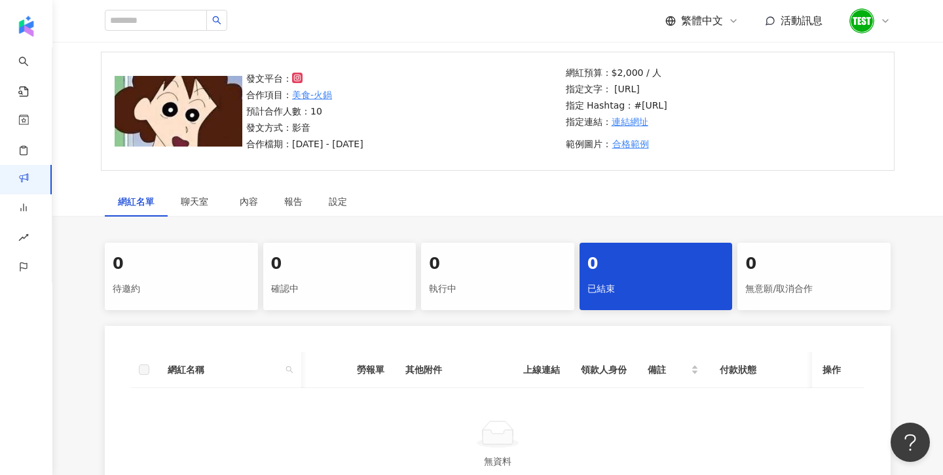
scroll to position [75, 0]
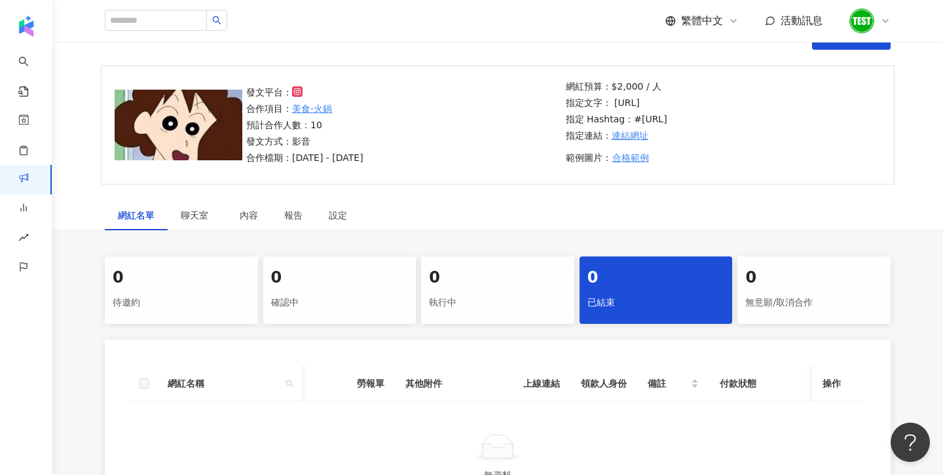
click at [493, 305] on div "執行中" at bounding box center [498, 303] width 138 height 22
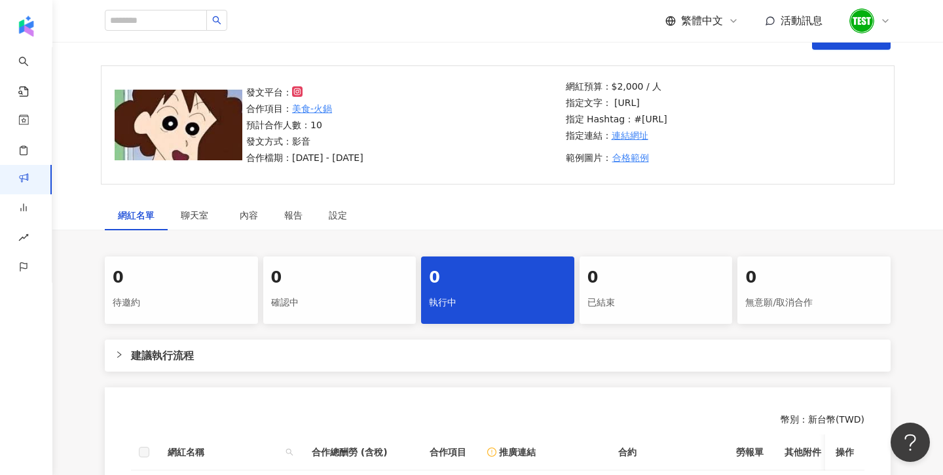
click at [184, 277] on div "0" at bounding box center [182, 278] width 138 height 22
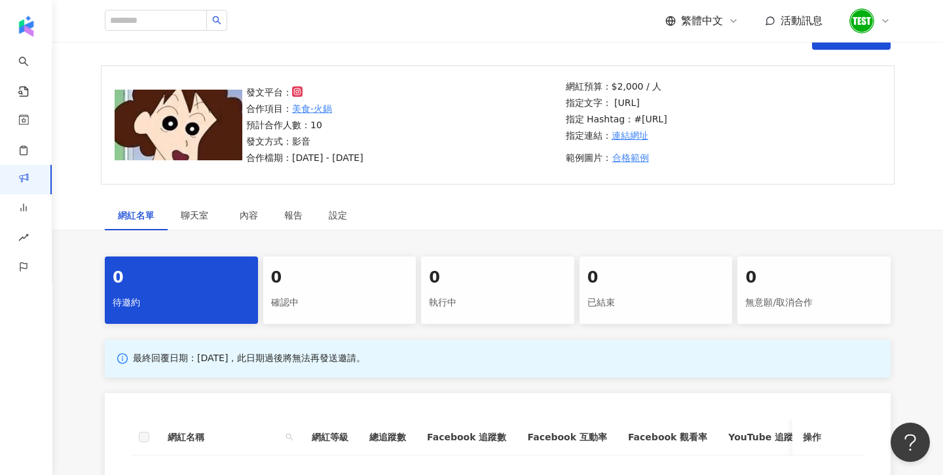
click at [886, 22] on icon at bounding box center [885, 21] width 5 height 3
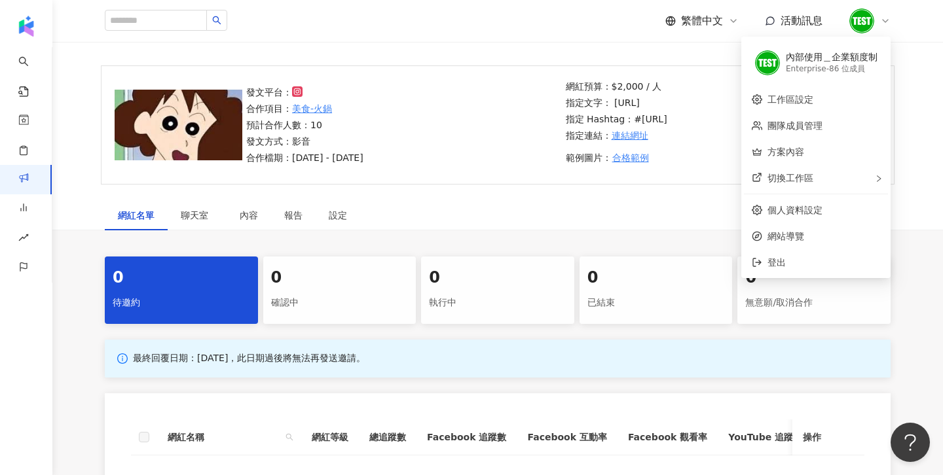
click at [642, 229] on div "網紅名單 聊天室 內容 報告 設定" at bounding box center [498, 215] width 838 height 30
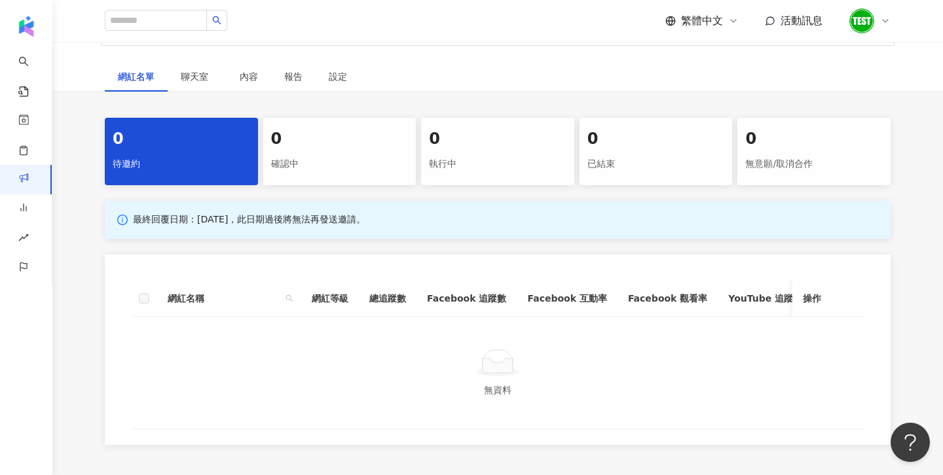
scroll to position [245, 0]
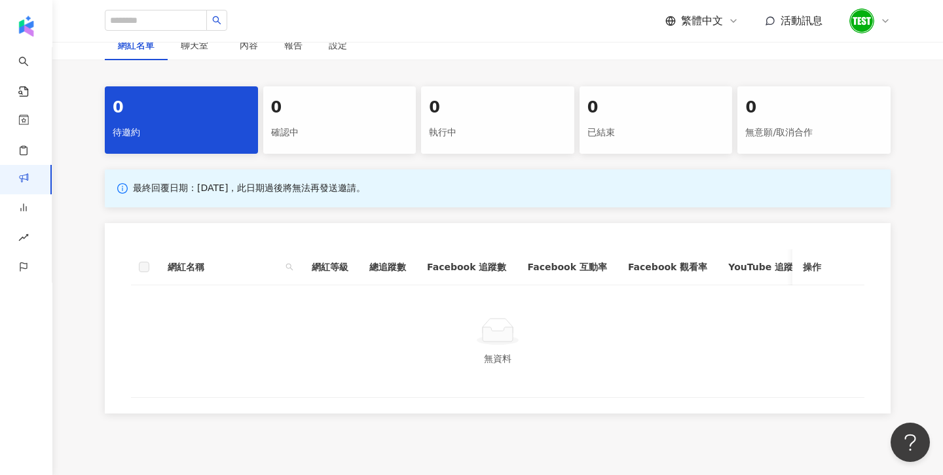
click at [535, 105] on div "0" at bounding box center [498, 108] width 138 height 22
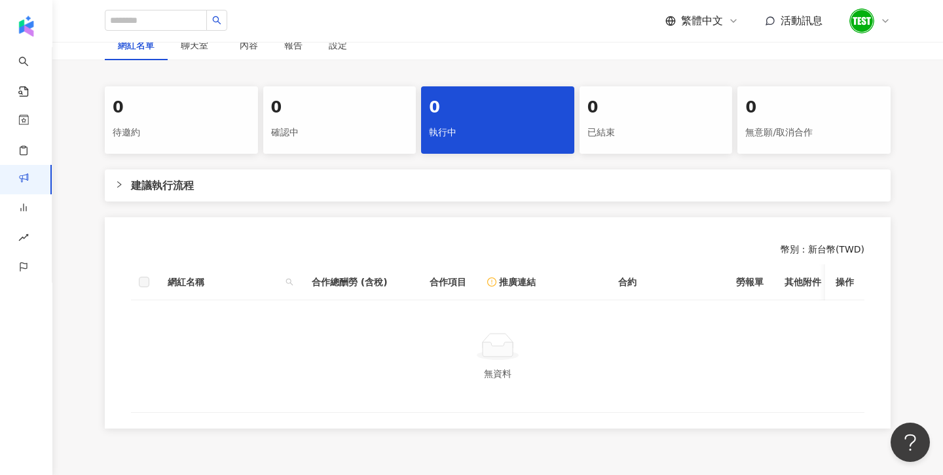
click at [354, 99] on div "0" at bounding box center [340, 108] width 138 height 22
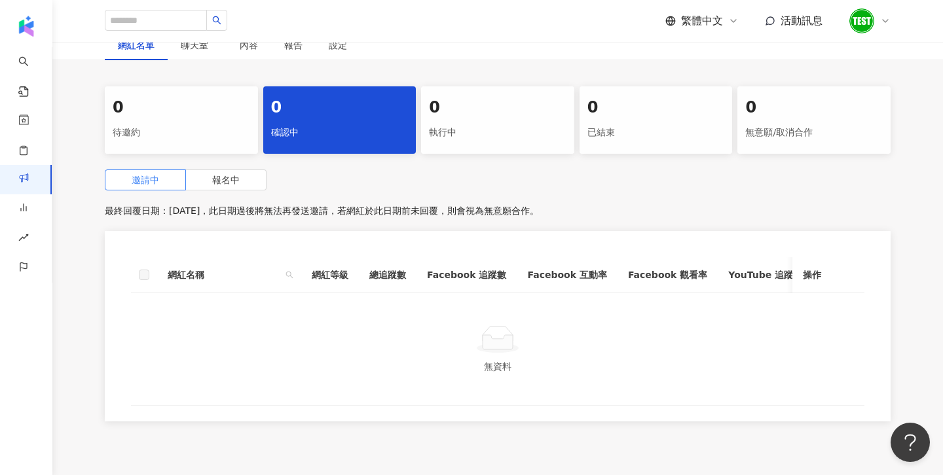
click at [666, 122] on div "已結束" at bounding box center [656, 133] width 138 height 22
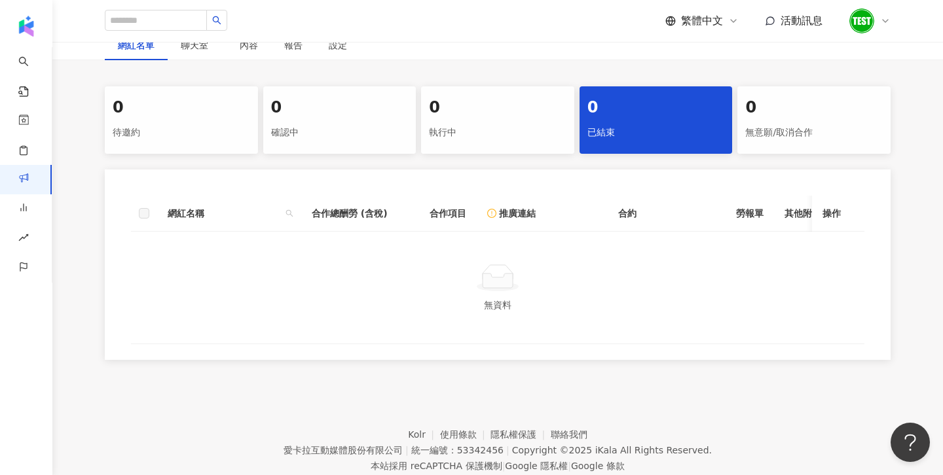
click at [374, 113] on div "0" at bounding box center [340, 108] width 138 height 22
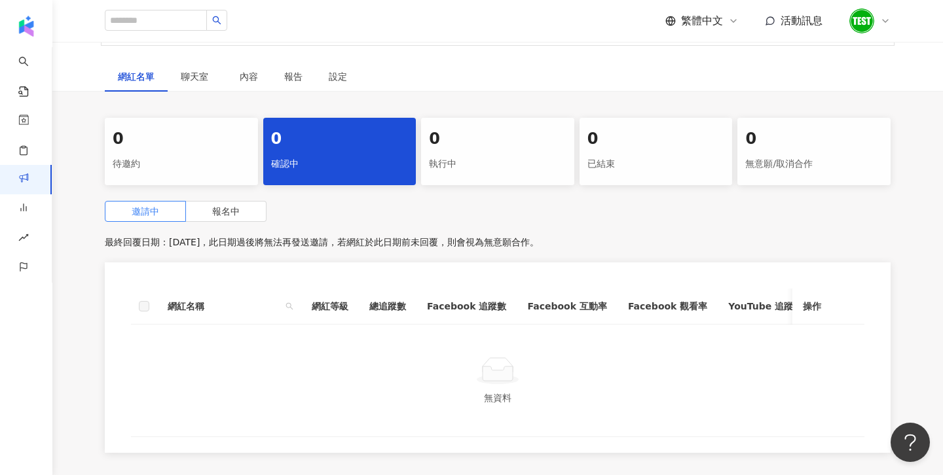
scroll to position [206, 0]
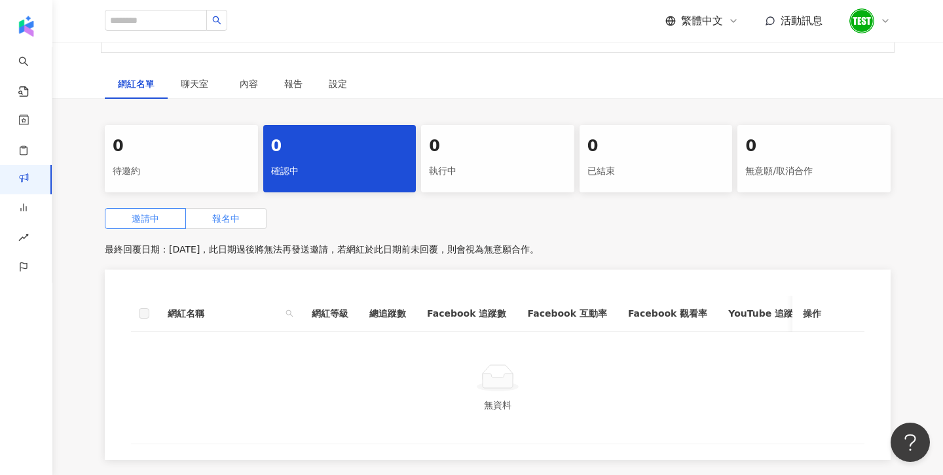
click at [235, 209] on label "報名中" at bounding box center [226, 218] width 81 height 21
click at [157, 217] on span "邀請中" at bounding box center [146, 218] width 28 height 10
click at [216, 168] on div "待邀約" at bounding box center [182, 171] width 138 height 22
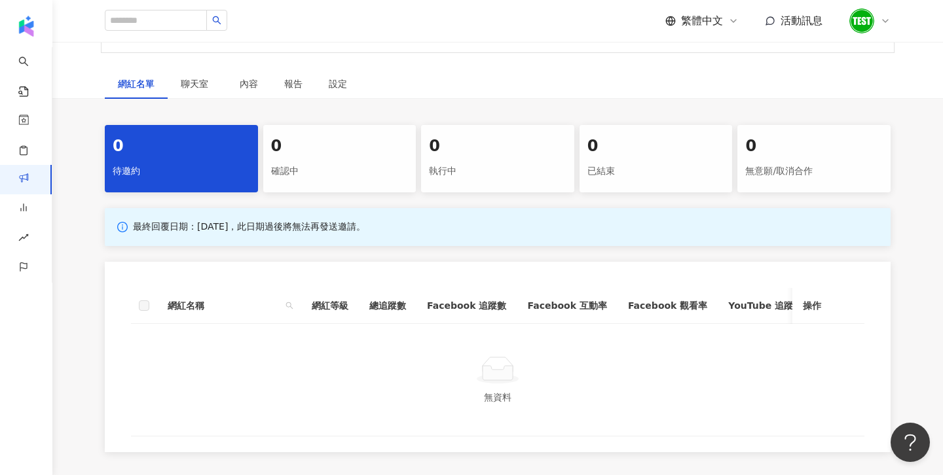
click at [322, 187] on div "0 確認中" at bounding box center [339, 158] width 153 height 67
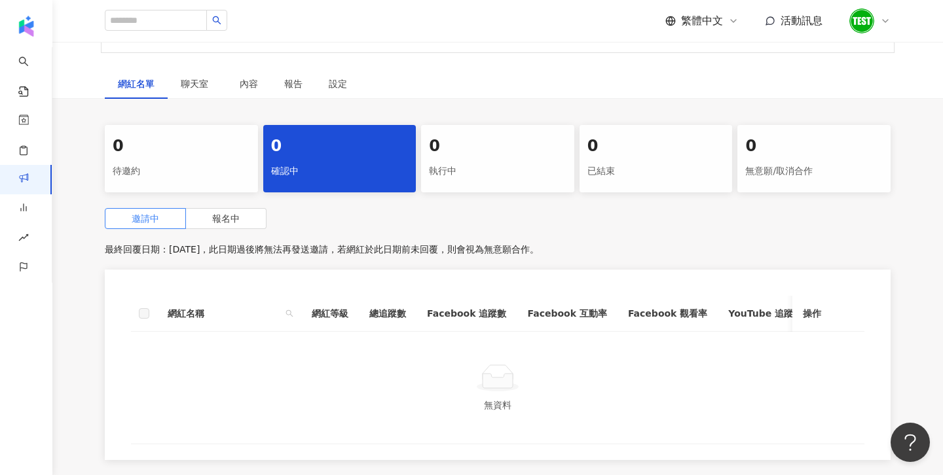
click at [436, 187] on div "0 執行中" at bounding box center [497, 158] width 153 height 67
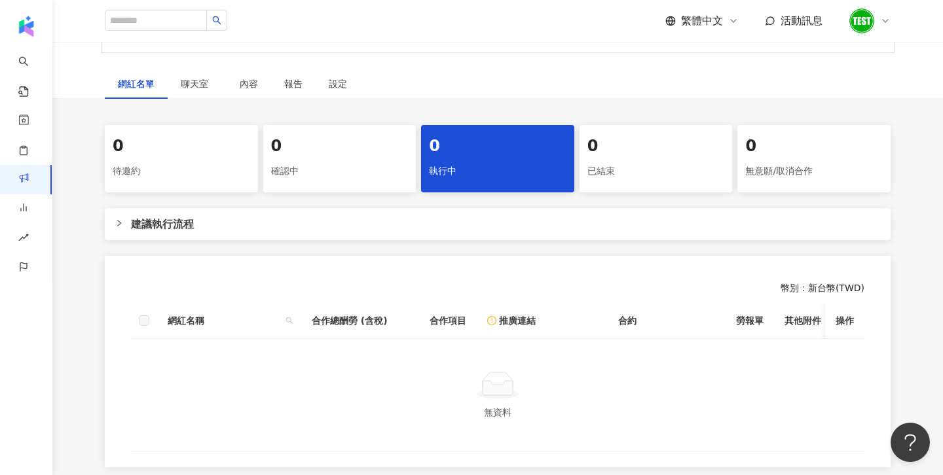
click at [122, 229] on div at bounding box center [123, 223] width 16 height 14
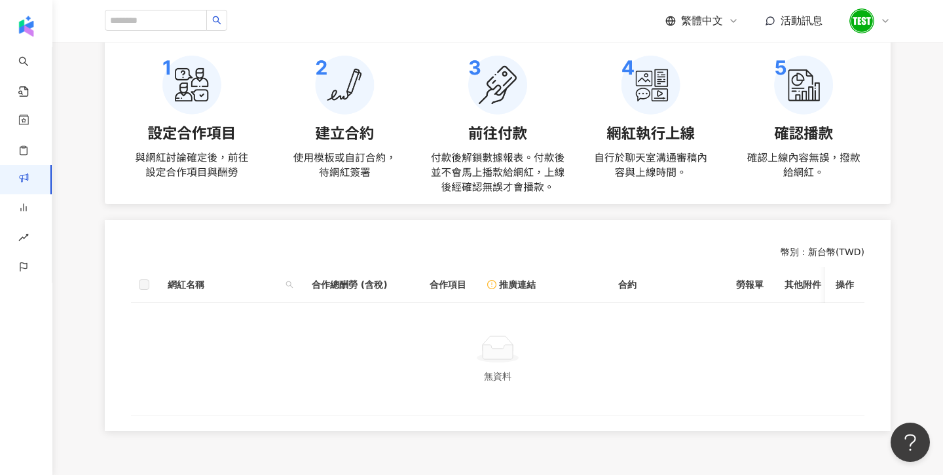
scroll to position [394, 0]
click at [149, 280] on th at bounding box center [144, 285] width 26 height 36
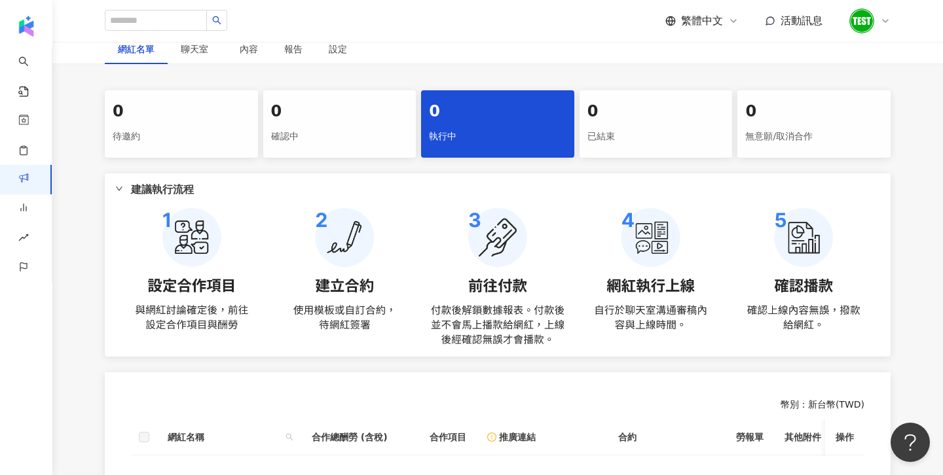
scroll to position [237, 0]
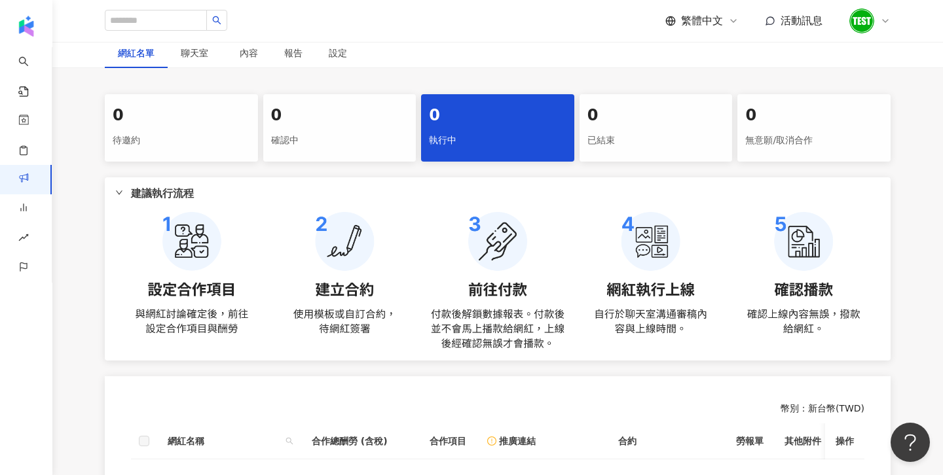
click at [883, 20] on icon at bounding box center [885, 21] width 5 height 3
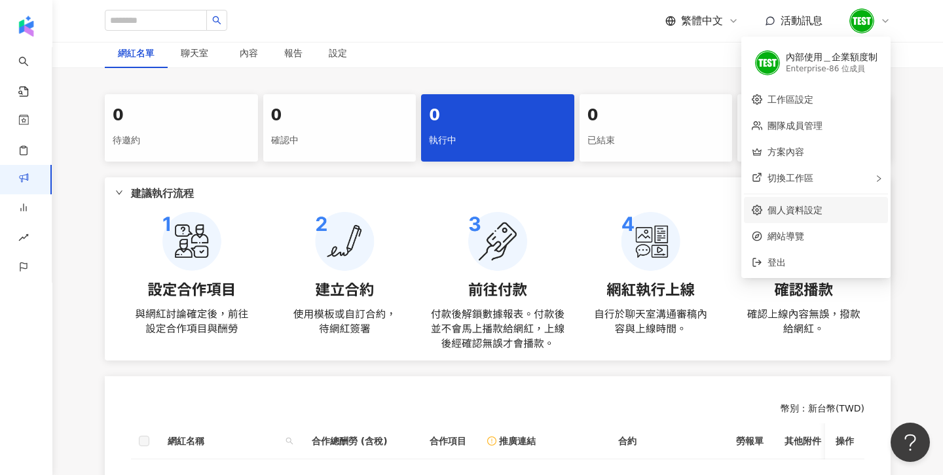
click at [791, 210] on link "個人資料設定" at bounding box center [795, 210] width 55 height 10
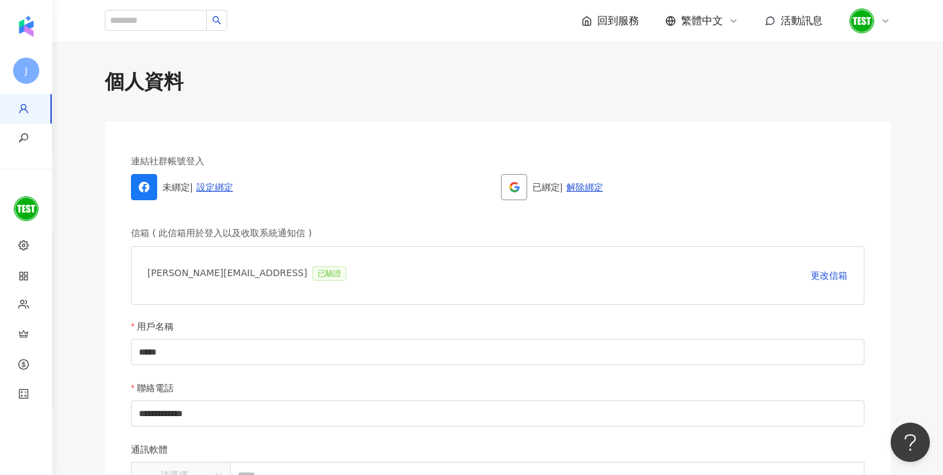
click at [883, 18] on icon at bounding box center [885, 21] width 10 height 10
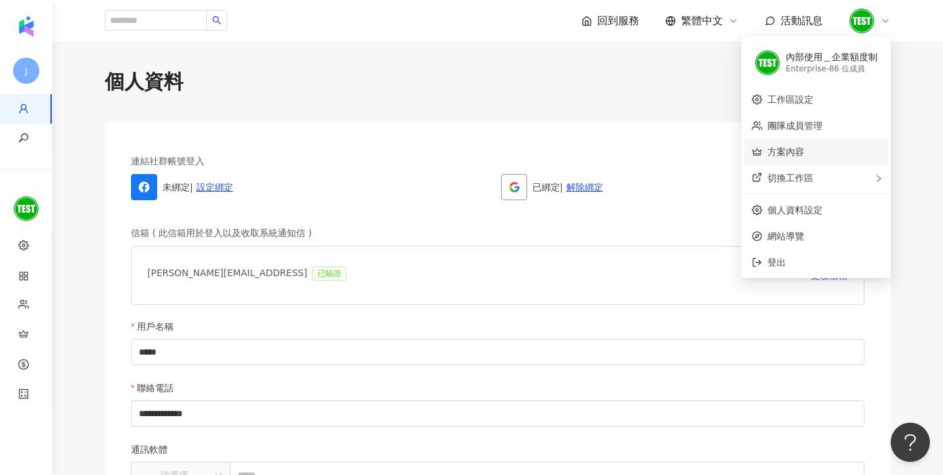
click at [804, 155] on link "方案內容" at bounding box center [786, 152] width 37 height 10
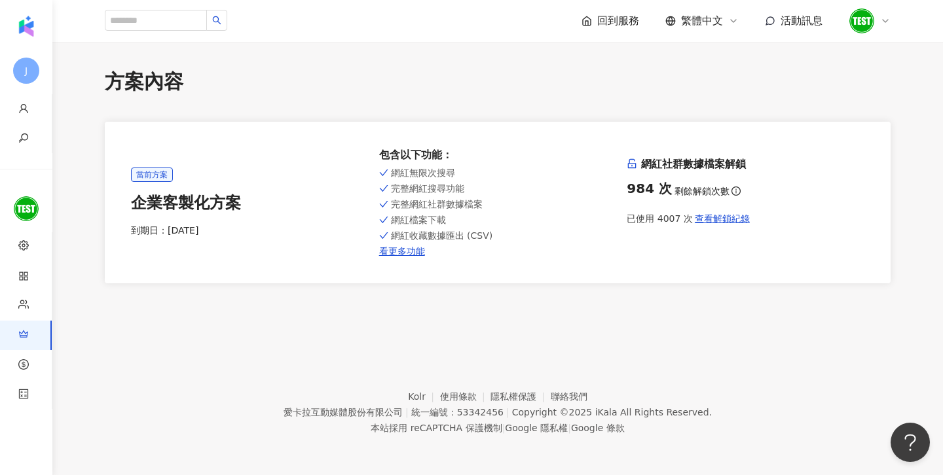
click at [885, 16] on icon at bounding box center [885, 21] width 10 height 10
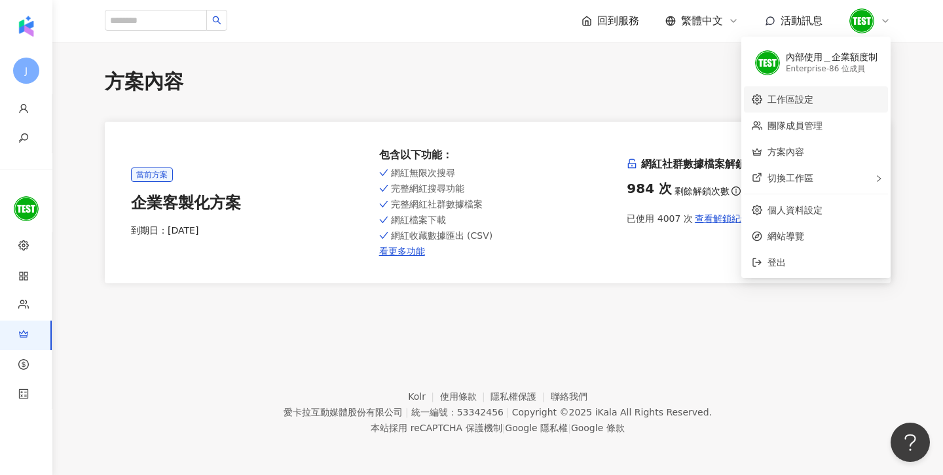
click at [775, 105] on link "工作區設定" at bounding box center [791, 99] width 46 height 10
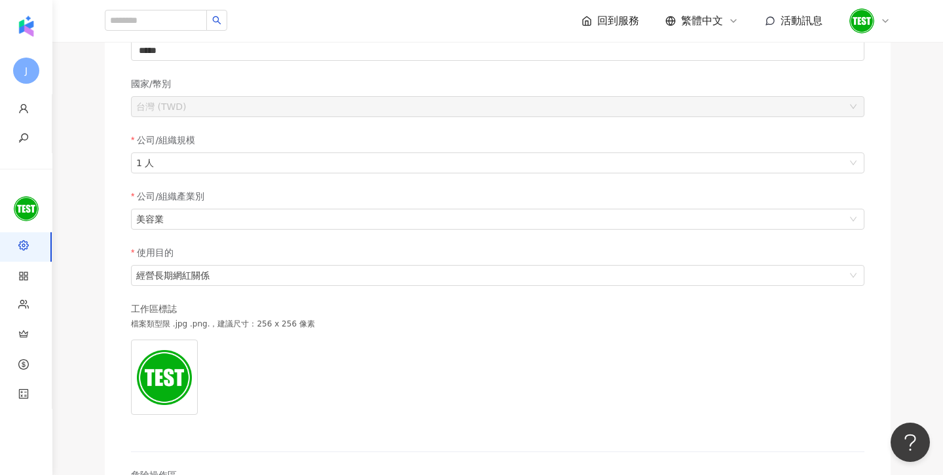
scroll to position [182, 0]
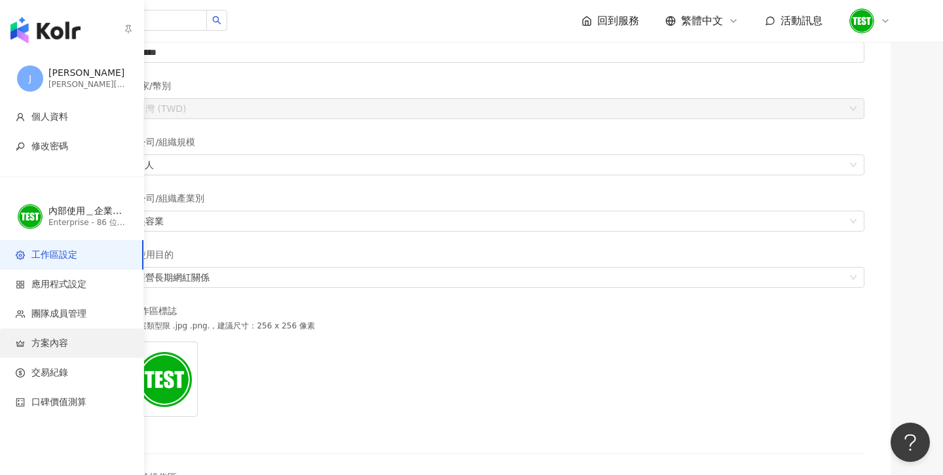
click at [60, 346] on span "方案內容" at bounding box center [49, 343] width 37 height 13
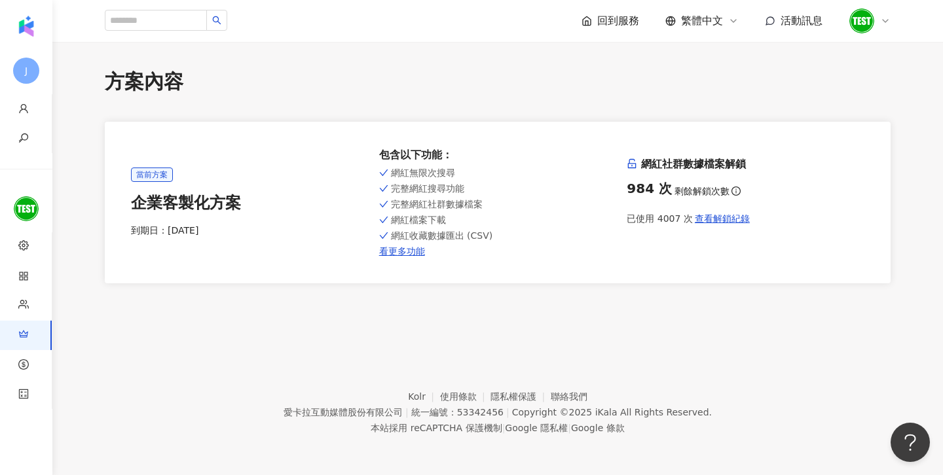
click at [67, 370] on footer "Kolr 使用條款 隱私權保護 聯絡我們 愛[PERSON_NAME]互動媒體股份有限公司 | 統一編號：53342456 | Copyright © 202…" at bounding box center [497, 402] width 891 height 145
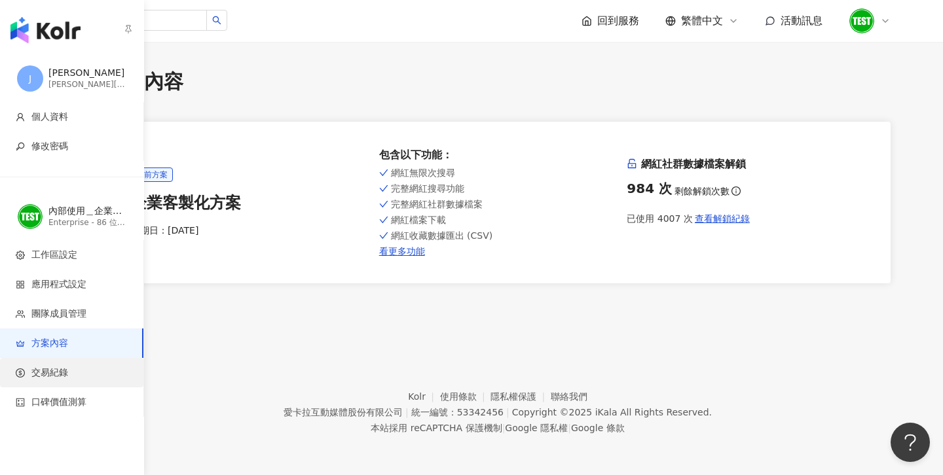
click at [47, 380] on li "交易紀錄" at bounding box center [71, 372] width 143 height 29
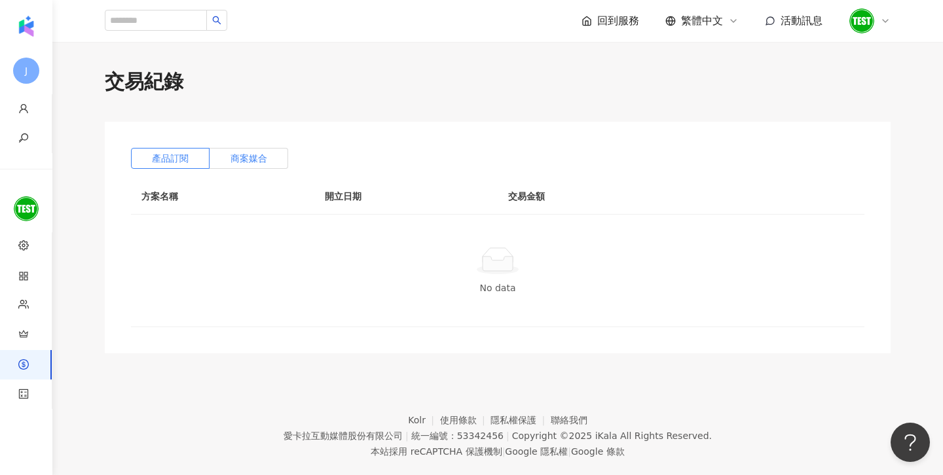
click at [269, 161] on label "商案媒合" at bounding box center [249, 158] width 79 height 21
click at [171, 162] on span "產品訂閱" at bounding box center [170, 158] width 37 height 10
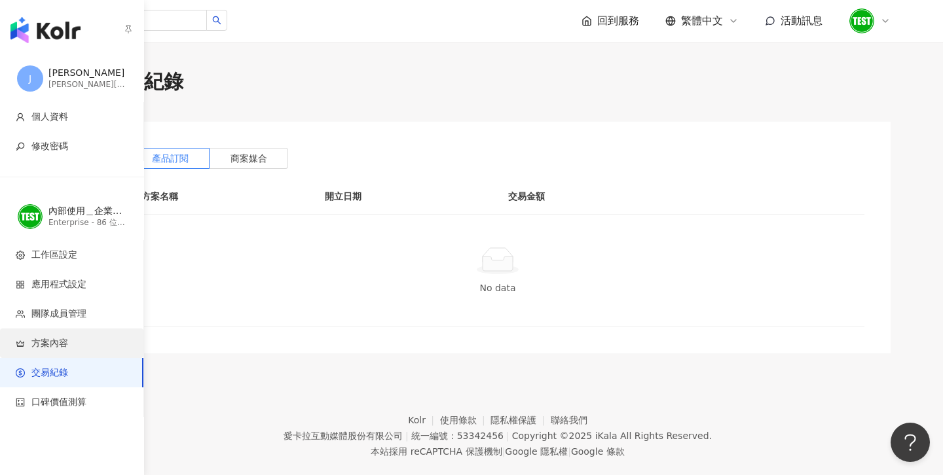
scroll to position [60, 0]
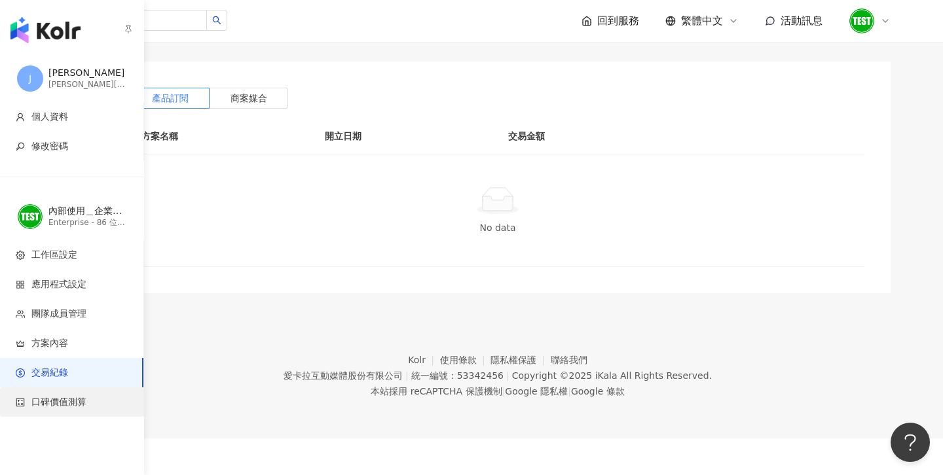
click at [62, 401] on span "口碑價值測算" at bounding box center [58, 402] width 55 height 13
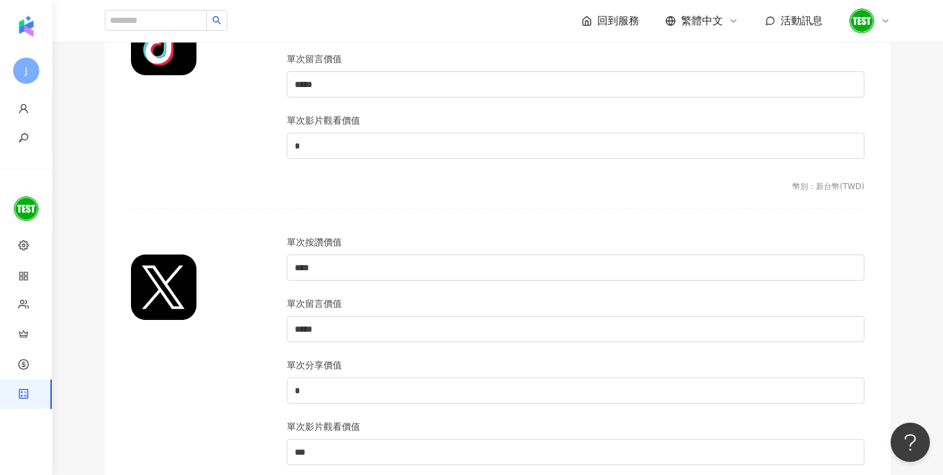
scroll to position [1373, 0]
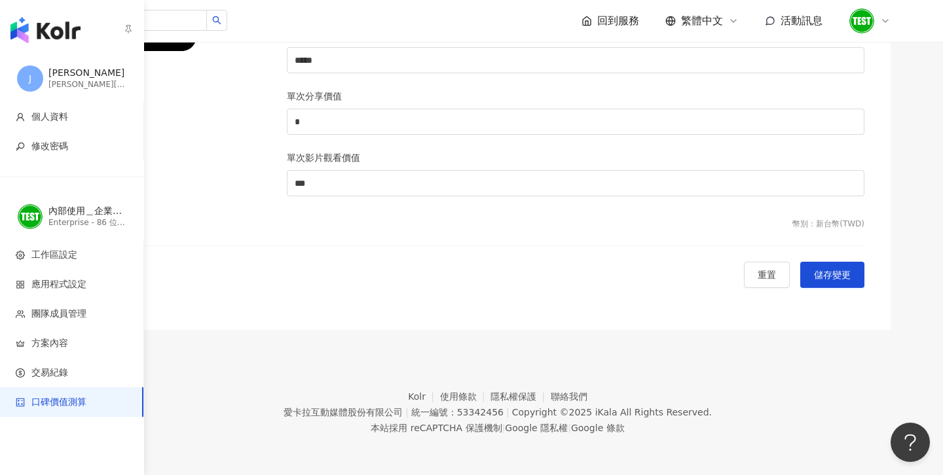
click at [31, 82] on span "J" at bounding box center [30, 78] width 3 height 14
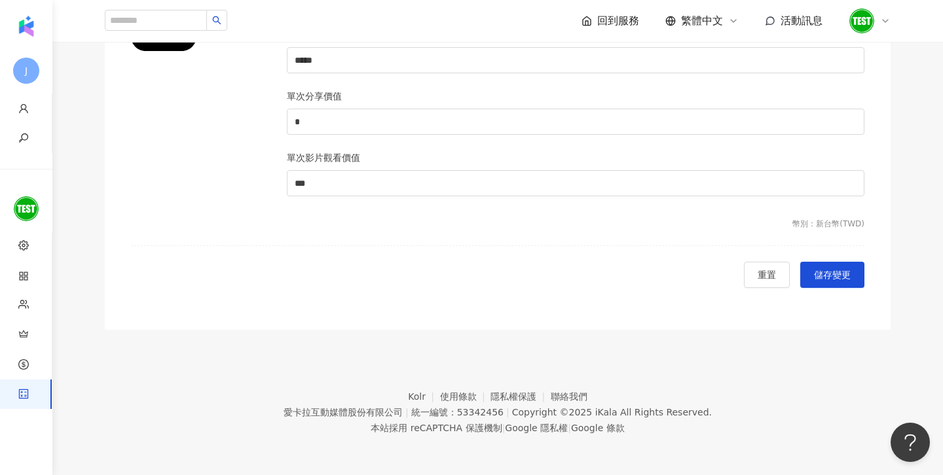
click at [881, 23] on icon at bounding box center [885, 21] width 10 height 10
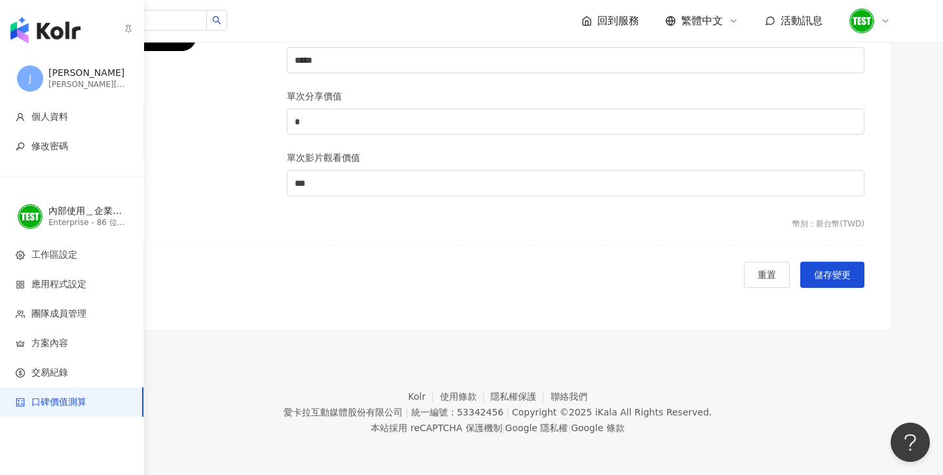
click at [50, 216] on div "內部使用＿企業額度制" at bounding box center [87, 211] width 79 height 13
click at [50, 33] on img "button" at bounding box center [45, 30] width 70 height 26
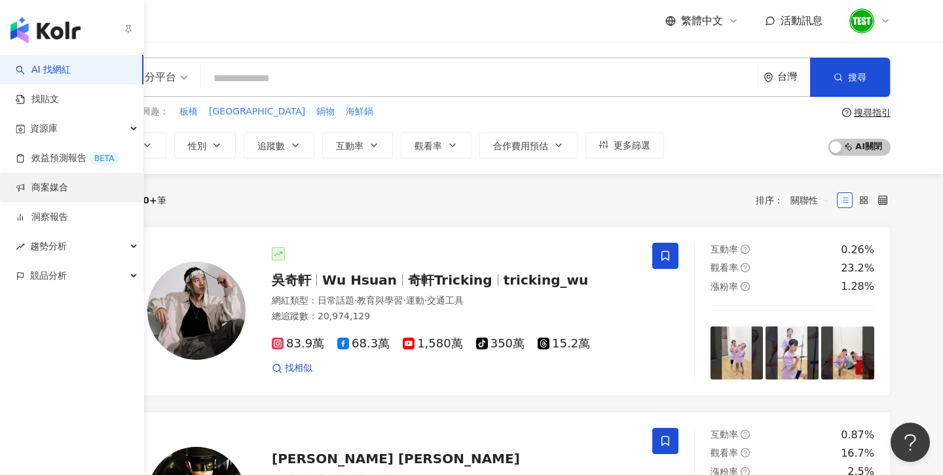
click at [49, 181] on link "商案媒合" at bounding box center [42, 187] width 52 height 13
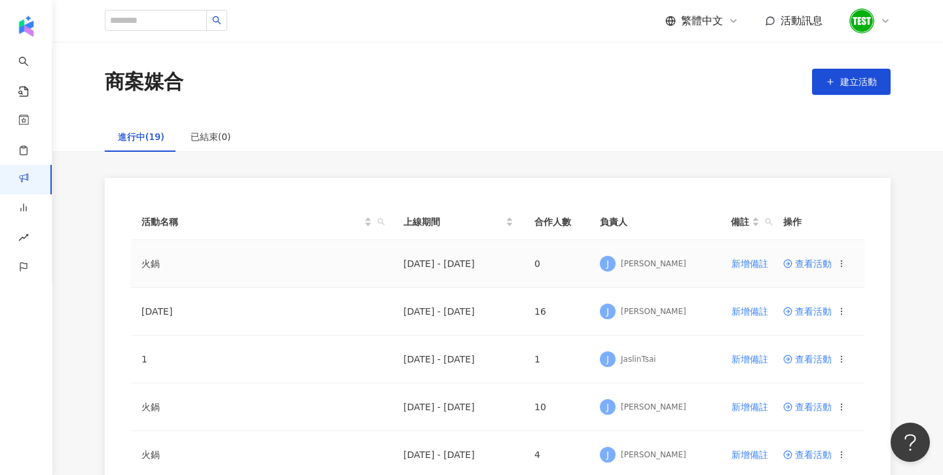
click at [815, 260] on span "查看活動" at bounding box center [807, 263] width 48 height 9
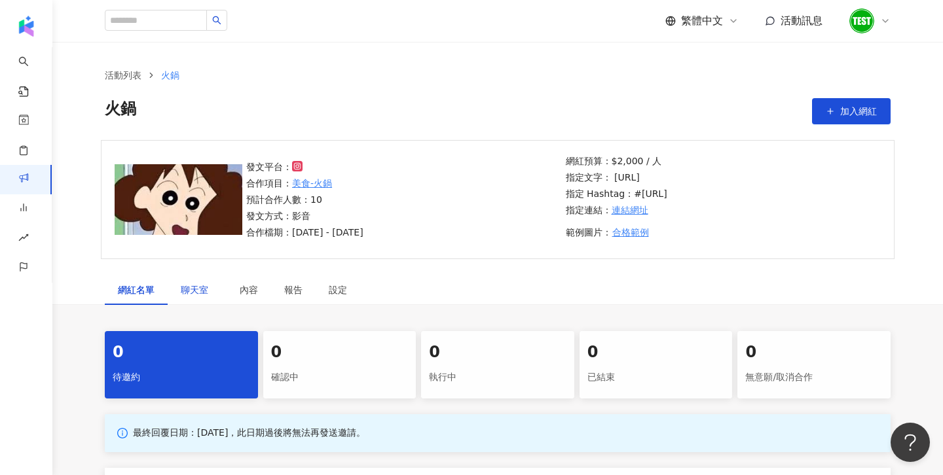
click at [205, 289] on span "聊天室" at bounding box center [197, 290] width 33 height 9
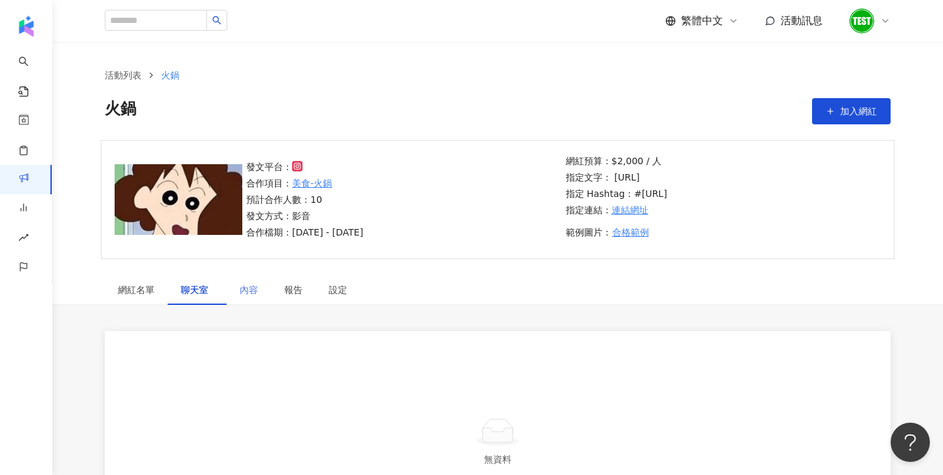
click at [267, 293] on div "內容" at bounding box center [249, 290] width 45 height 30
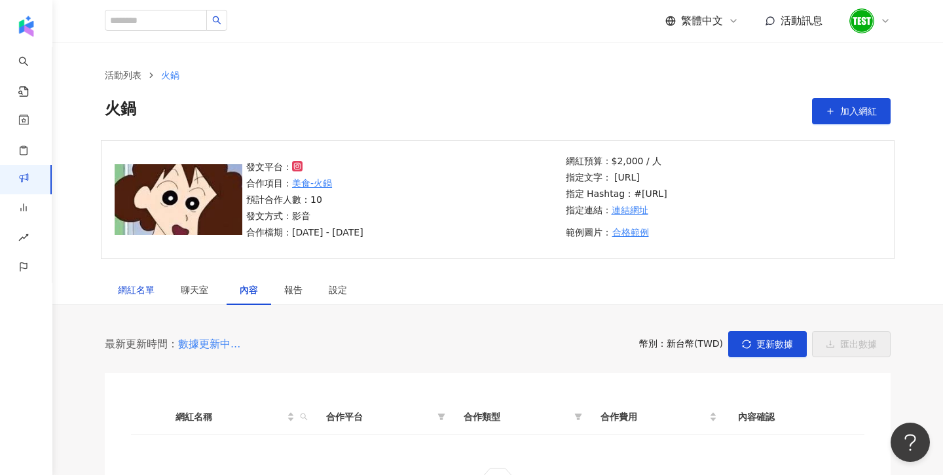
click at [148, 292] on div "網紅名單" at bounding box center [136, 290] width 37 height 14
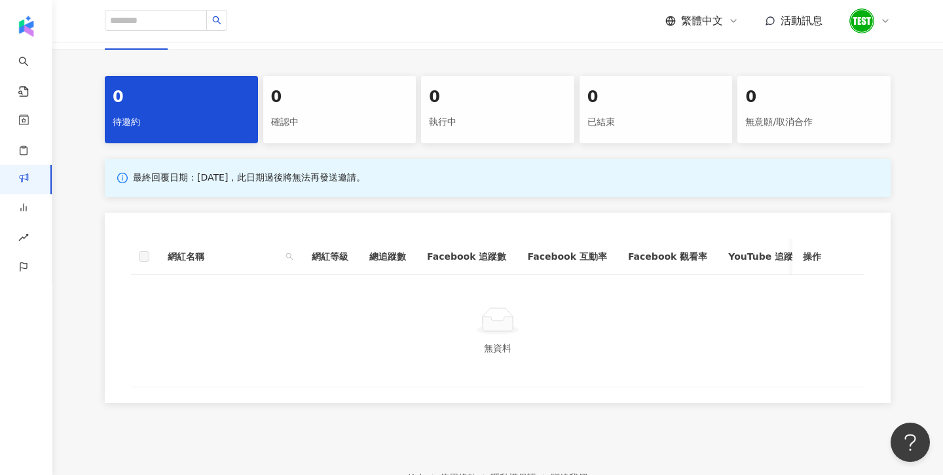
scroll to position [276, 0]
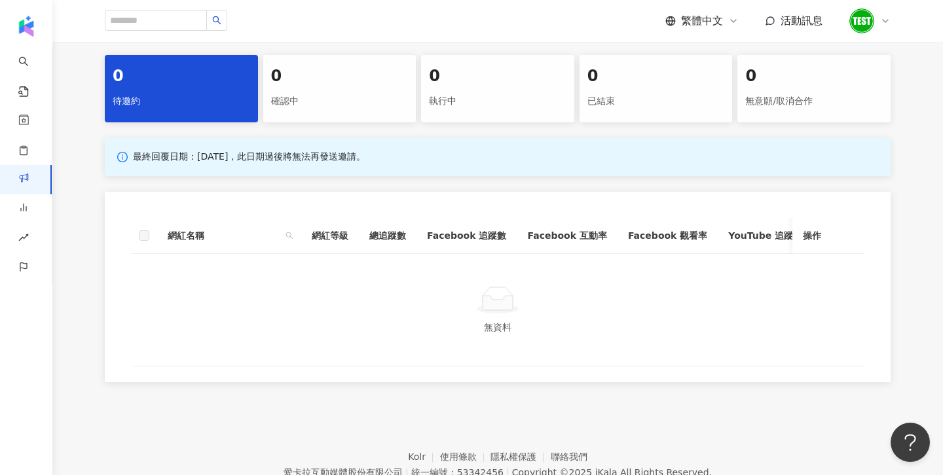
click at [677, 95] on div "已結束" at bounding box center [656, 101] width 138 height 22
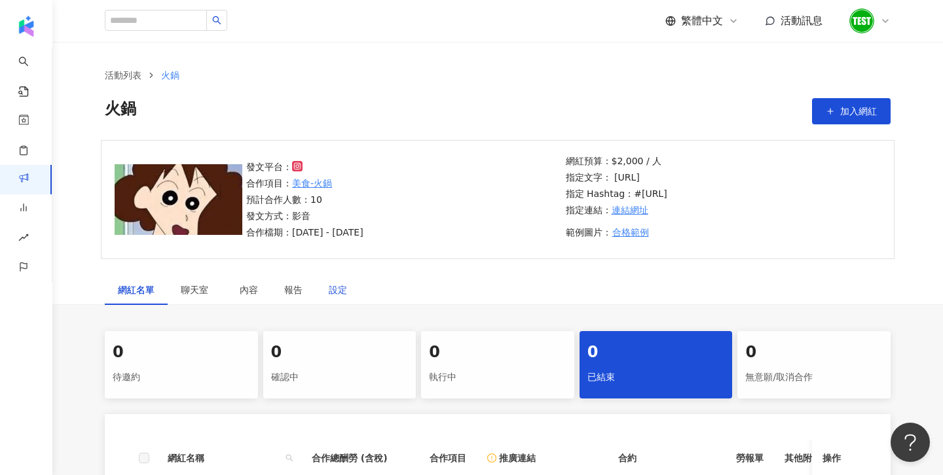
click at [343, 286] on div "設定" at bounding box center [338, 290] width 18 height 14
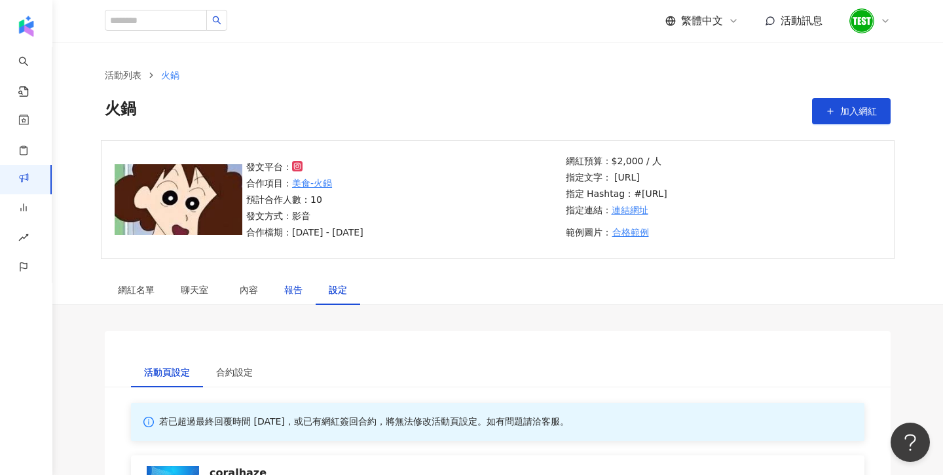
click at [292, 295] on div "報告" at bounding box center [293, 290] width 18 height 14
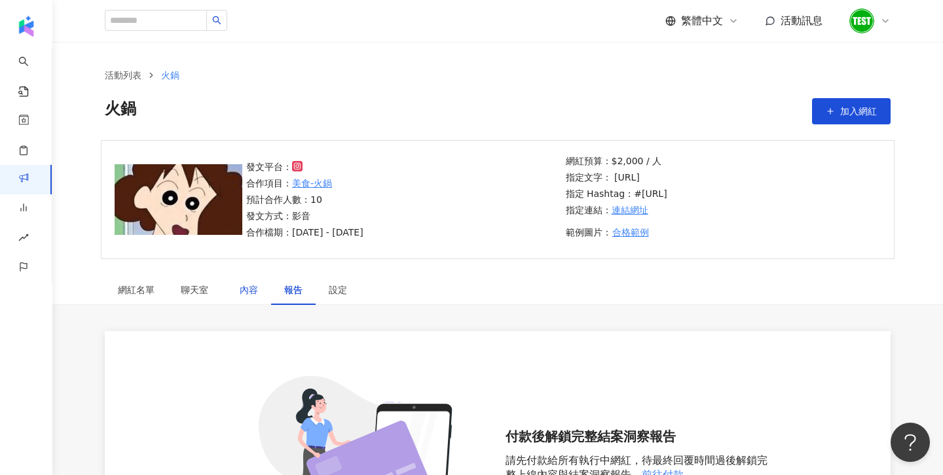
click at [246, 293] on div "內容" at bounding box center [249, 290] width 18 height 14
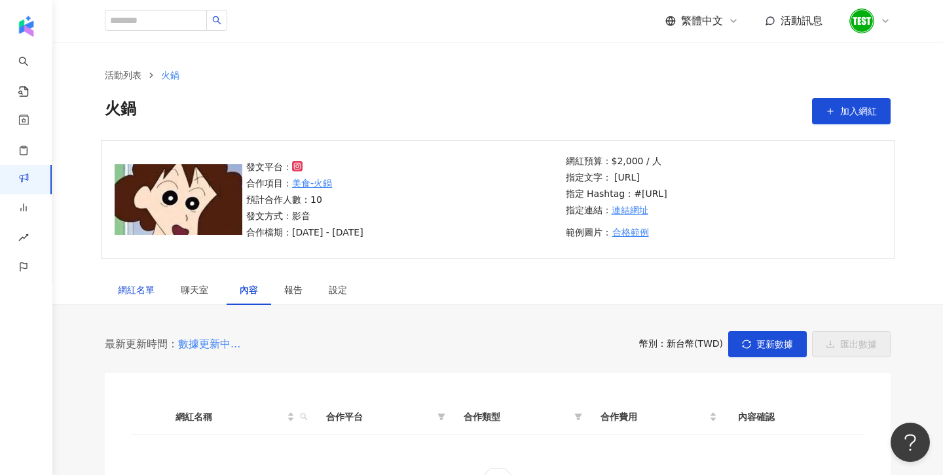
click at [142, 296] on div "網紅名單" at bounding box center [136, 290] width 37 height 14
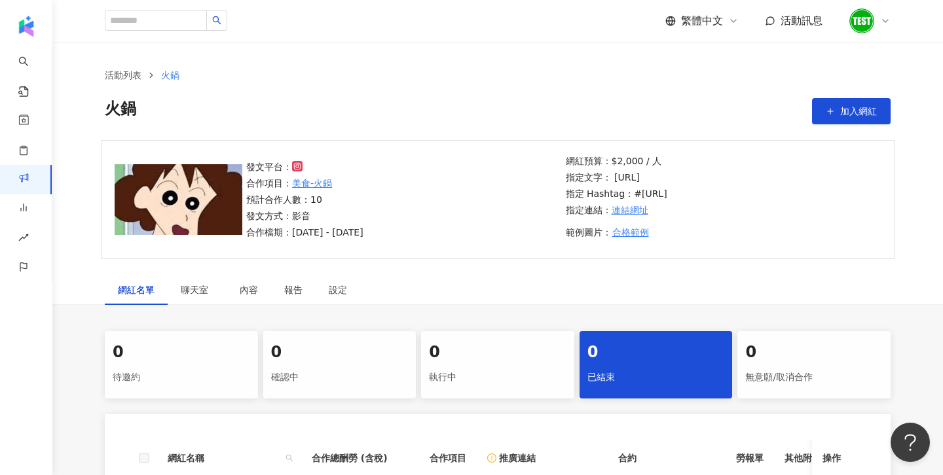
click at [881, 20] on icon at bounding box center [885, 21] width 10 height 10
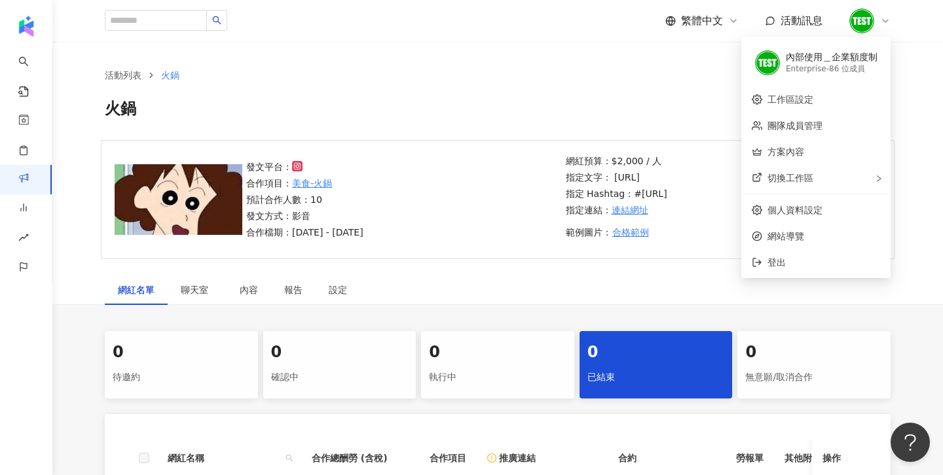
click at [614, 92] on div "活動列表 火鍋 火鍋 加入網紅" at bounding box center [498, 96] width 838 height 56
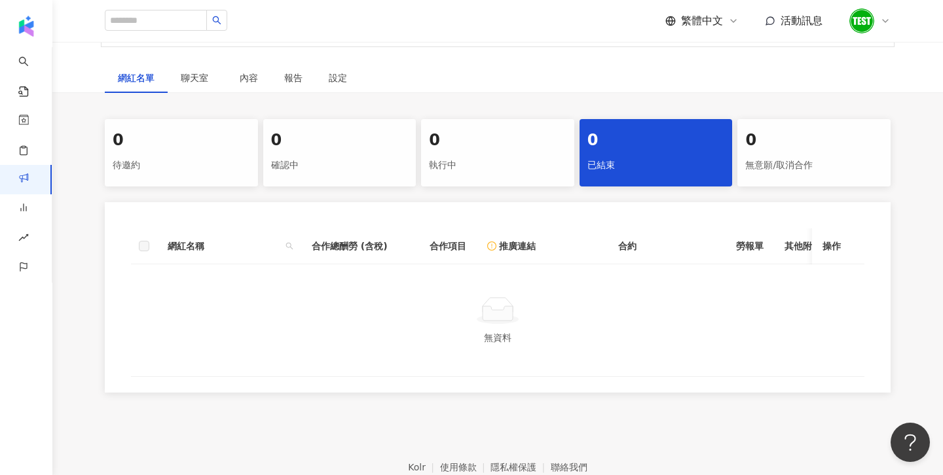
scroll to position [188, 0]
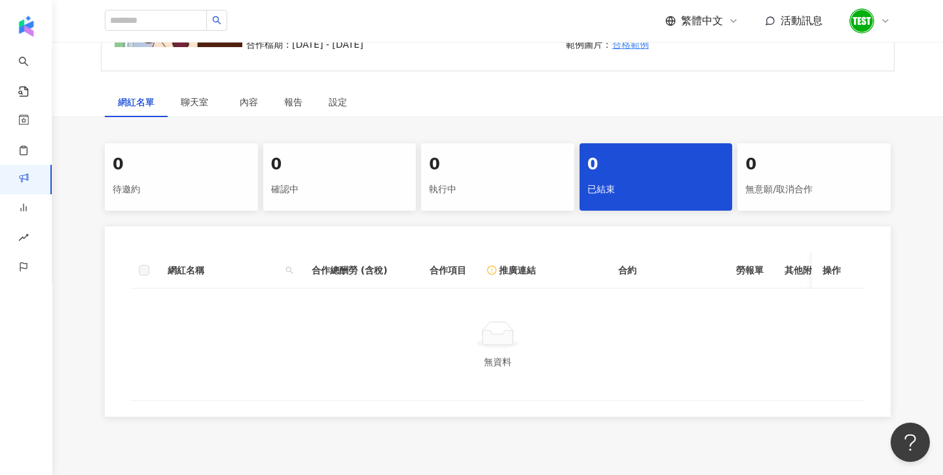
click at [791, 164] on div "0" at bounding box center [814, 165] width 138 height 22
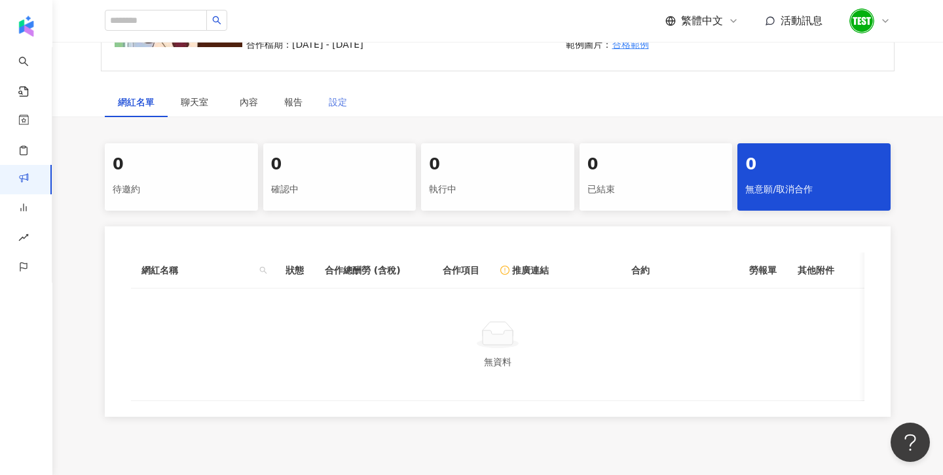
click at [325, 95] on div "設定" at bounding box center [338, 102] width 45 height 30
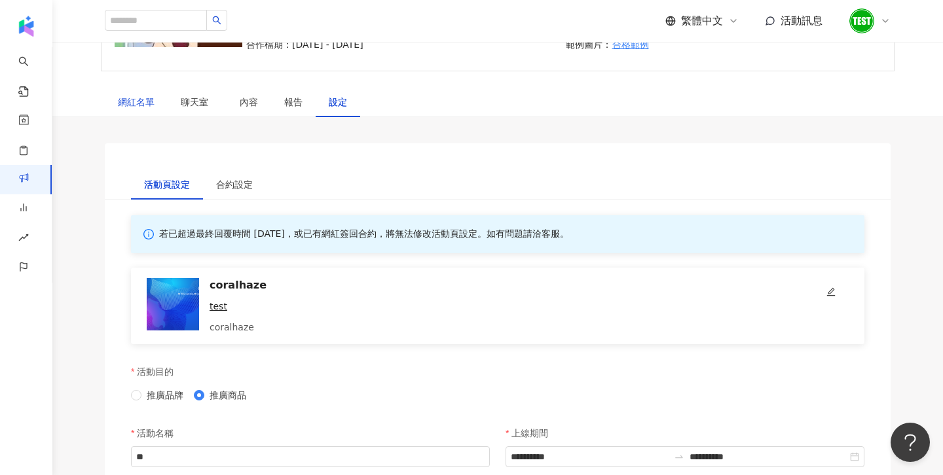
click at [122, 101] on div "網紅名單" at bounding box center [136, 102] width 37 height 14
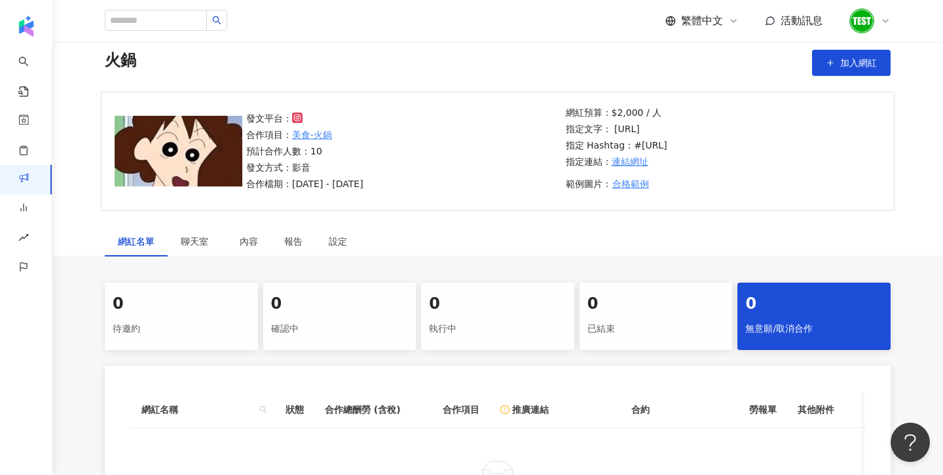
scroll to position [50, 0]
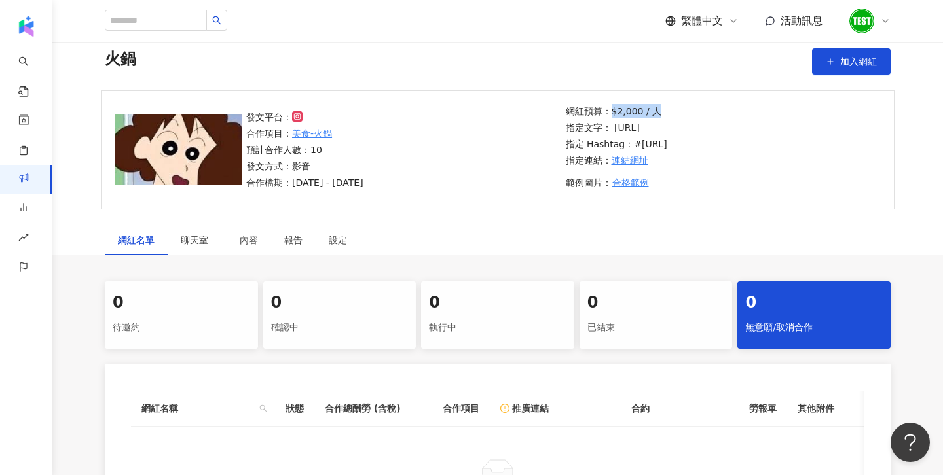
drag, startPoint x: 610, startPoint y: 111, endPoint x: 668, endPoint y: 113, distance: 58.3
click at [667, 113] on p "網紅預算：$2,000 / 人" at bounding box center [617, 111] width 102 height 14
click at [455, 309] on div "0" at bounding box center [498, 303] width 138 height 22
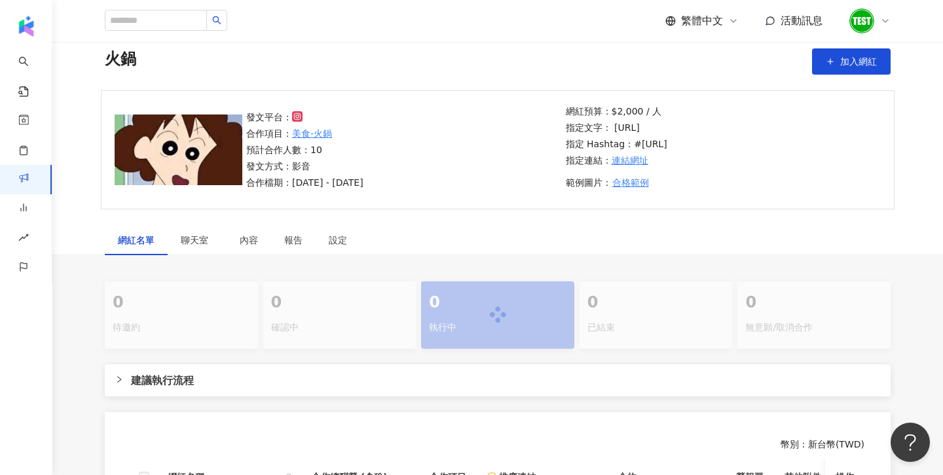
click at [354, 320] on div at bounding box center [498, 315] width 786 height 67
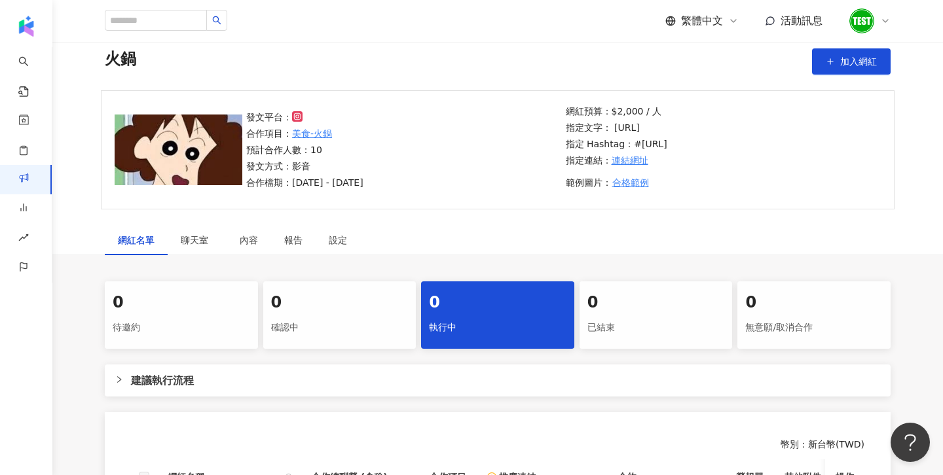
click at [119, 382] on icon "right" at bounding box center [119, 380] width 8 height 8
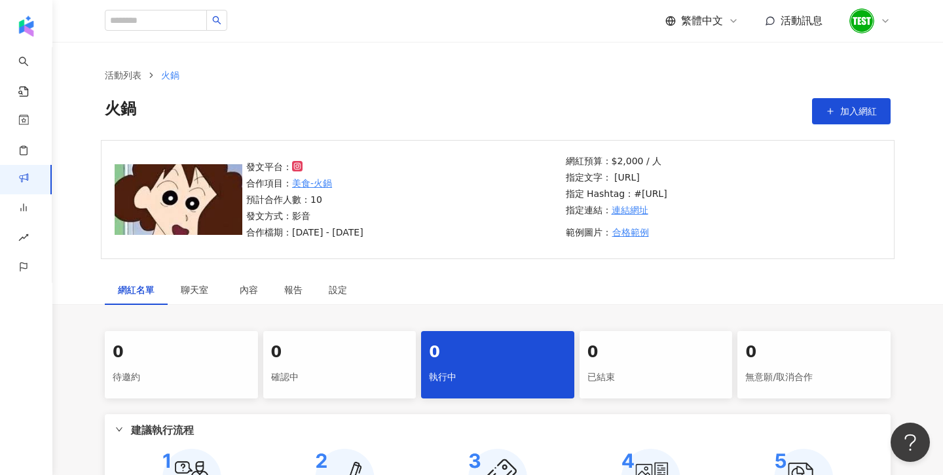
click at [439, 208] on div "發文平台： 合作項目： 美食-火鍋 預計合作人數：10 發文方式：影音 合作檔期：[DATE] - [DATE]" at bounding box center [402, 200] width 320 height 80
drag, startPoint x: 613, startPoint y: 158, endPoint x: 661, endPoint y: 166, distance: 48.4
click at [661, 166] on p "網紅預算：$2,000 / 人" at bounding box center [617, 161] width 102 height 14
click at [635, 155] on p "網紅預算：$2,000 / 人" at bounding box center [617, 161] width 102 height 14
click at [337, 283] on div "設定" at bounding box center [338, 290] width 18 height 14
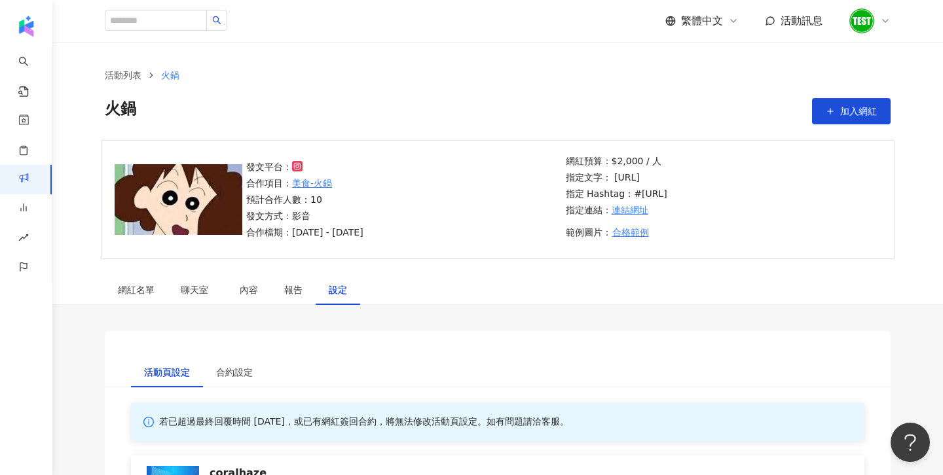
scroll to position [79, 0]
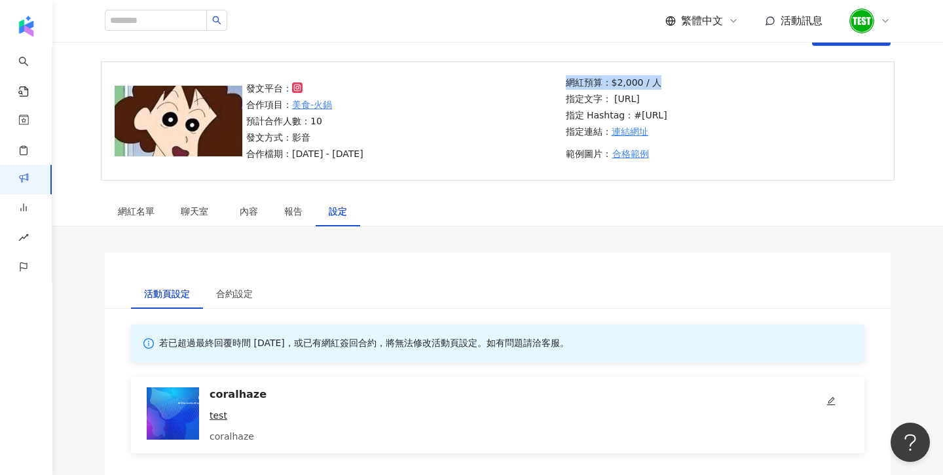
drag, startPoint x: 569, startPoint y: 83, endPoint x: 663, endPoint y: 83, distance: 94.3
click at [663, 83] on p "網紅預算：$2,000 / 人" at bounding box center [617, 82] width 102 height 14
click at [142, 206] on div "網紅名單" at bounding box center [136, 211] width 37 height 14
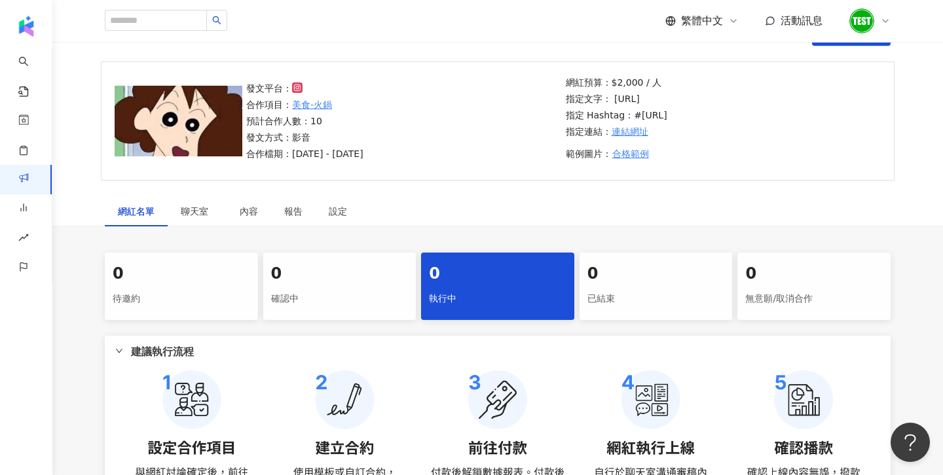
click at [121, 350] on icon "right" at bounding box center [119, 351] width 8 height 8
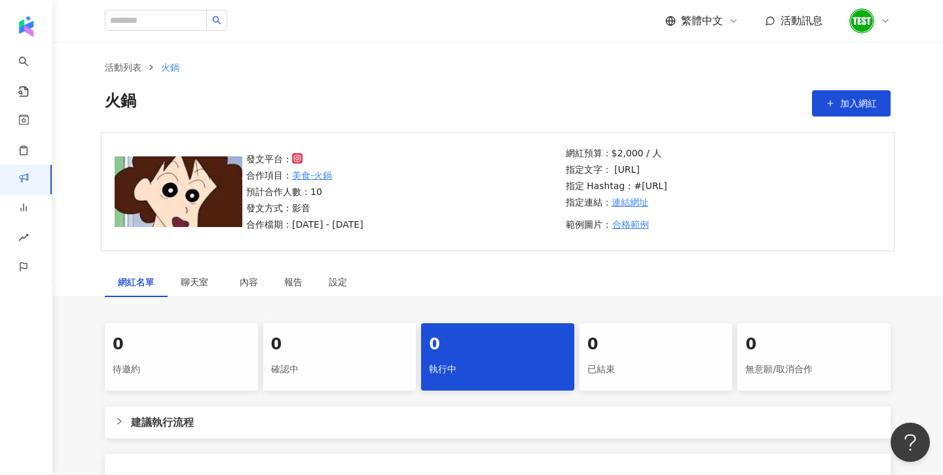
scroll to position [7, 0]
drag, startPoint x: 612, startPoint y: 155, endPoint x: 651, endPoint y: 156, distance: 39.3
click at [651, 156] on p "網紅預算：$2,000 / 人" at bounding box center [617, 154] width 102 height 14
click at [615, 155] on p "網紅預算：$2,000 / 人" at bounding box center [617, 154] width 102 height 14
drag, startPoint x: 601, startPoint y: 153, endPoint x: 744, endPoint y: 154, distance: 143.4
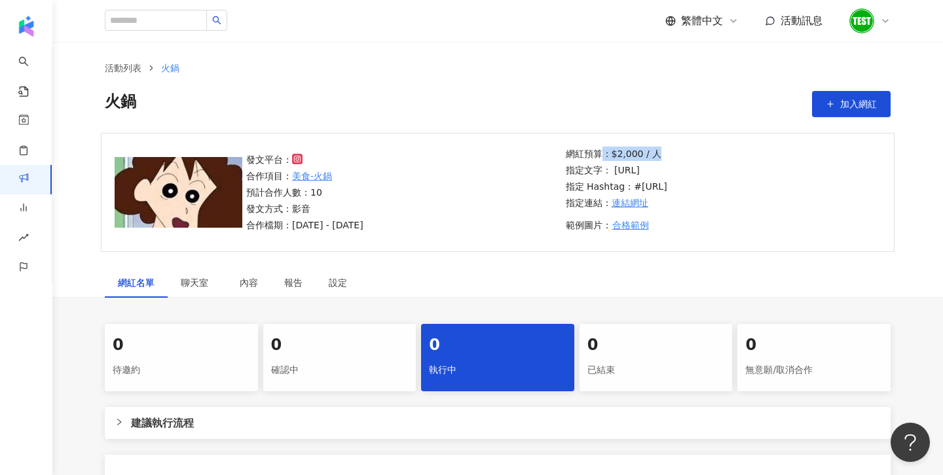
click at [667, 154] on p "網紅預算：$2,000 / 人" at bounding box center [617, 154] width 102 height 14
click at [620, 162] on div "網紅預算：$2,000 / 人 指定文字： [URL] 指定 Hashtag： #[URL] 指定連結： 連結網址 範例圖片： 合格範例" at bounding box center [617, 193] width 102 height 92
drag, startPoint x: 606, startPoint y: 151, endPoint x: 633, endPoint y: 154, distance: 26.3
click at [633, 154] on p "網紅預算：$2,000 / 人" at bounding box center [617, 154] width 102 height 14
drag, startPoint x: 610, startPoint y: 151, endPoint x: 643, endPoint y: 152, distance: 32.8
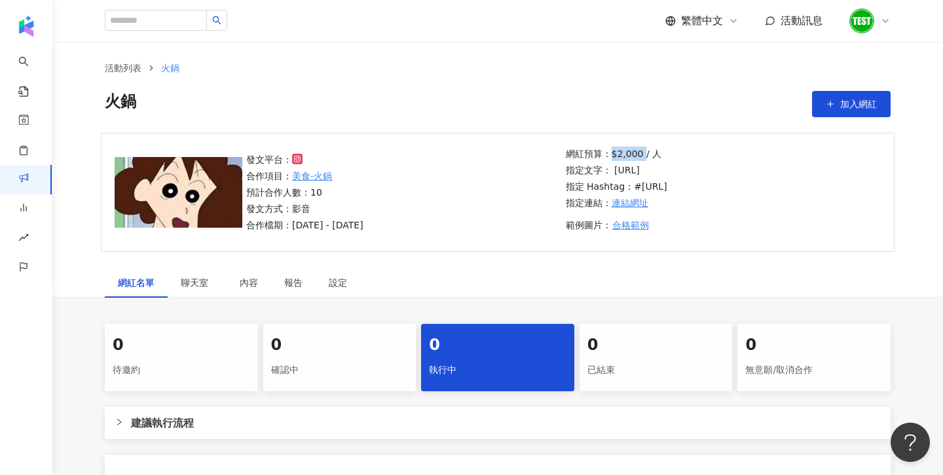
click at [643, 152] on p "網紅預算：$2,000 / 人" at bounding box center [617, 154] width 102 height 14
drag, startPoint x: 656, startPoint y: 155, endPoint x: 610, endPoint y: 153, distance: 45.9
click at [610, 153] on p "網紅預算：$2,000 / 人" at bounding box center [617, 154] width 102 height 14
click at [621, 157] on p "網紅預算：$2,000 / 人" at bounding box center [617, 154] width 102 height 14
drag, startPoint x: 609, startPoint y: 153, endPoint x: 699, endPoint y: 153, distance: 89.7
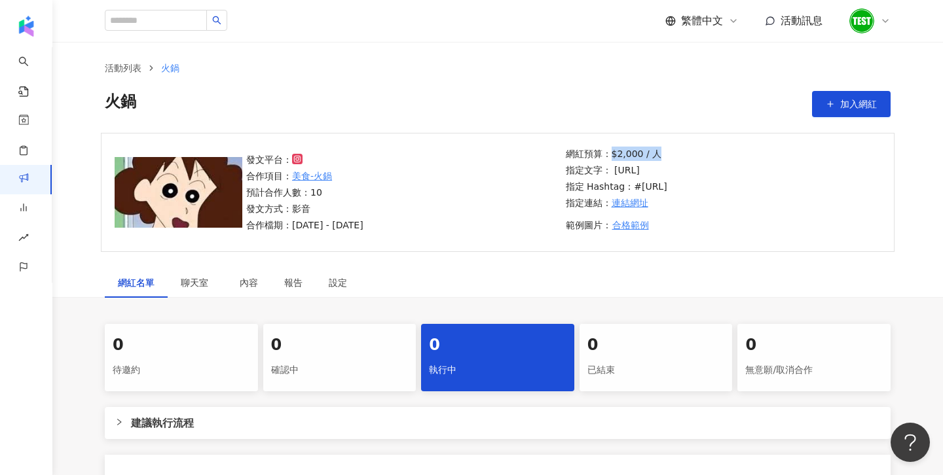
click at [667, 153] on p "網紅預算：$2,000 / 人" at bounding box center [617, 154] width 102 height 14
click at [595, 115] on div "火鍋 加入網紅" at bounding box center [498, 104] width 786 height 26
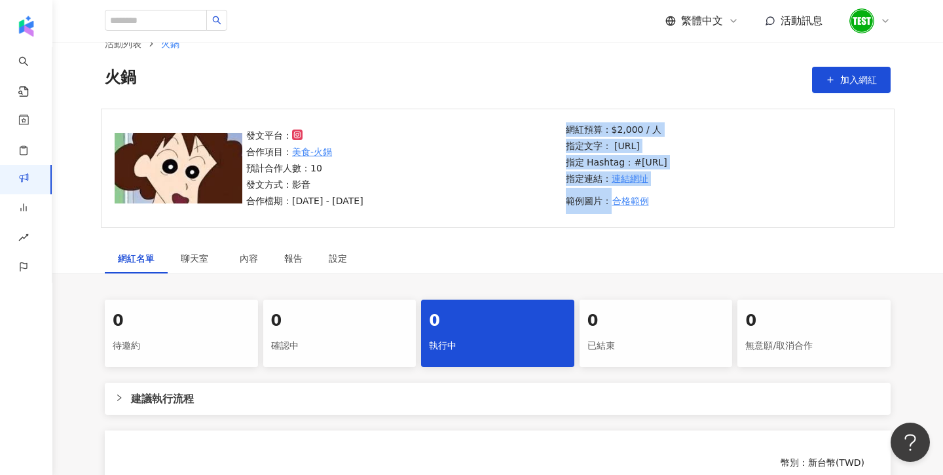
drag, startPoint x: 565, startPoint y: 128, endPoint x: 713, endPoint y: 192, distance: 161.1
click at [713, 192] on div "網紅預算：$2,000 / 人 指定文字： [URL] 指定 Hashtag： #[URL] 指定連結： 連結網址 範例圖片： 合格範例" at bounding box center [722, 168] width 320 height 92
click at [667, 176] on p "指定連結： 連結網址" at bounding box center [617, 179] width 102 height 14
drag, startPoint x: 568, startPoint y: 133, endPoint x: 684, endPoint y: 194, distance: 130.4
click at [667, 194] on div "網紅預算：$2,000 / 人 指定文字： [URL] 指定 Hashtag： #[URL] 指定連結： 連結網址 範例圖片： 合格範例" at bounding box center [617, 168] width 102 height 92
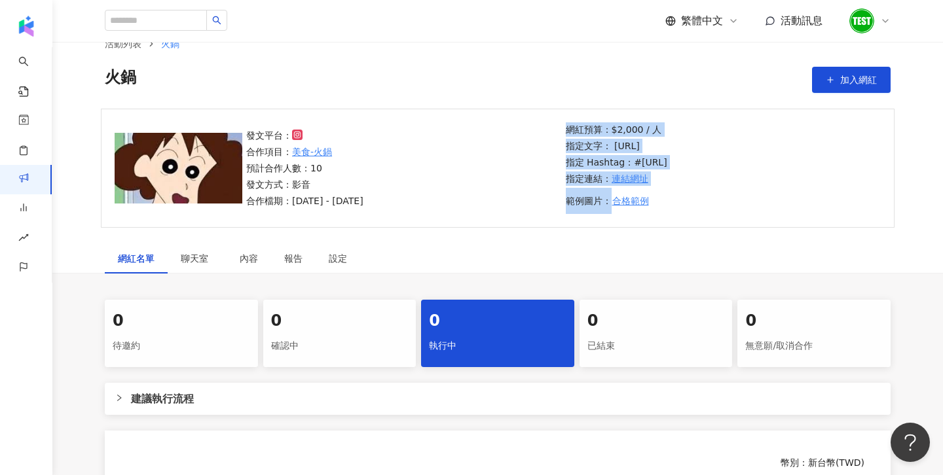
click at [666, 183] on p "指定連結： 連結網址" at bounding box center [617, 179] width 102 height 14
drag, startPoint x: 666, startPoint y: 183, endPoint x: 561, endPoint y: 134, distance: 115.7
click at [562, 134] on div "網紅預算：$2,000 / 人 指定文字： [URL] 指定 Hashtag： #[URL] 指定連結： 連結網址 範例圖片： 合格範例" at bounding box center [722, 168] width 320 height 92
click at [610, 131] on p "網紅預算：$2,000 / 人" at bounding box center [617, 129] width 102 height 14
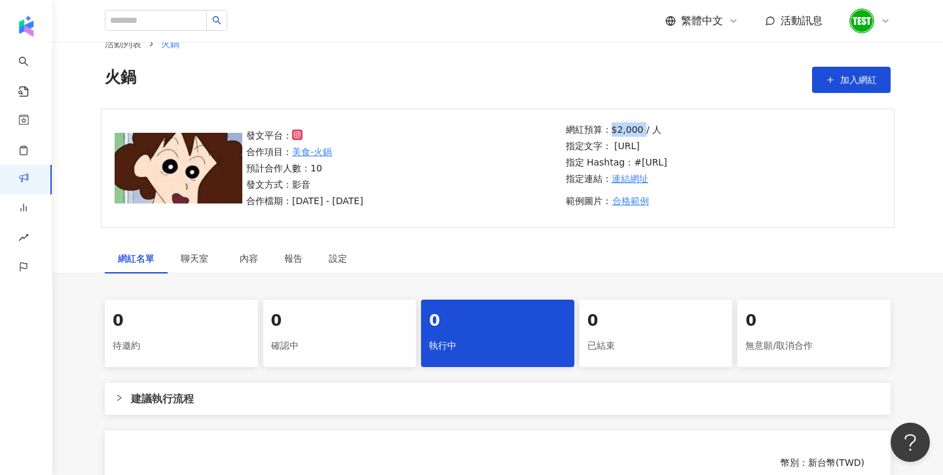
drag, startPoint x: 610, startPoint y: 131, endPoint x: 641, endPoint y: 134, distance: 31.6
click at [641, 134] on p "網紅預算：$2,000 / 人" at bounding box center [617, 129] width 102 height 14
click at [191, 326] on div "0" at bounding box center [182, 321] width 138 height 22
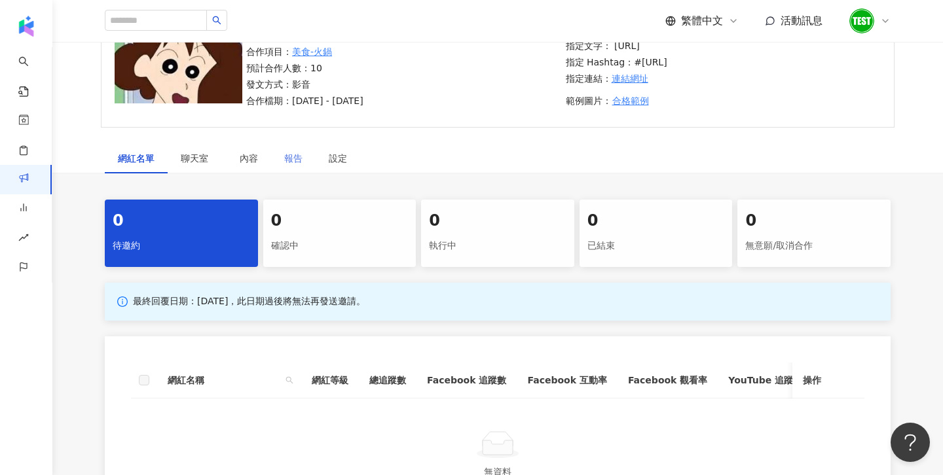
scroll to position [144, 0]
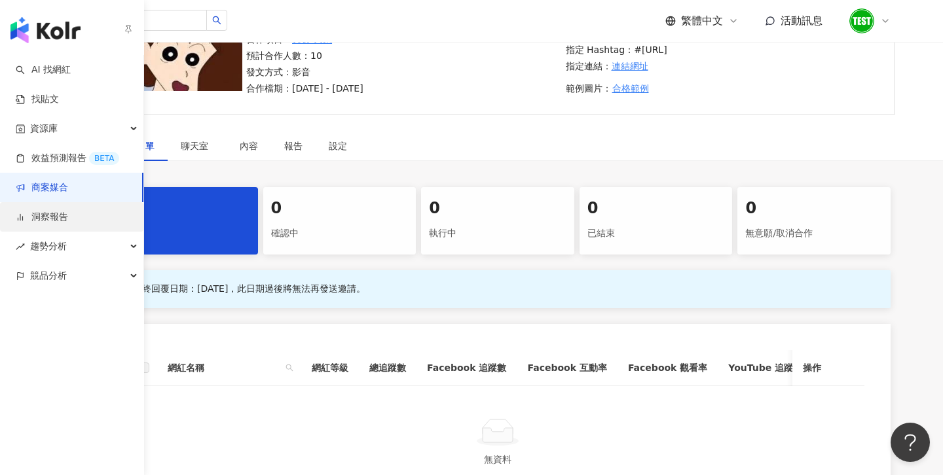
click at [65, 224] on link "洞察報告" at bounding box center [42, 217] width 52 height 13
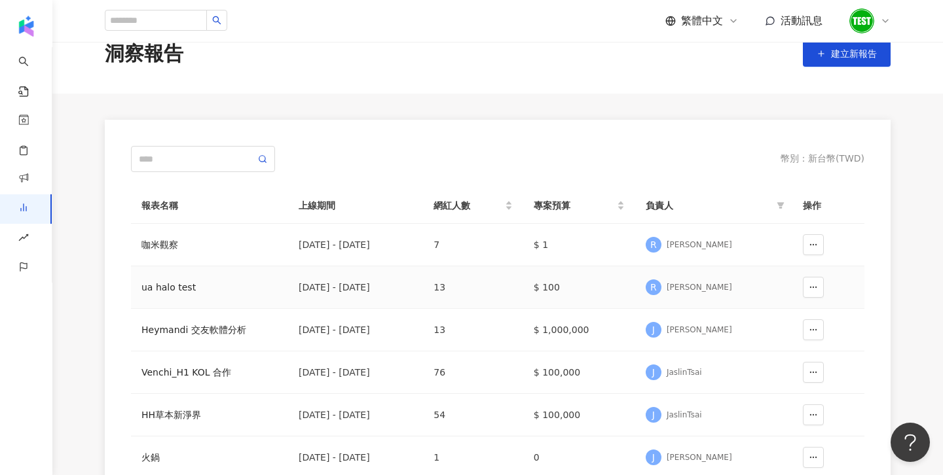
scroll to position [52, 0]
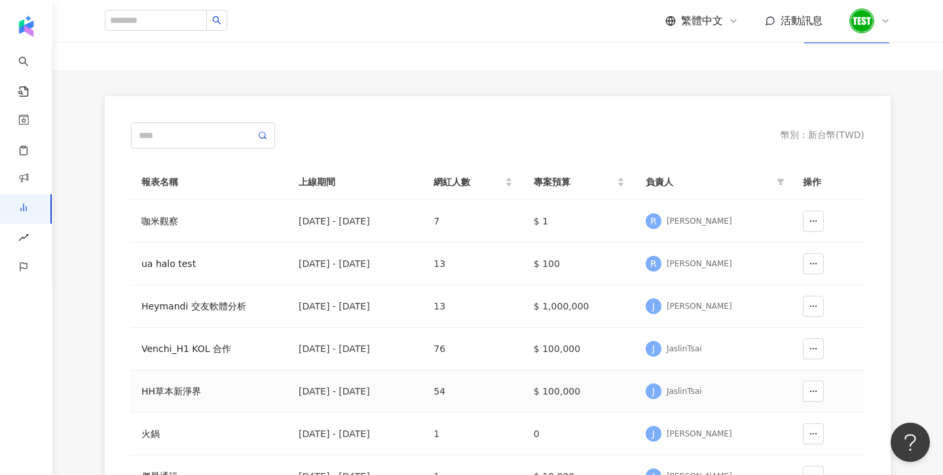
click at [200, 389] on div "HH草本新淨界" at bounding box center [209, 391] width 136 height 14
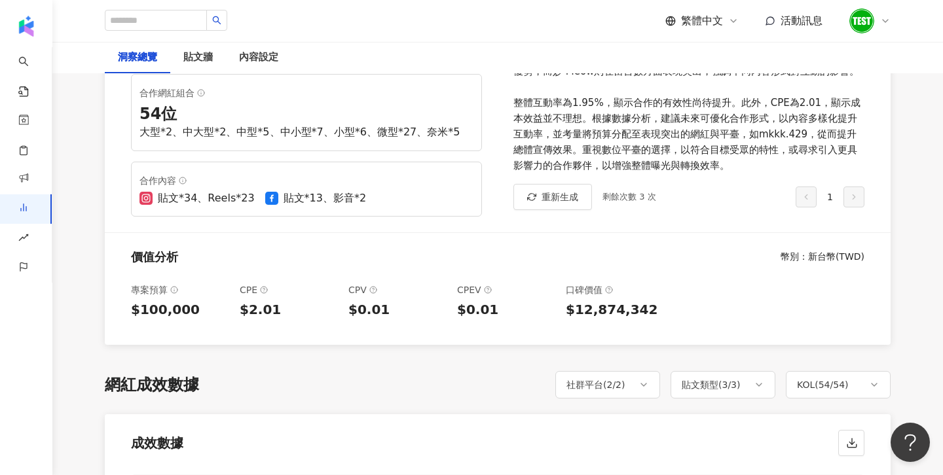
scroll to position [201, 0]
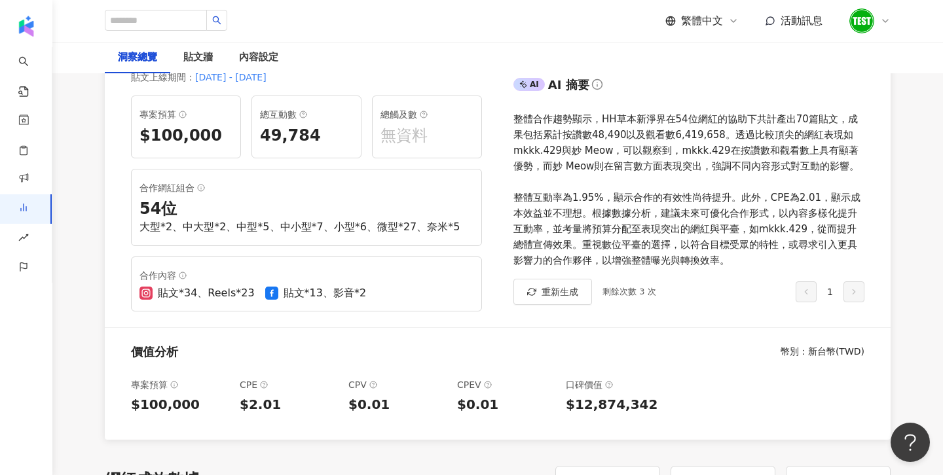
click at [642, 37] on div "繁體中文 活動訊息" at bounding box center [498, 21] width 786 height 42
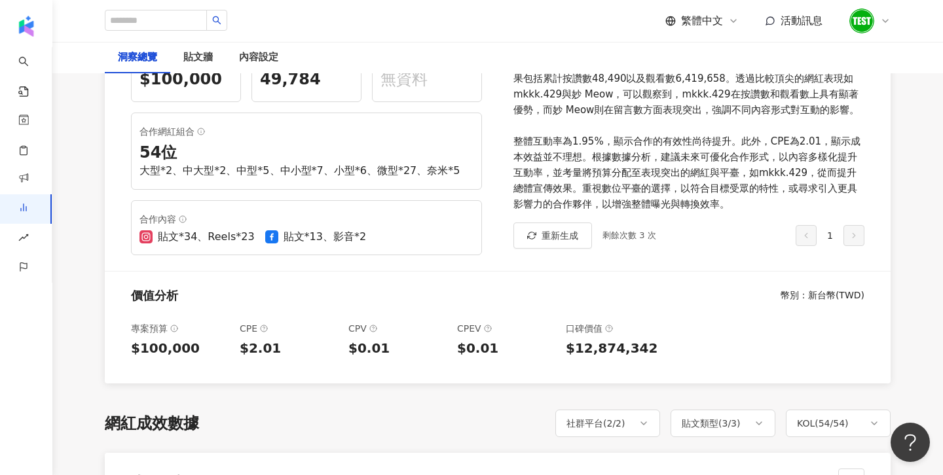
scroll to position [0, 0]
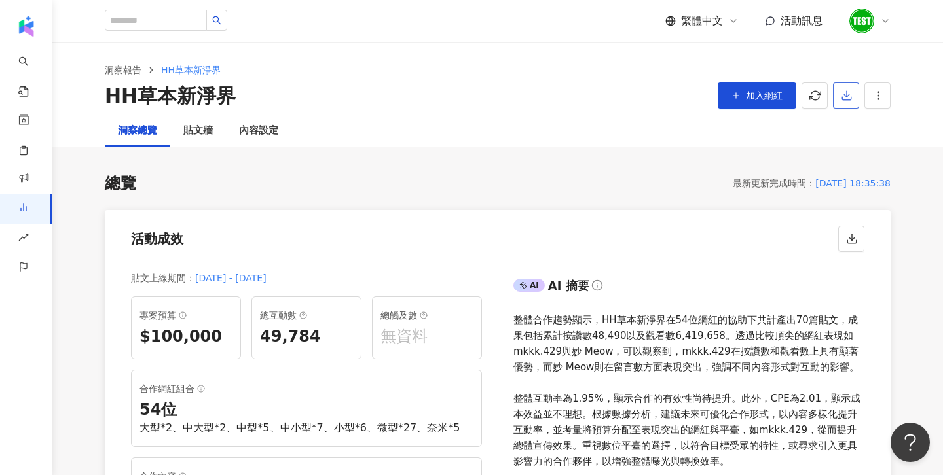
click at [853, 98] on button "button" at bounding box center [846, 96] width 26 height 26
click at [870, 123] on span "匯出 PPT" at bounding box center [867, 127] width 46 height 14
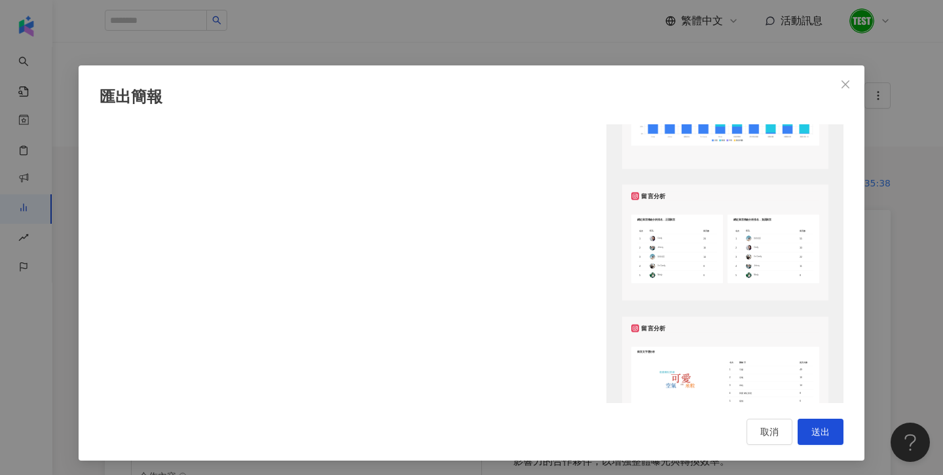
scroll to position [1175, 0]
click at [910, 156] on div "匯出簡報 請選擇您欲匯出的項目 整體設定 全部 顯示平台 Instagram Facebook Youtube 自訂平台 網紅成效分析 全部 圖表選擇 網紅成…" at bounding box center [471, 237] width 943 height 475
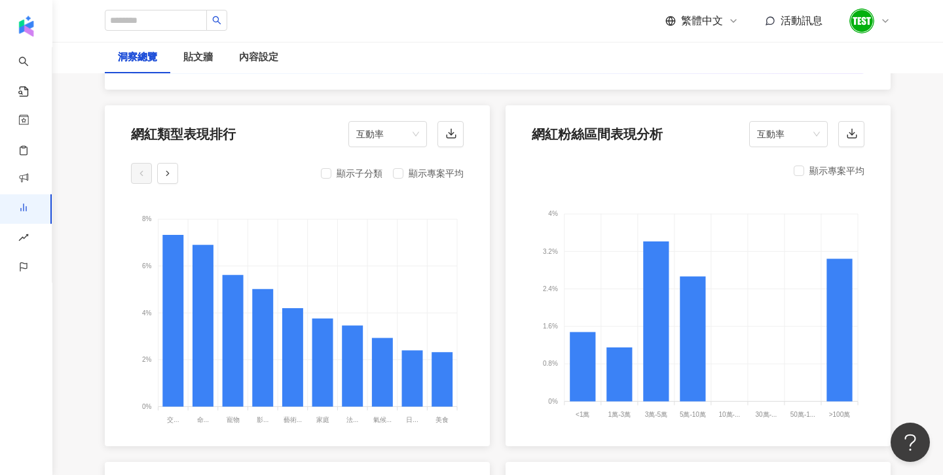
scroll to position [1401, 0]
click at [770, 142] on span "互動率" at bounding box center [788, 133] width 63 height 25
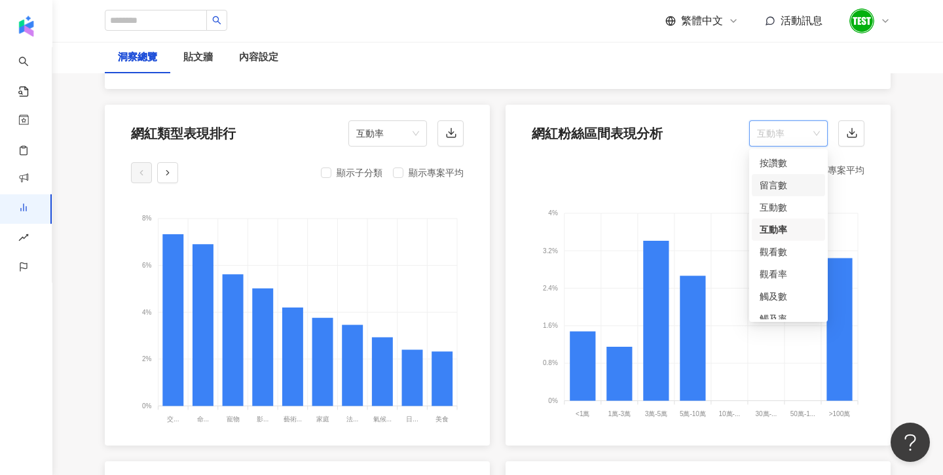
click at [688, 172] on div "顯示專案平均" at bounding box center [698, 170] width 333 height 16
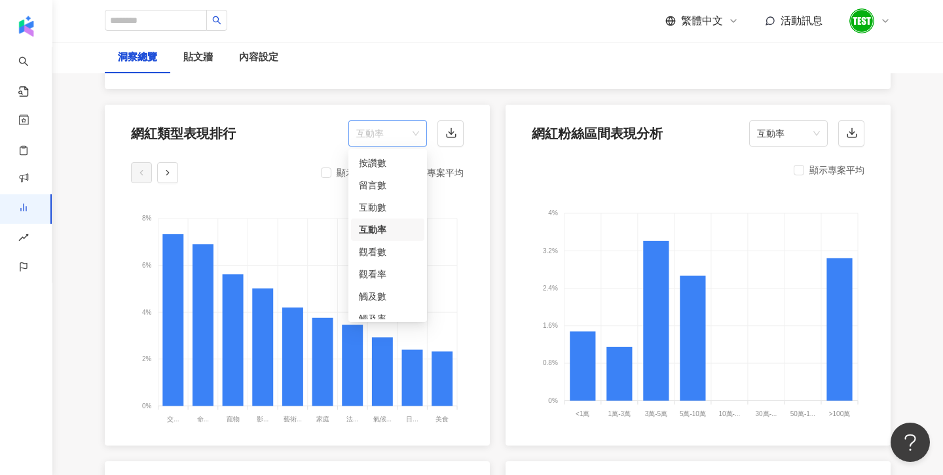
click at [405, 132] on span "互動率" at bounding box center [387, 133] width 63 height 25
click at [475, 182] on div "顯示子分類 顯示專案平均 8% 8% 6% 6% 4% 4% 2% 2% 0% 0% 交... 交通工具 命... 命理占卜 寵物 寵物 影... 影視娛樂 …" at bounding box center [297, 300] width 385 height 291
click at [388, 134] on span "互動率" at bounding box center [387, 133] width 63 height 25
click at [516, 212] on div "顯示專案平均 4% 4% 3.2% 3.2% 2.4% 2.4% 1.6% 1.6% 0.8% 0.8% 0% 0% <1萬 <1萬 1萬-3萬 1萬-3萬 …" at bounding box center [698, 298] width 385 height 286
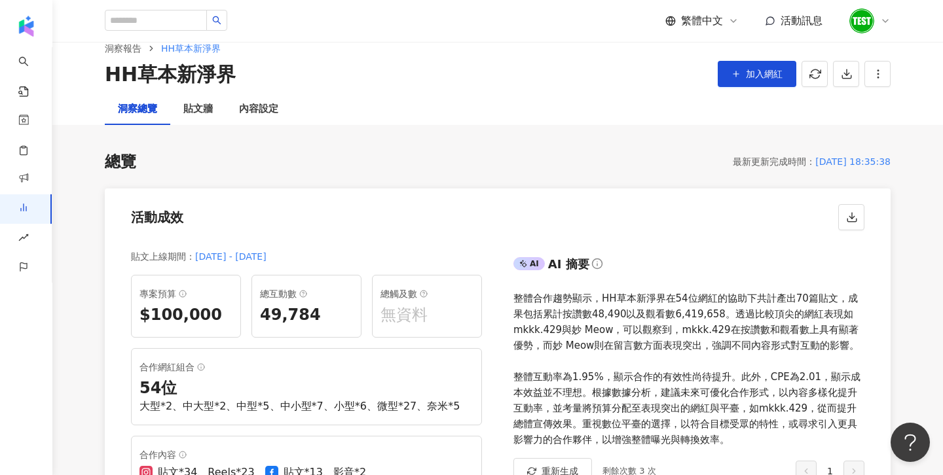
scroll to position [0, 0]
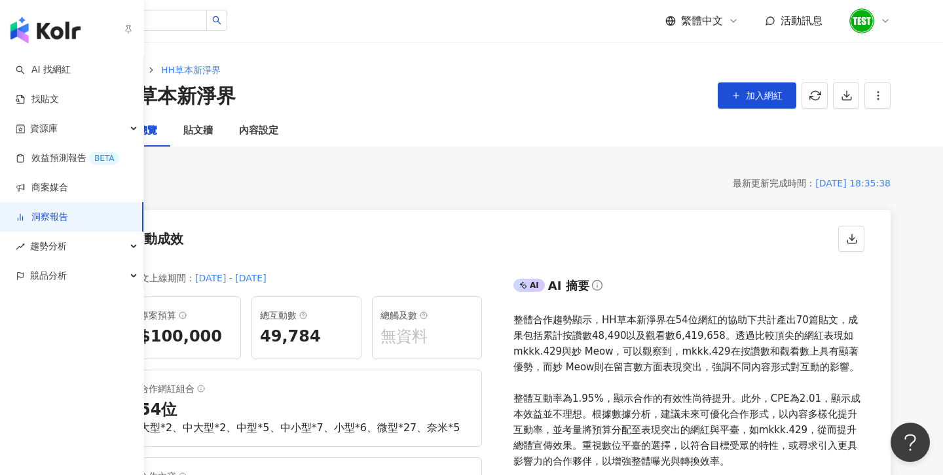
click at [68, 214] on link "洞察報告" at bounding box center [42, 217] width 52 height 13
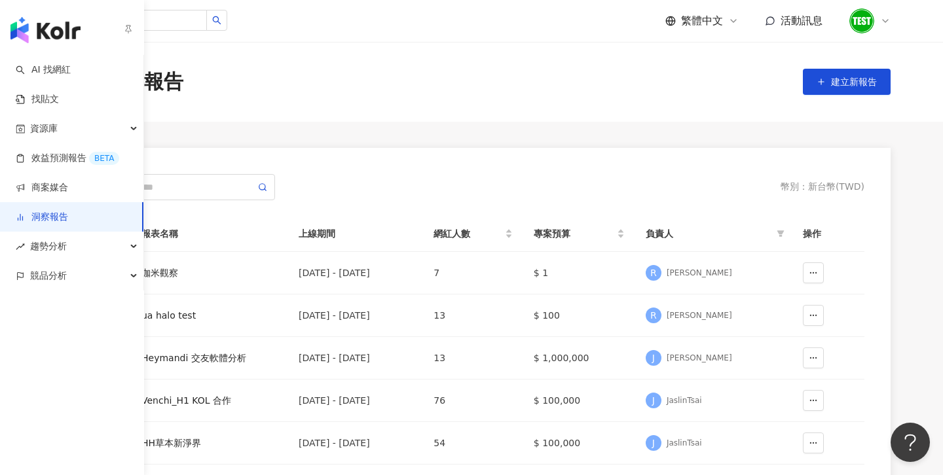
click at [54, 33] on img "button" at bounding box center [45, 30] width 70 height 26
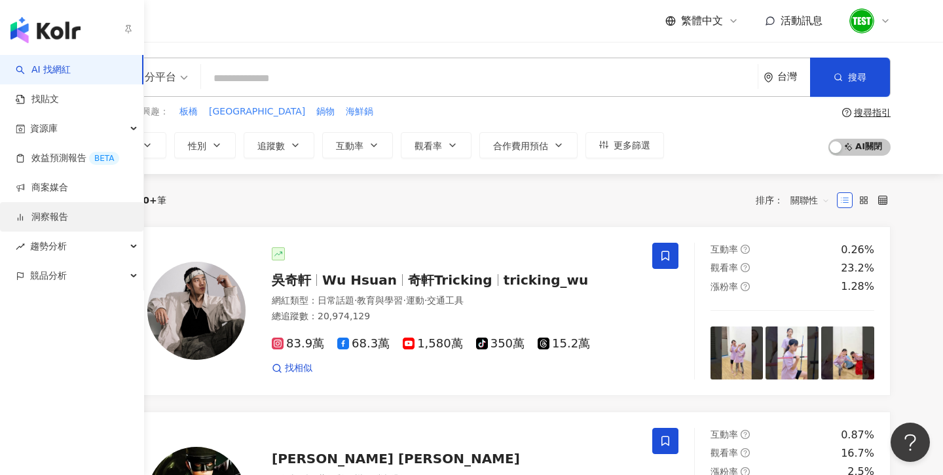
click at [47, 219] on link "洞察報告" at bounding box center [42, 217] width 52 height 13
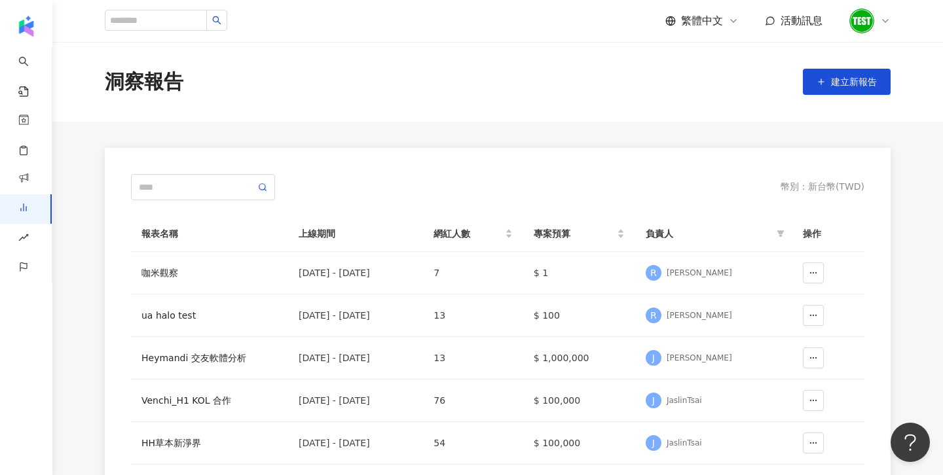
click at [883, 24] on icon at bounding box center [885, 21] width 10 height 10
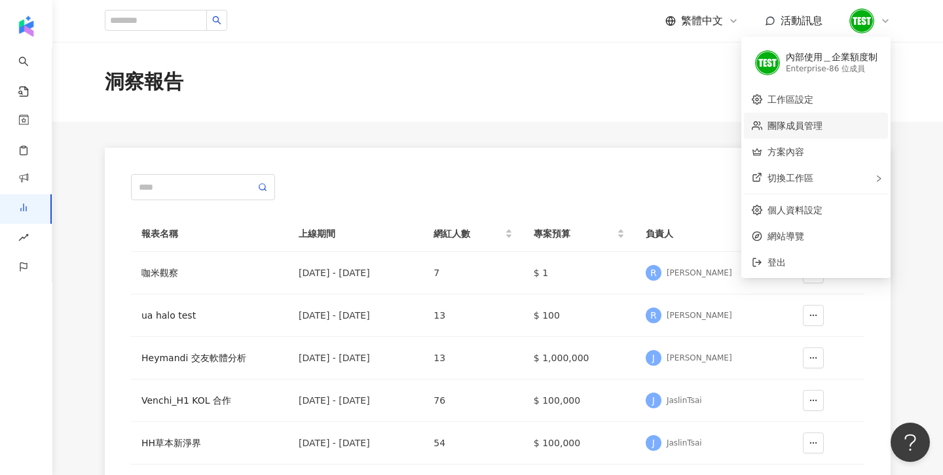
click at [797, 131] on link "團隊成員管理" at bounding box center [795, 126] width 55 height 10
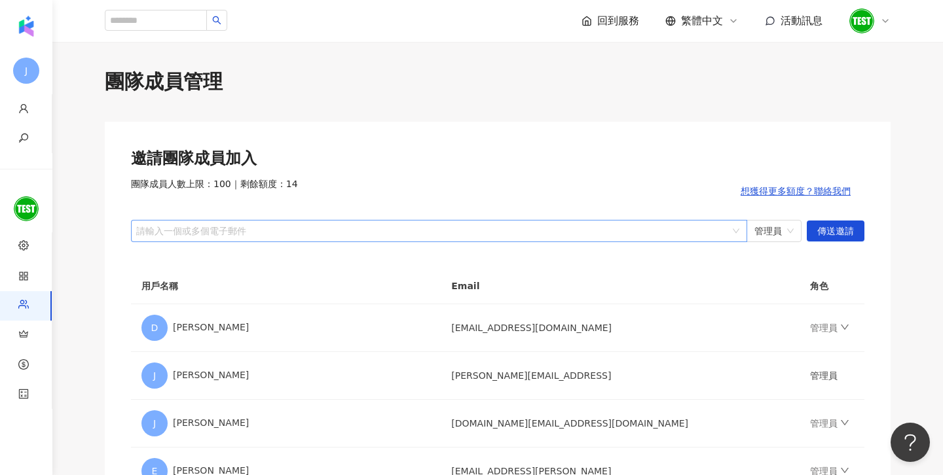
click at [195, 231] on div at bounding box center [432, 231] width 597 height 10
click at [783, 232] on span "管理員" at bounding box center [773, 231] width 39 height 21
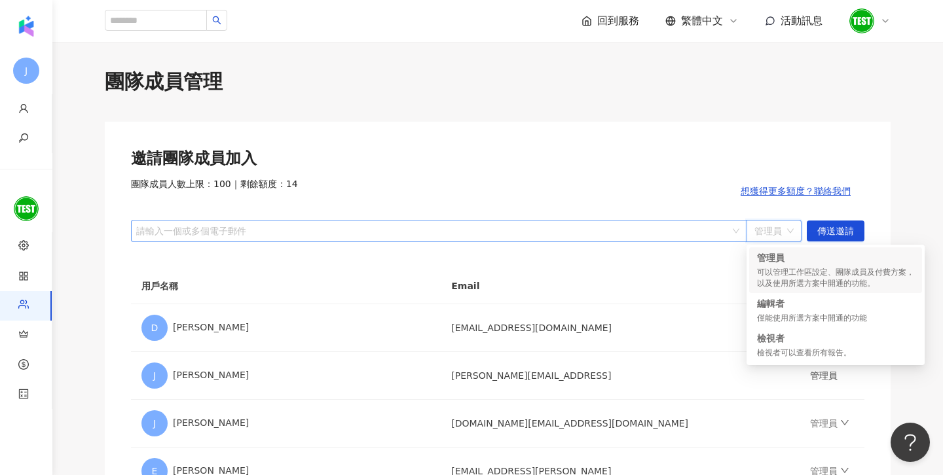
click at [416, 226] on div at bounding box center [432, 231] width 597 height 10
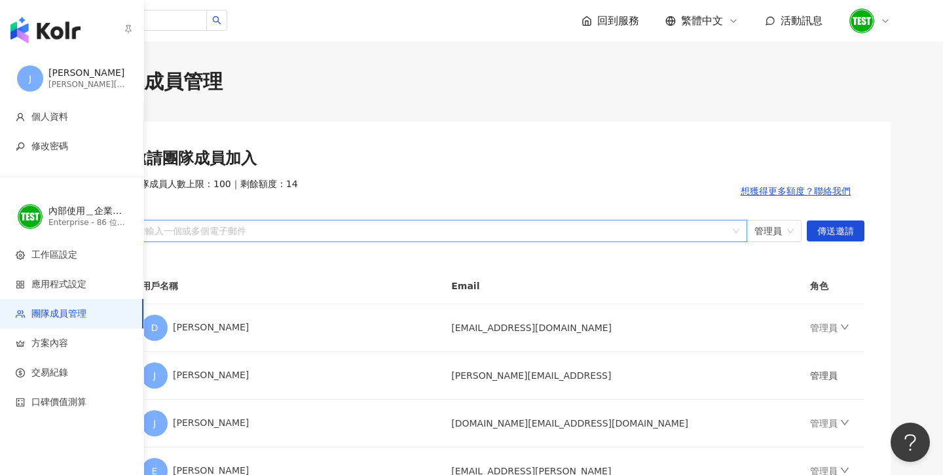
click at [48, 30] on img "button" at bounding box center [45, 30] width 70 height 26
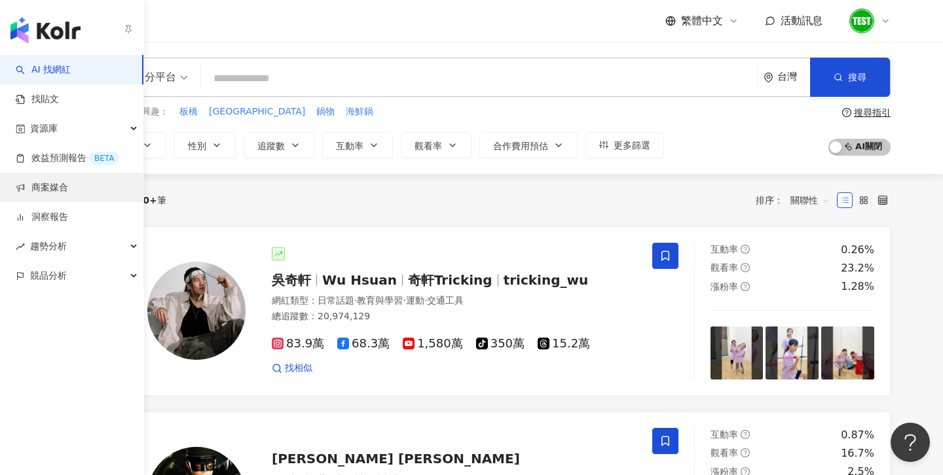
click at [48, 192] on link "商案媒合" at bounding box center [42, 187] width 52 height 13
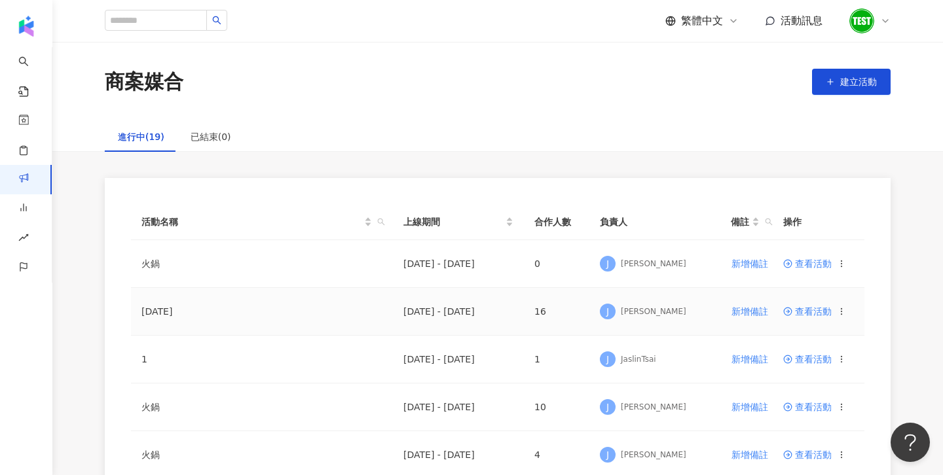
click at [807, 312] on span "查看活動" at bounding box center [807, 311] width 48 height 9
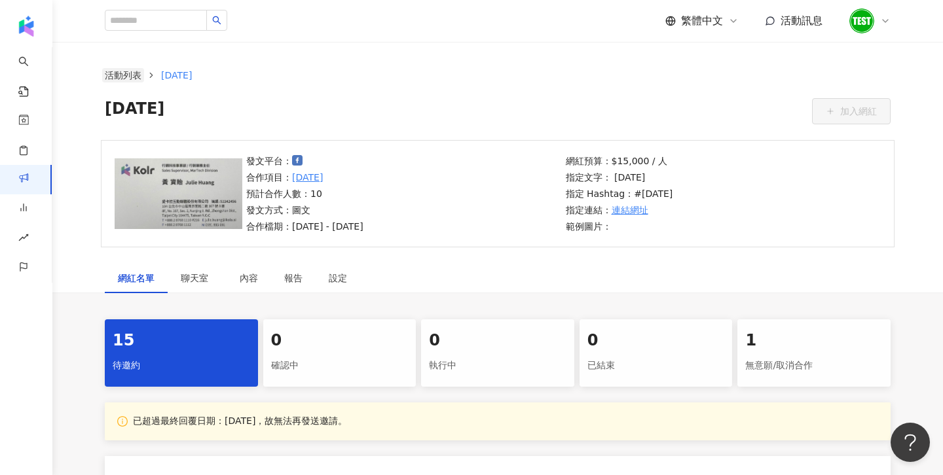
click at [121, 74] on link "活動列表" at bounding box center [123, 75] width 42 height 14
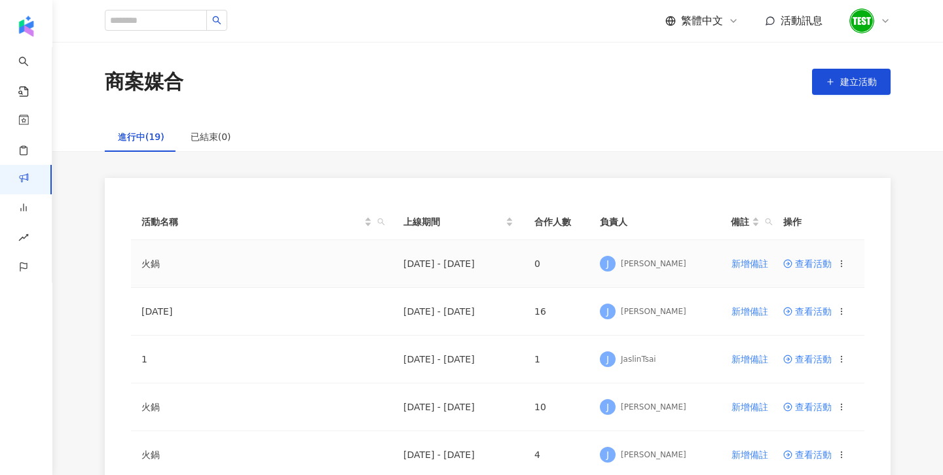
click at [793, 266] on span at bounding box center [789, 264] width 12 height 10
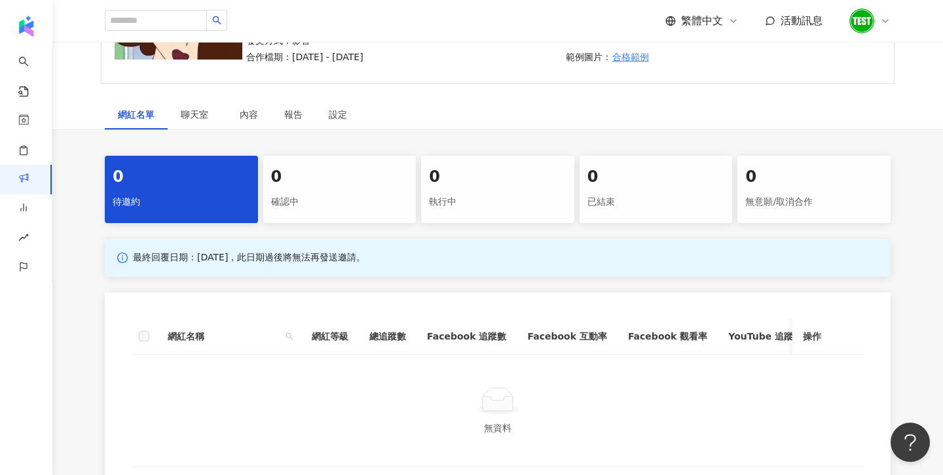
scroll to position [181, 0]
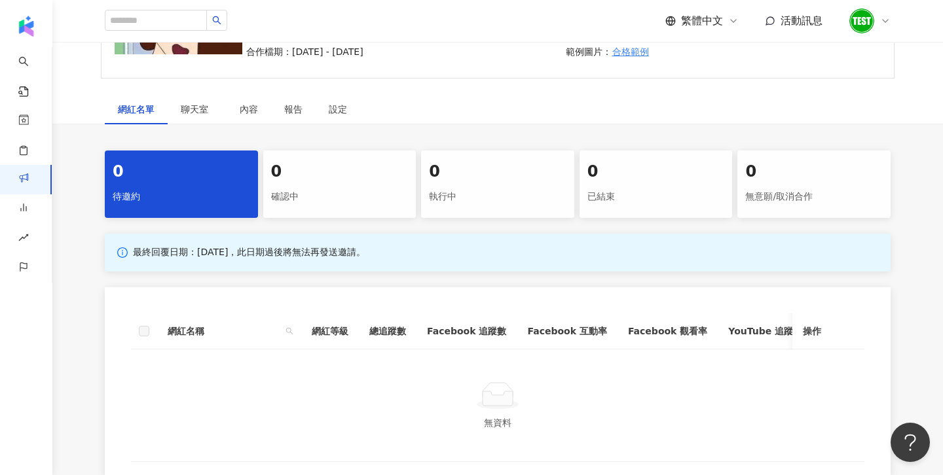
click at [141, 334] on label at bounding box center [144, 331] width 10 height 14
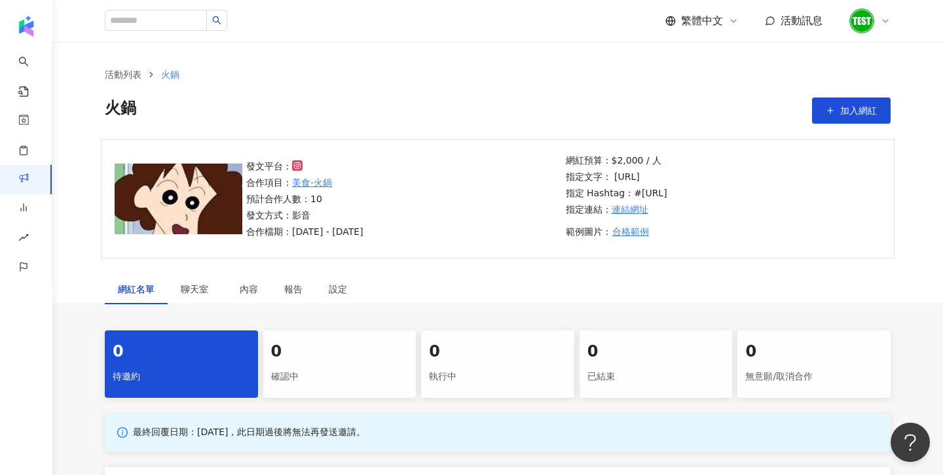
scroll to position [0, 0]
click at [344, 288] on div "設定" at bounding box center [338, 290] width 18 height 14
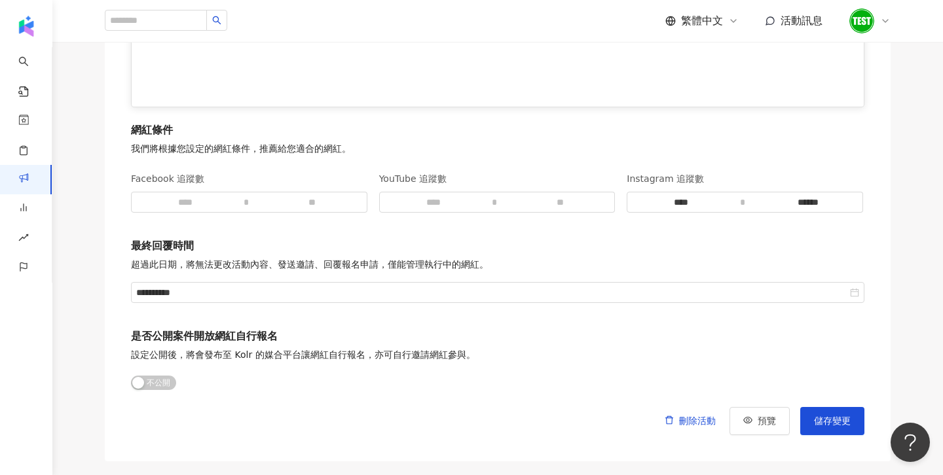
scroll to position [1785, 0]
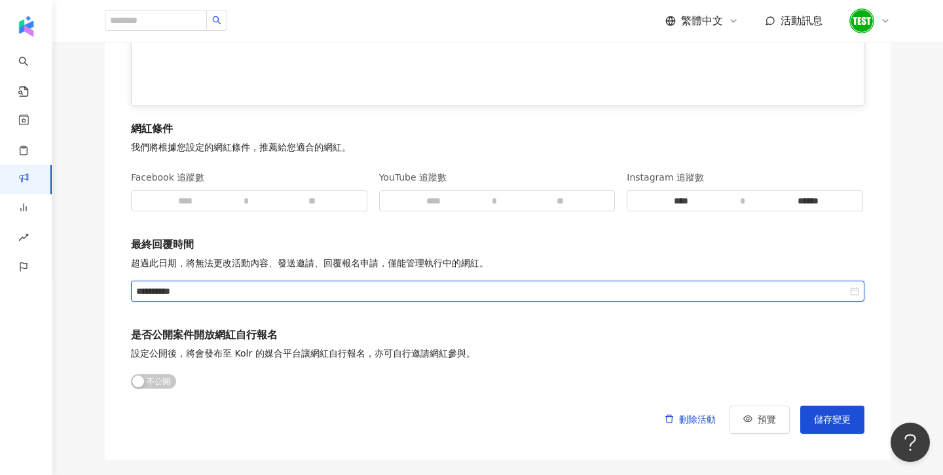
click at [216, 297] on input "**********" at bounding box center [491, 291] width 711 height 14
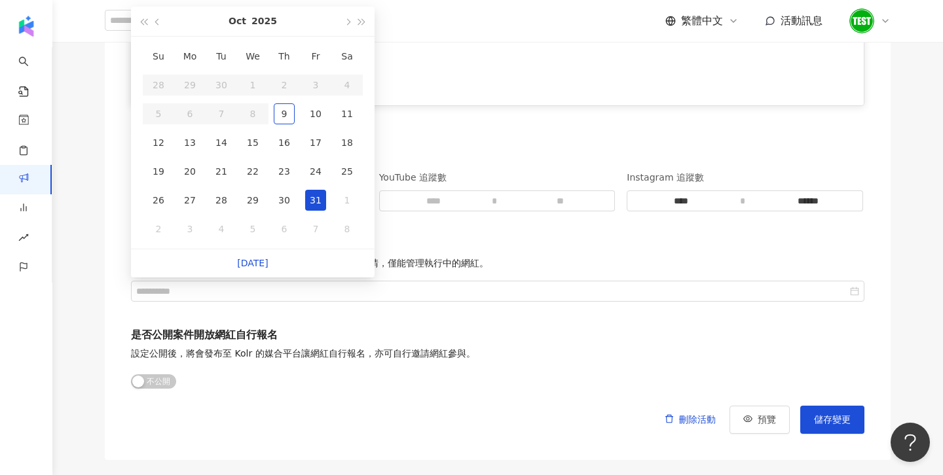
click at [317, 199] on div "31" at bounding box center [315, 200] width 21 height 21
type input "**********"
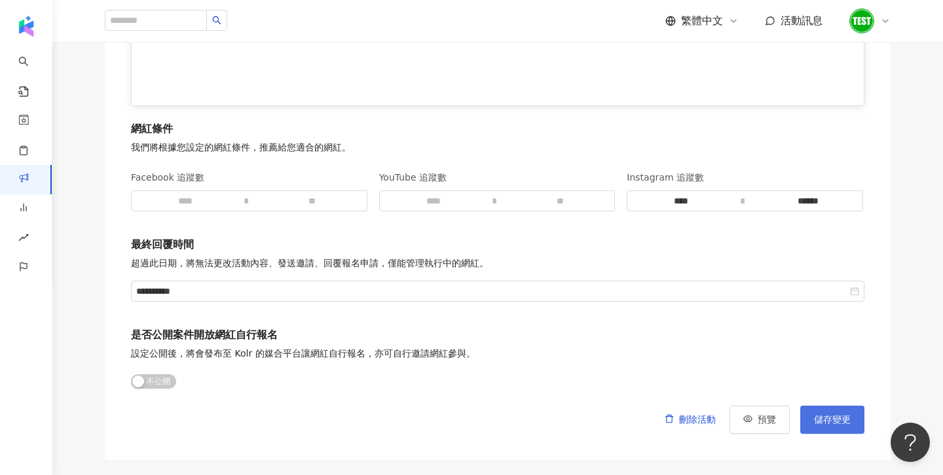
click at [859, 430] on button "儲存變更" at bounding box center [832, 420] width 64 height 28
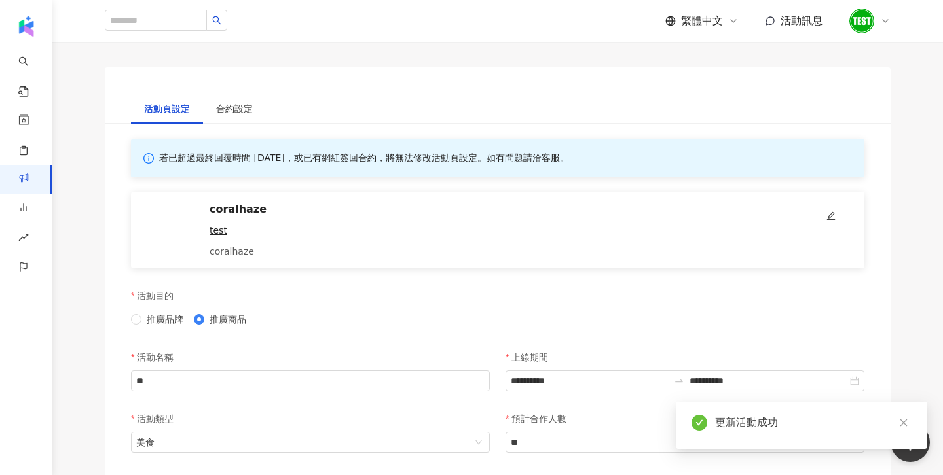
scroll to position [0, 0]
